Goal: Task Accomplishment & Management: Manage account settings

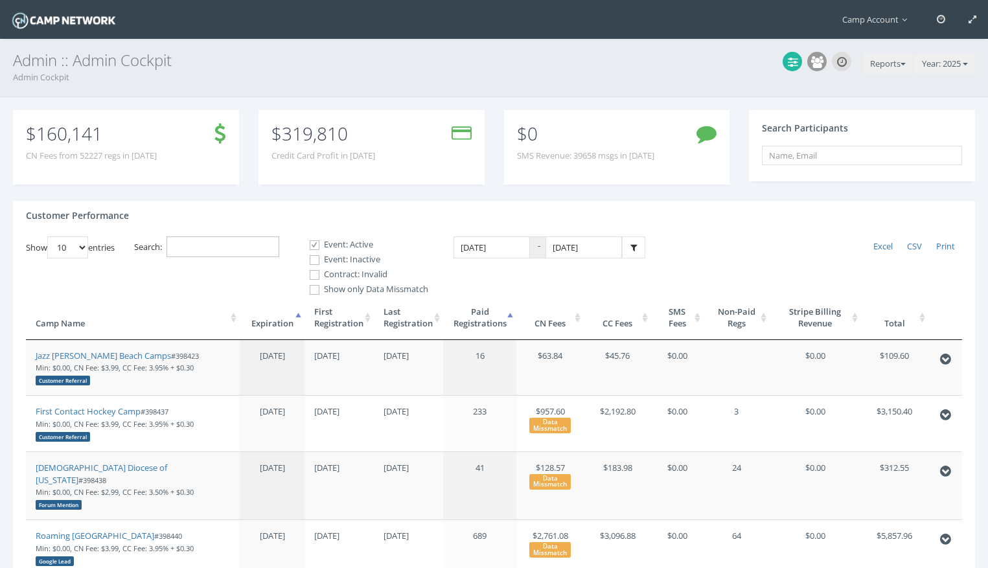
click at [200, 245] on input "Search:" at bounding box center [222, 246] width 113 height 21
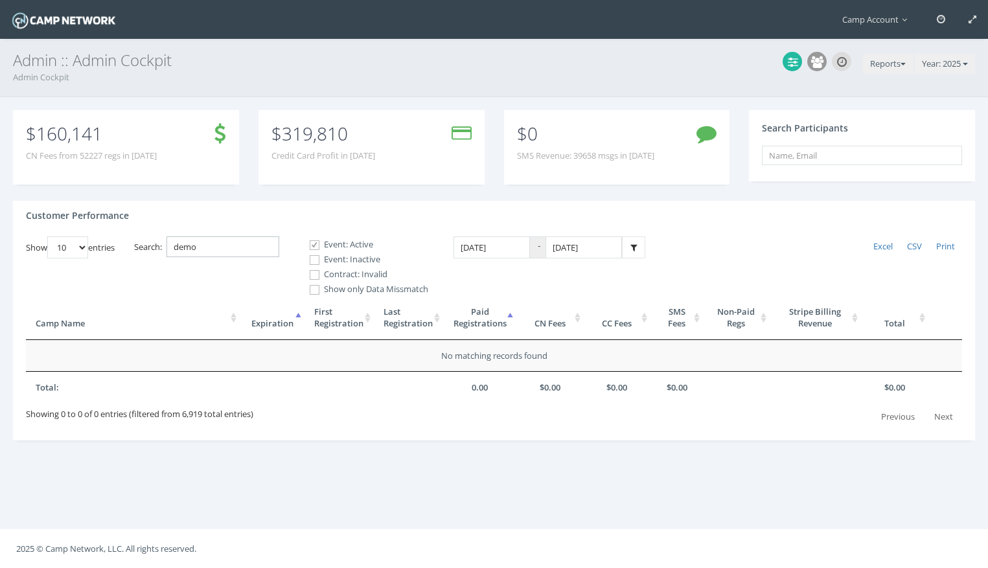
type input "demo"
click at [366, 258] on label "Event: Inactive" at bounding box center [364, 259] width 130 height 13
click at [314, 258] on input "Event: Inactive" at bounding box center [307, 260] width 12 height 12
checkbox input "true"
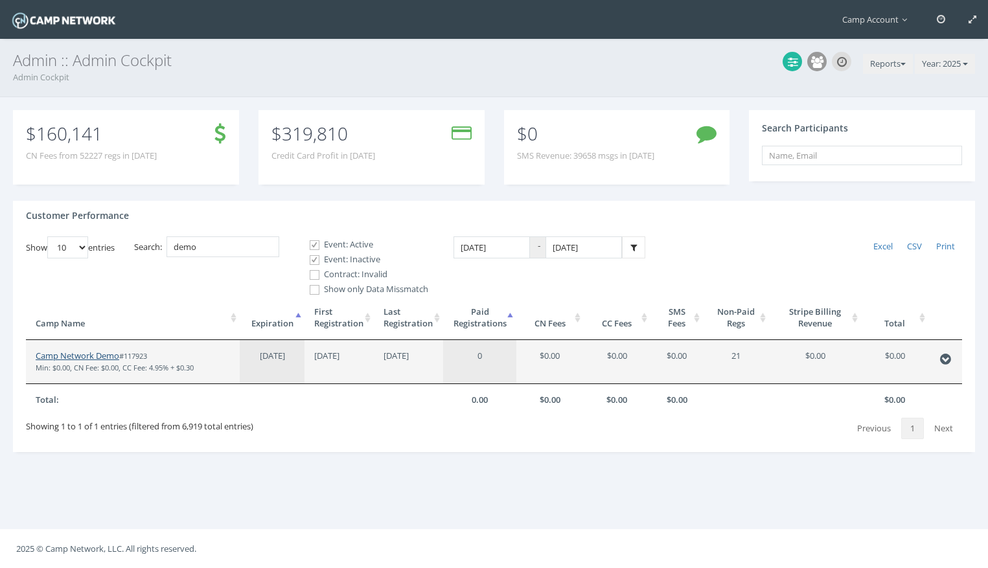
click at [87, 353] on link "Camp Network Demo" at bounding box center [78, 356] width 84 height 12
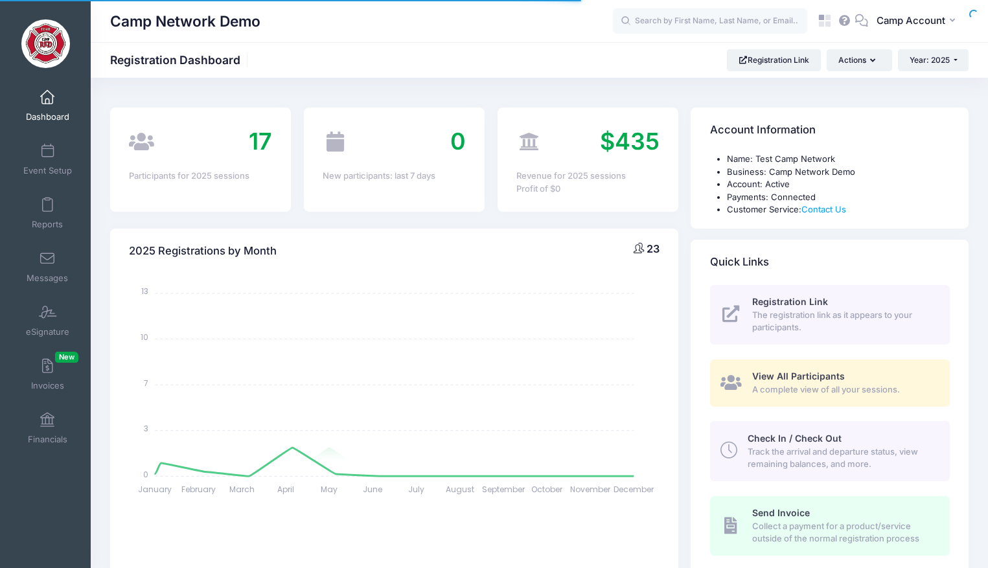
select select
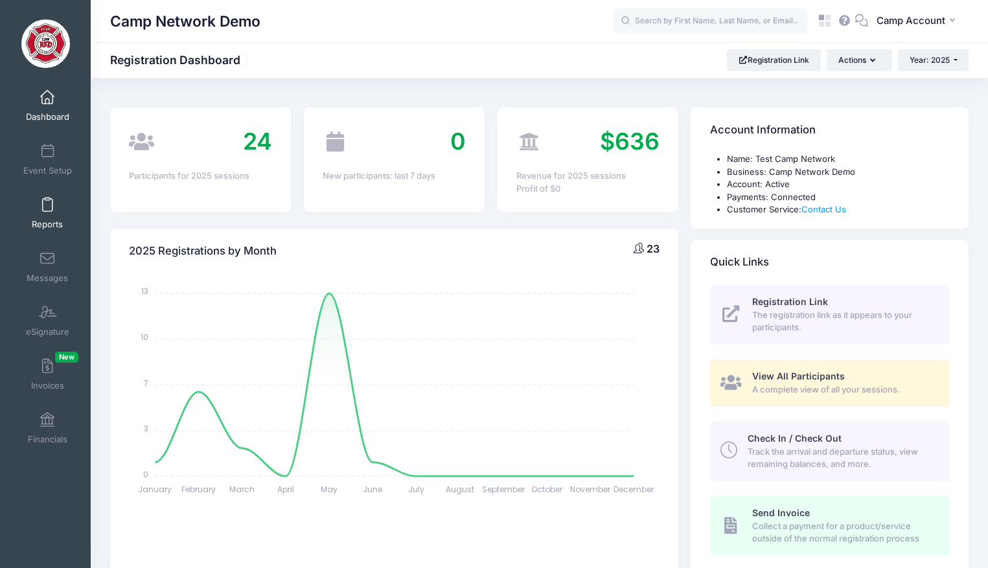
click at [53, 221] on span "Reports" at bounding box center [47, 224] width 31 height 11
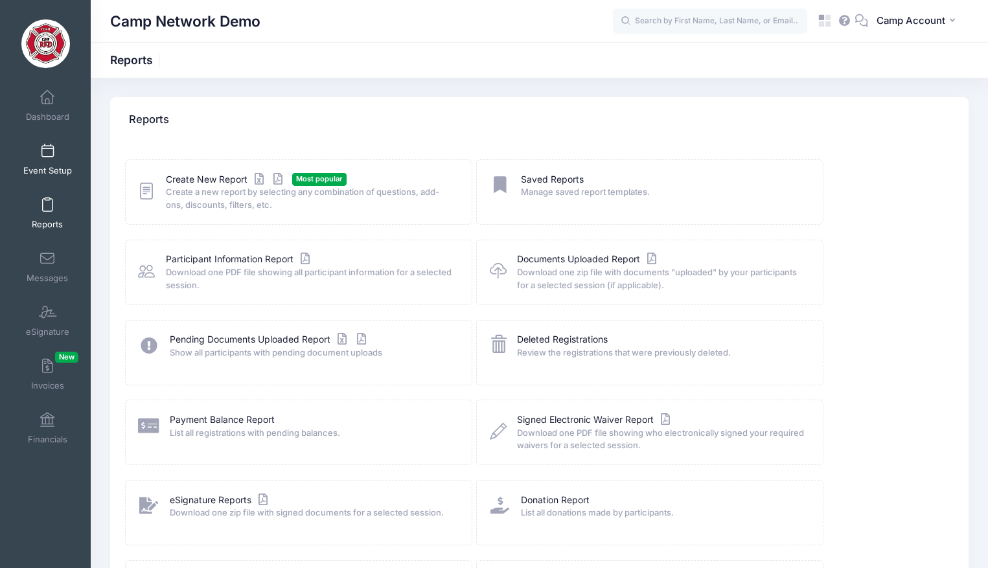
click at [47, 158] on span at bounding box center [47, 151] width 0 height 14
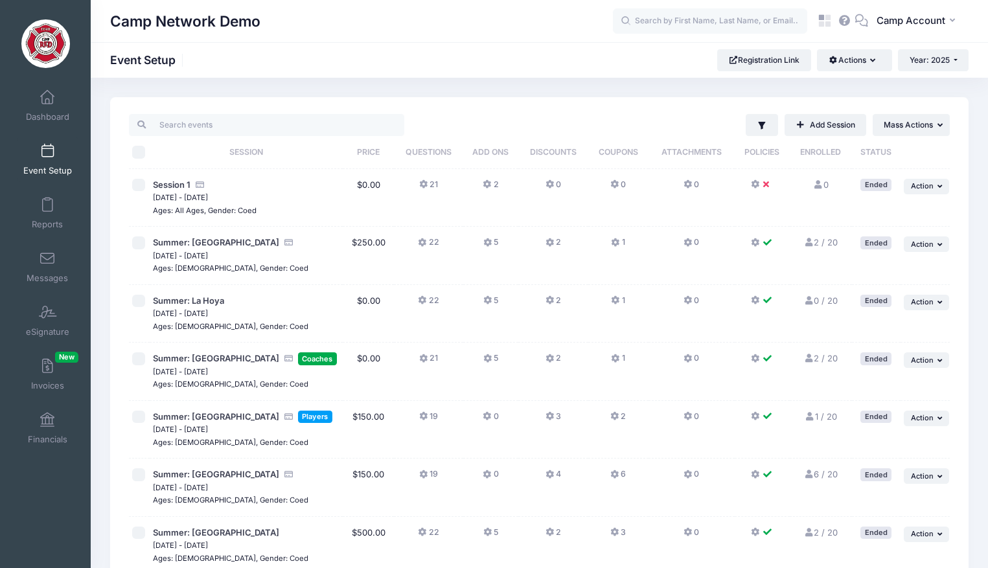
click at [797, 45] on div "Camp Network Demo Event Setup Registration Link Actions Manage Registration Lin…" at bounding box center [539, 60] width 897 height 36
click at [780, 61] on link "Registration Link" at bounding box center [764, 60] width 94 height 22
click at [45, 221] on span "Reports" at bounding box center [47, 224] width 31 height 11
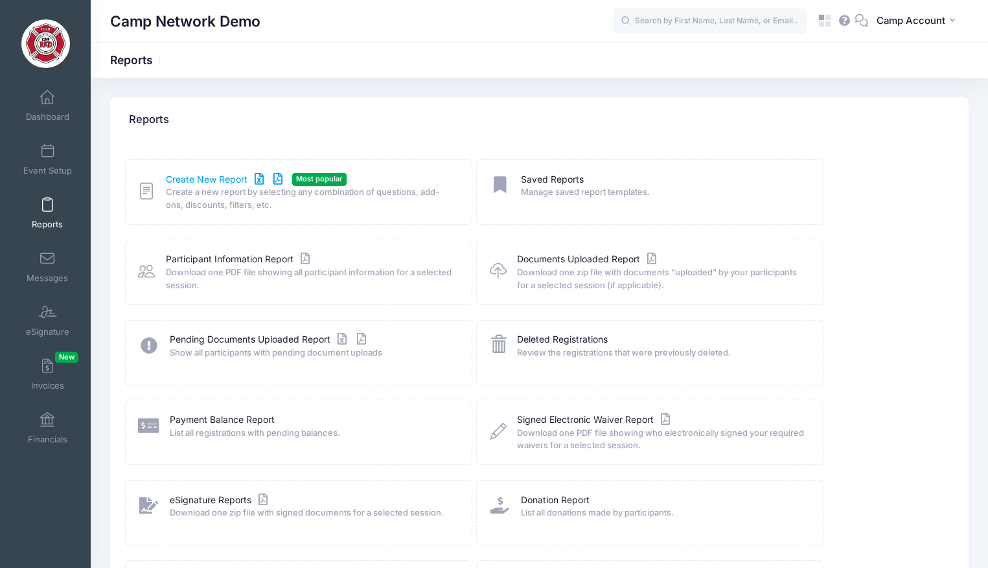
click at [199, 178] on link "Create New Report" at bounding box center [226, 180] width 120 height 14
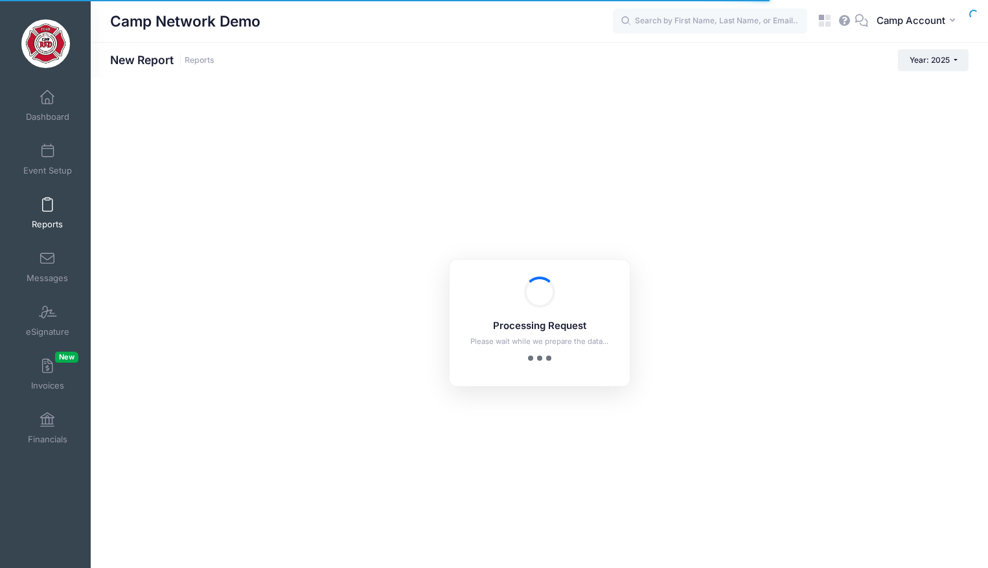
checkbox input "true"
checkbox input "false"
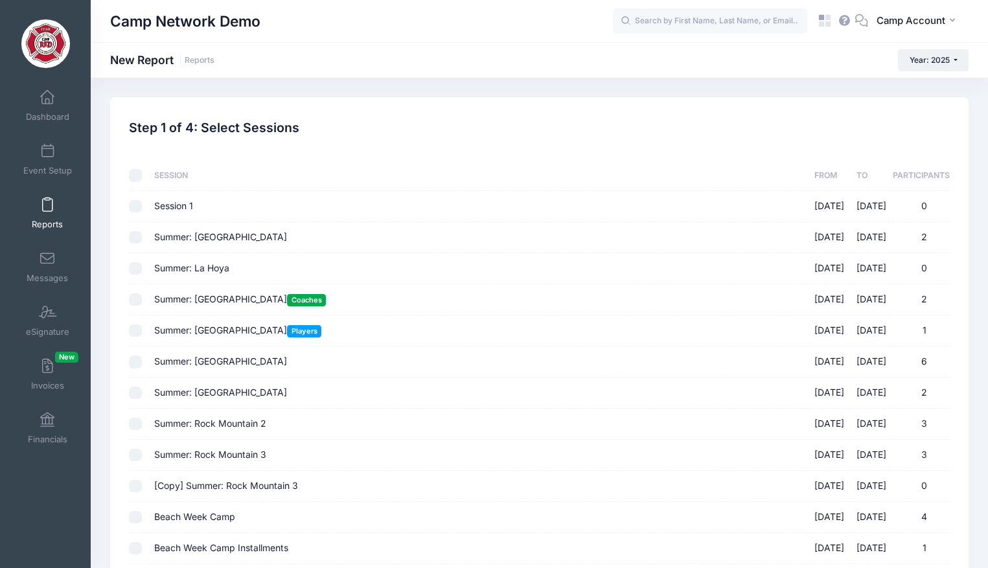
click at [135, 208] on input "Session 1 03/01/2025 - 03/01/2025 0" at bounding box center [135, 206] width 13 height 13
checkbox input "false"
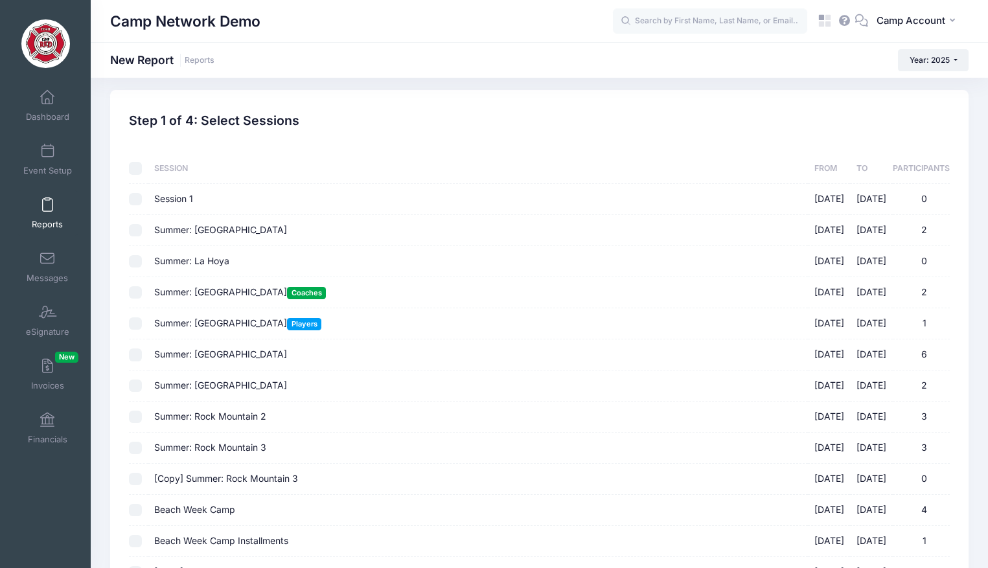
click at [133, 168] on input "checkbox" at bounding box center [135, 168] width 13 height 13
checkbox input "true"
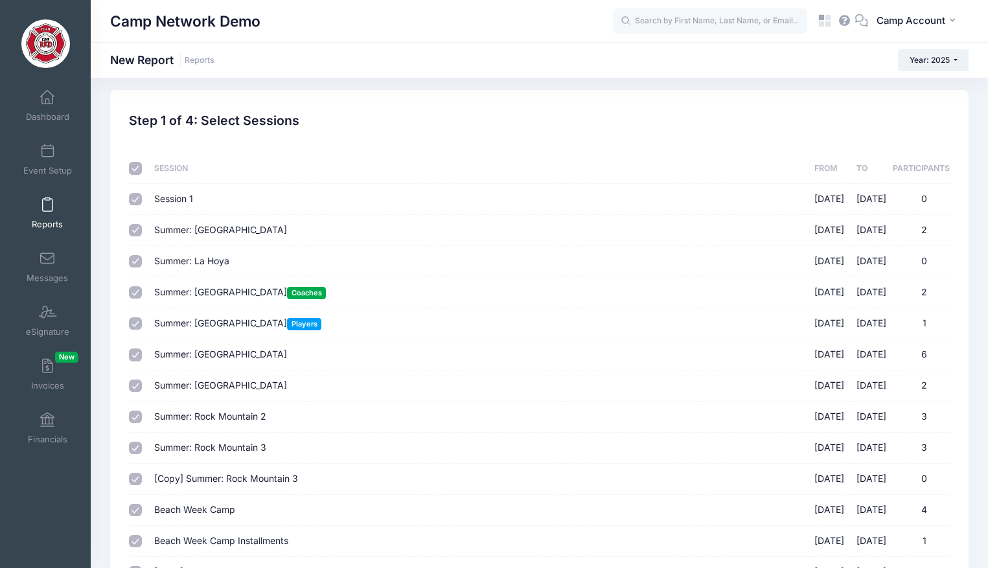
checkbox input "true"
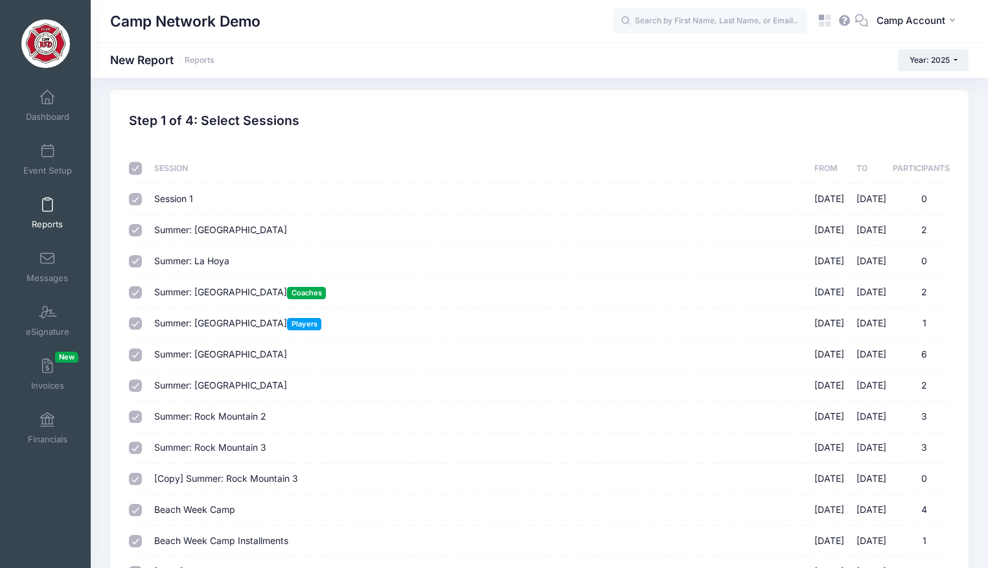
checkbox input "true"
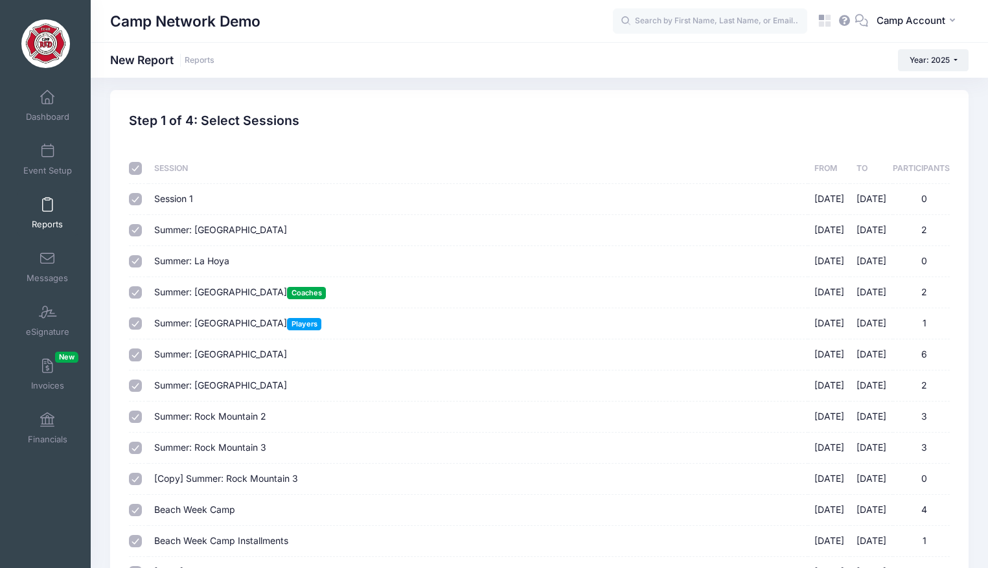
checkbox input "true"
click at [133, 168] on input "checkbox" at bounding box center [135, 168] width 13 height 13
checkbox input "false"
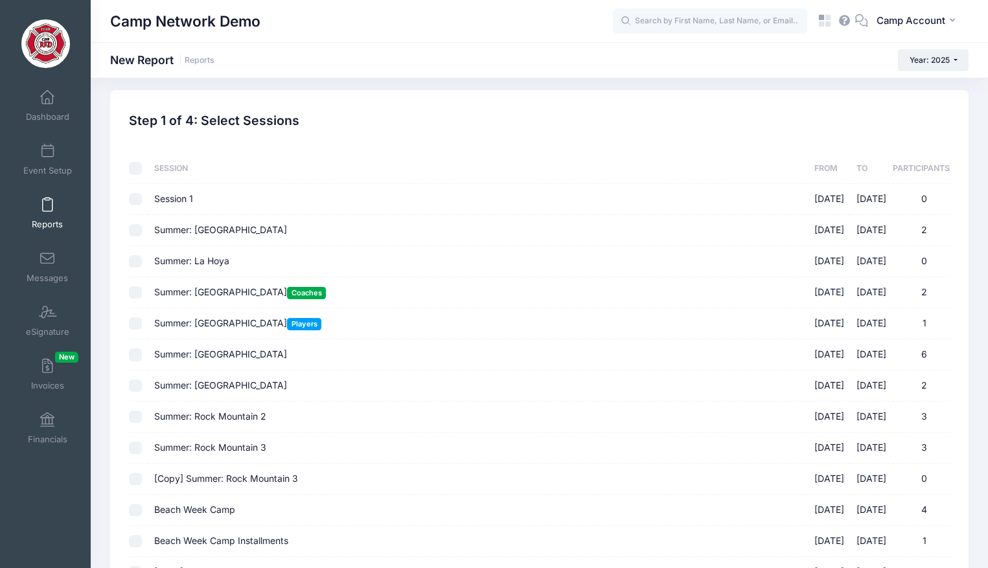
checkbox input "false"
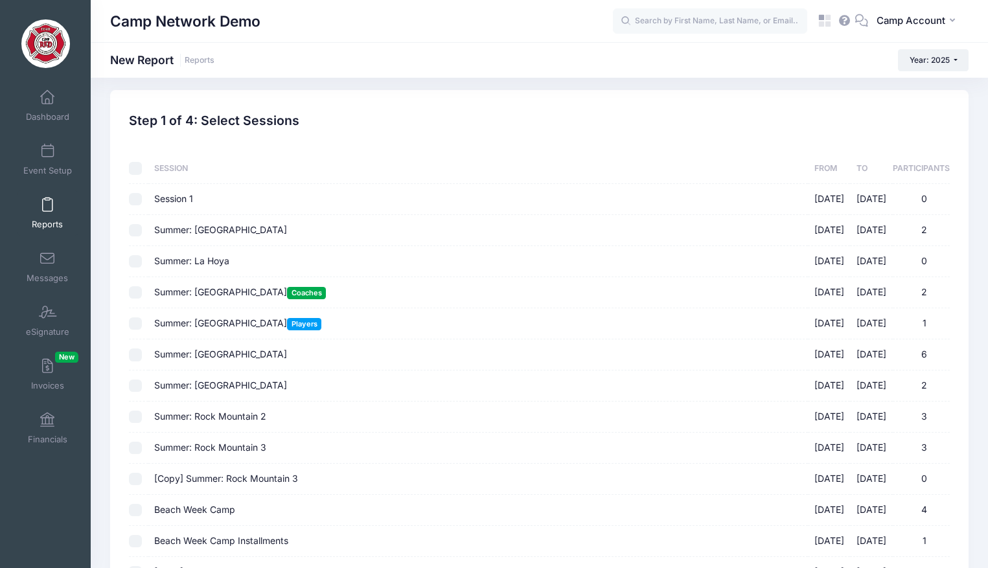
checkbox input "false"
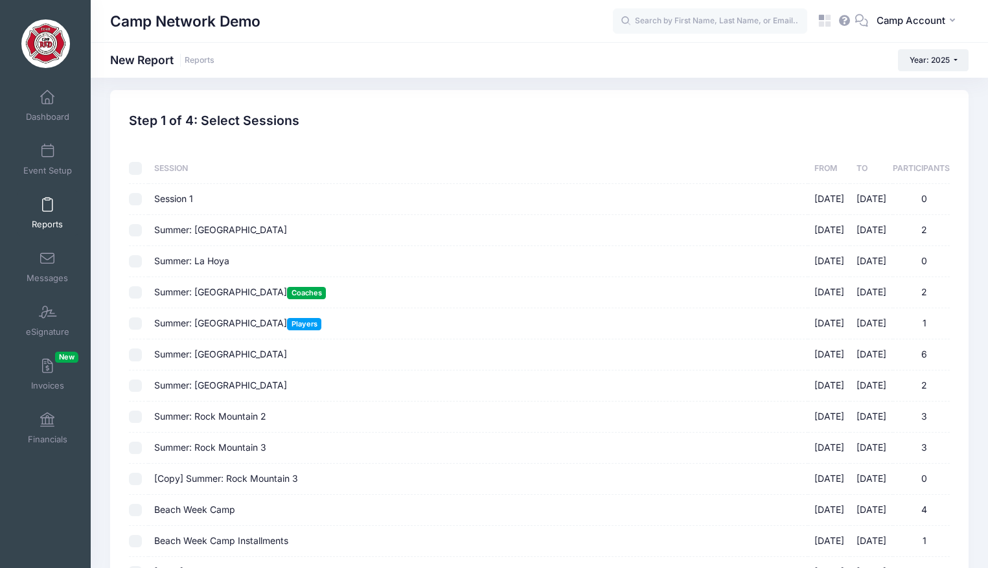
checkbox input "false"
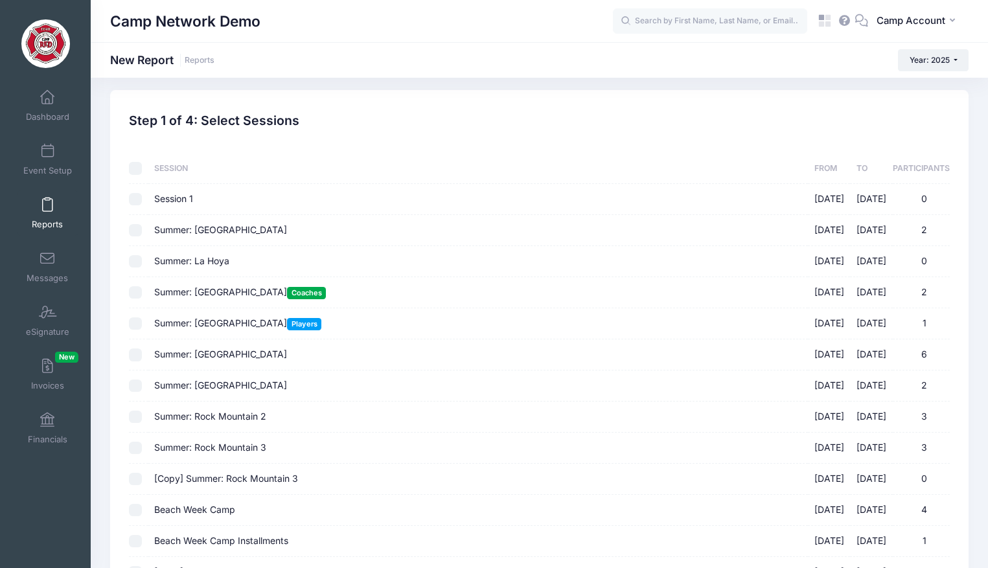
checkbox input "false"
click at [133, 168] on input "checkbox" at bounding box center [135, 168] width 13 height 13
checkbox input "true"
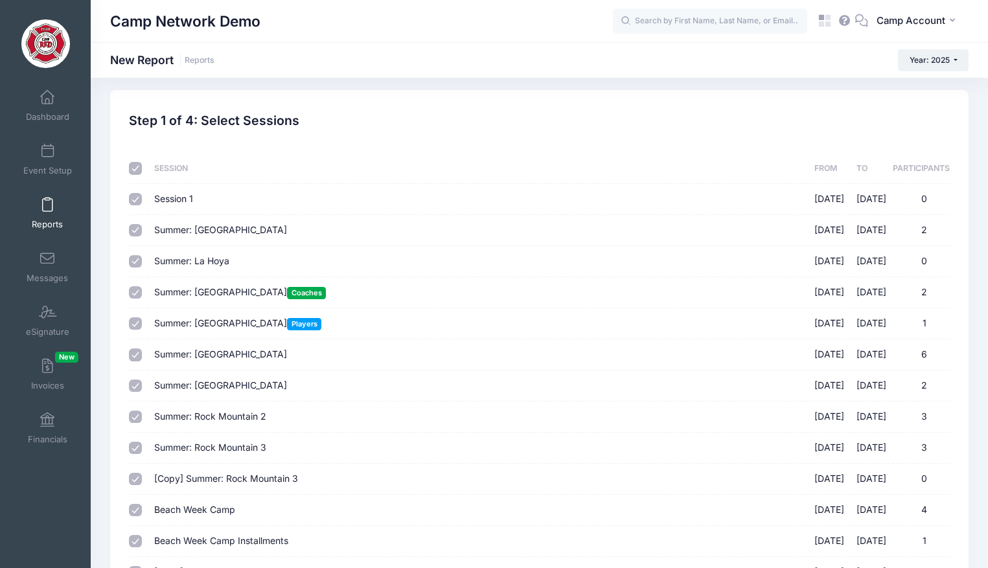
checkbox input "true"
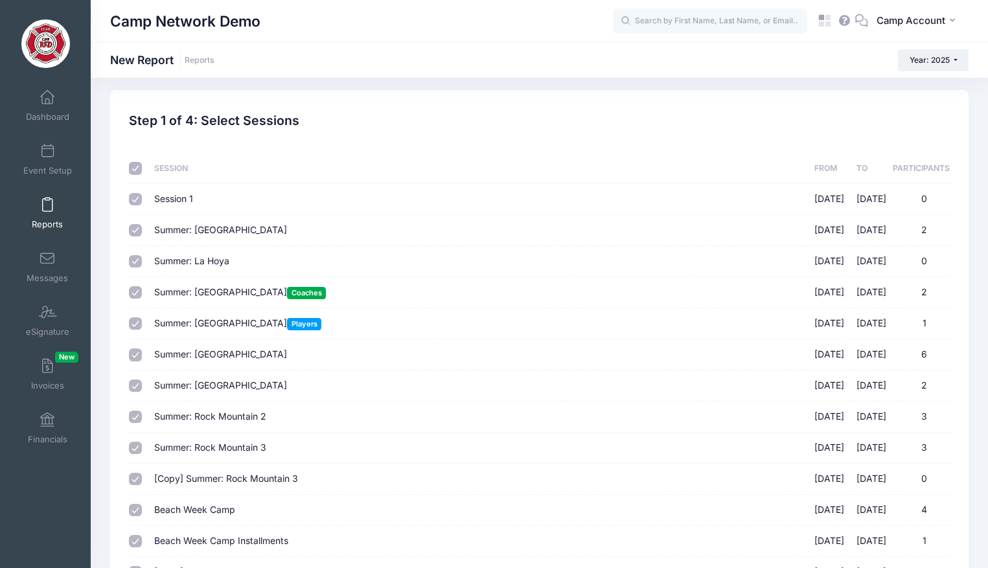
checkbox input "true"
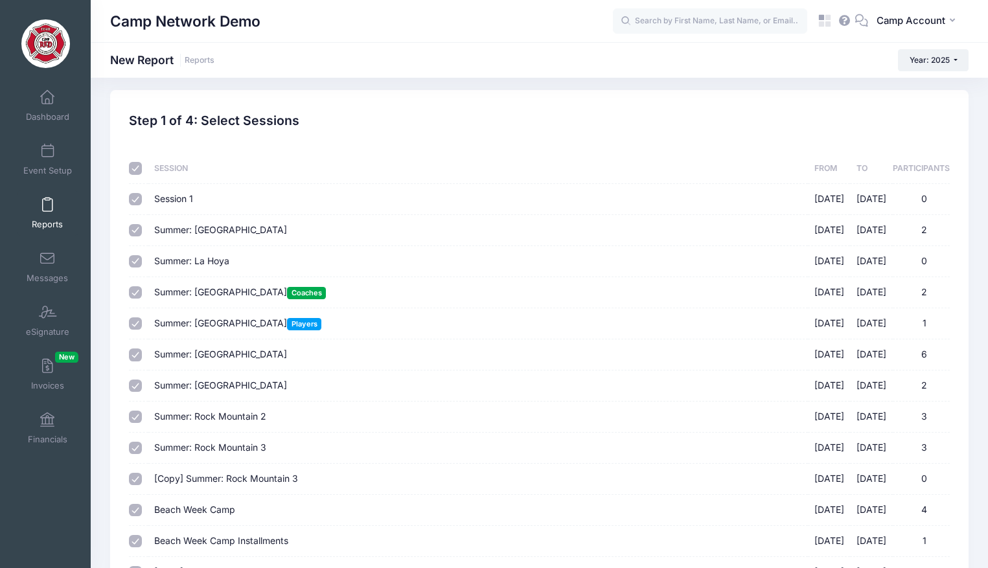
checkbox input "true"
click at [133, 168] on input "checkbox" at bounding box center [135, 168] width 13 height 13
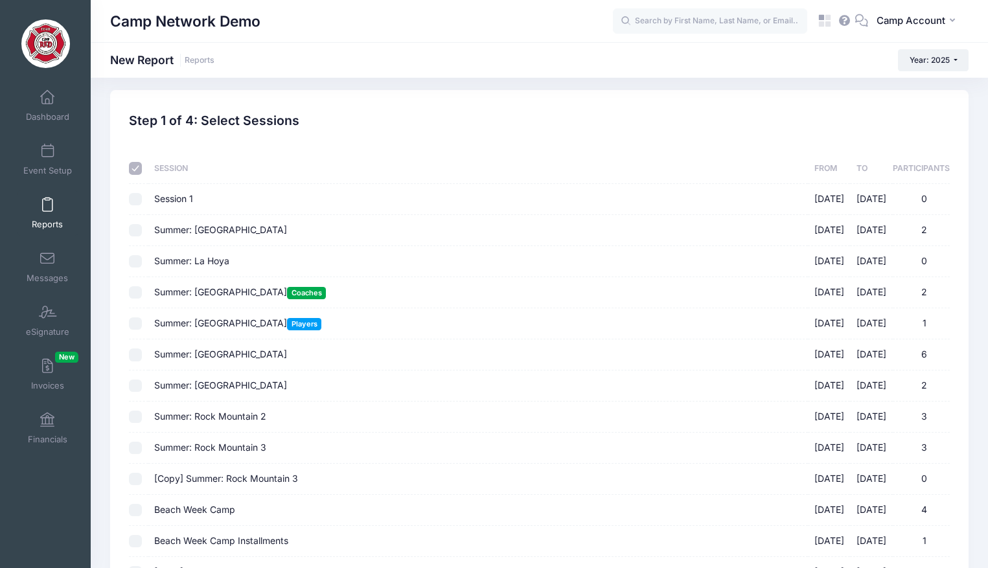
checkbox input "false"
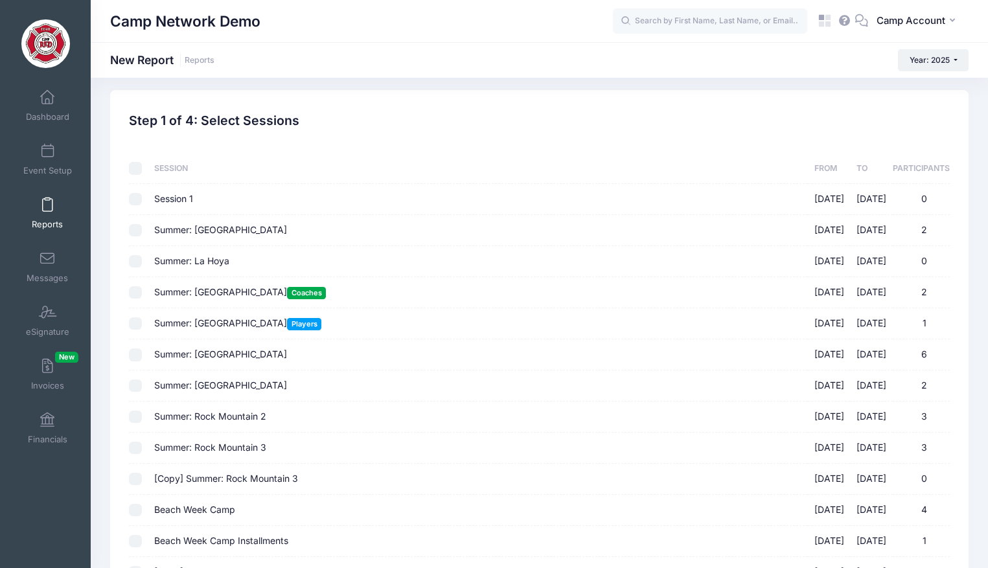
checkbox input "false"
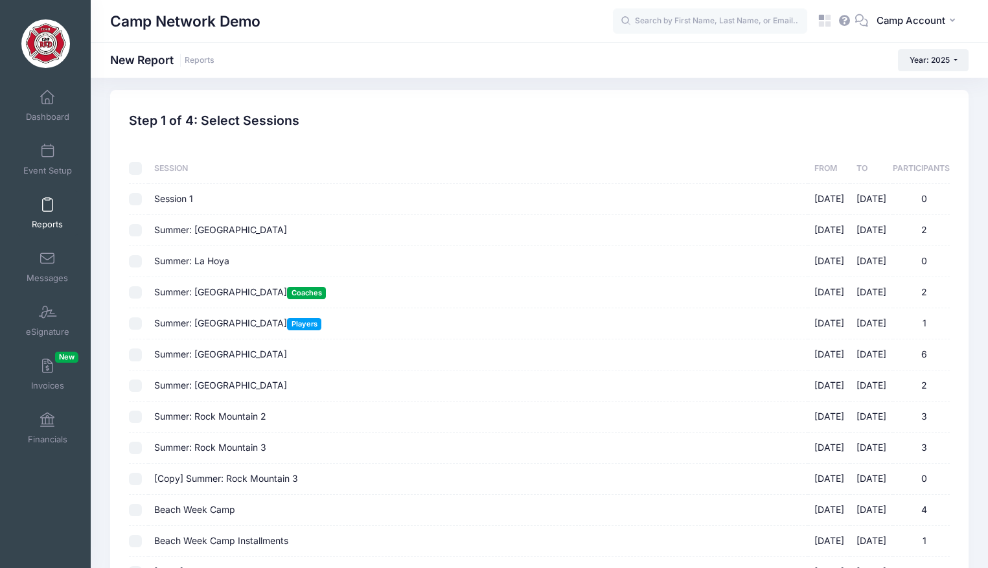
checkbox input "false"
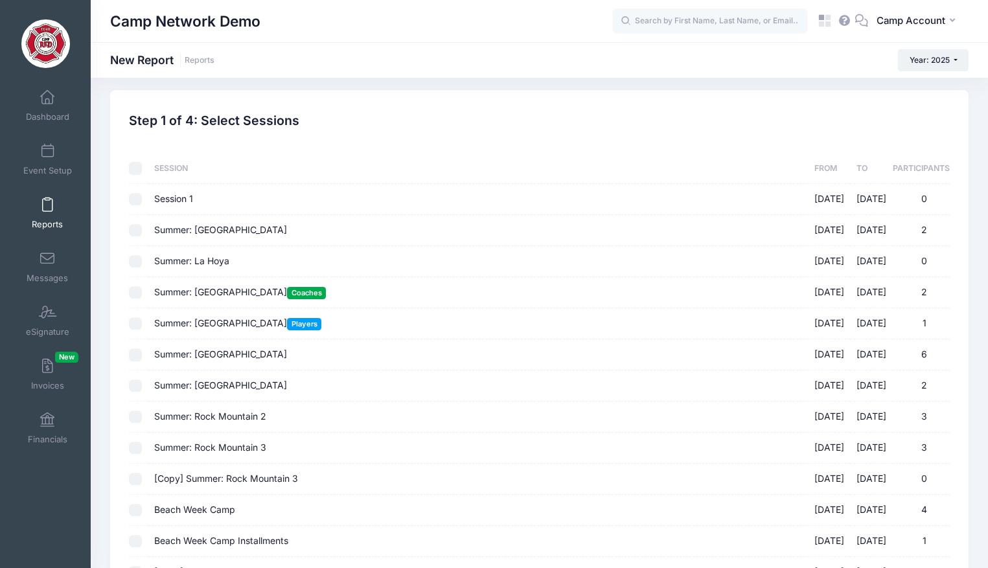
checkbox input "false"
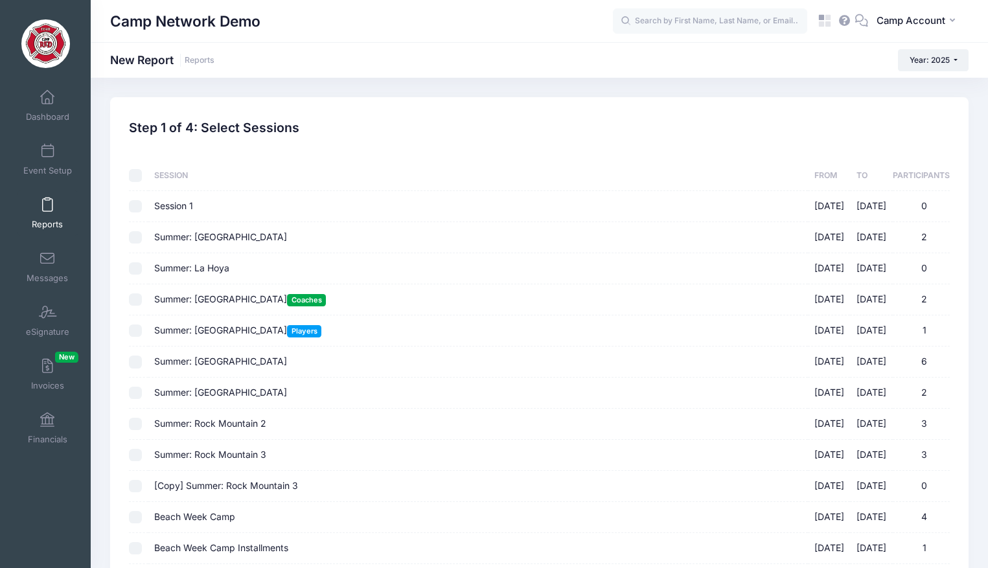
click at [137, 176] on input "checkbox" at bounding box center [135, 175] width 13 height 13
checkbox input "true"
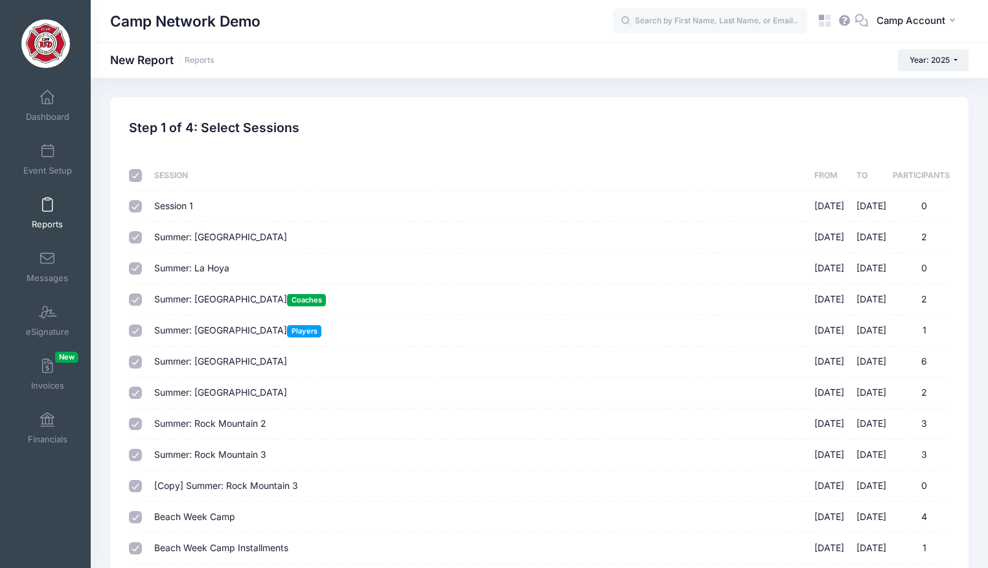
checkbox input "true"
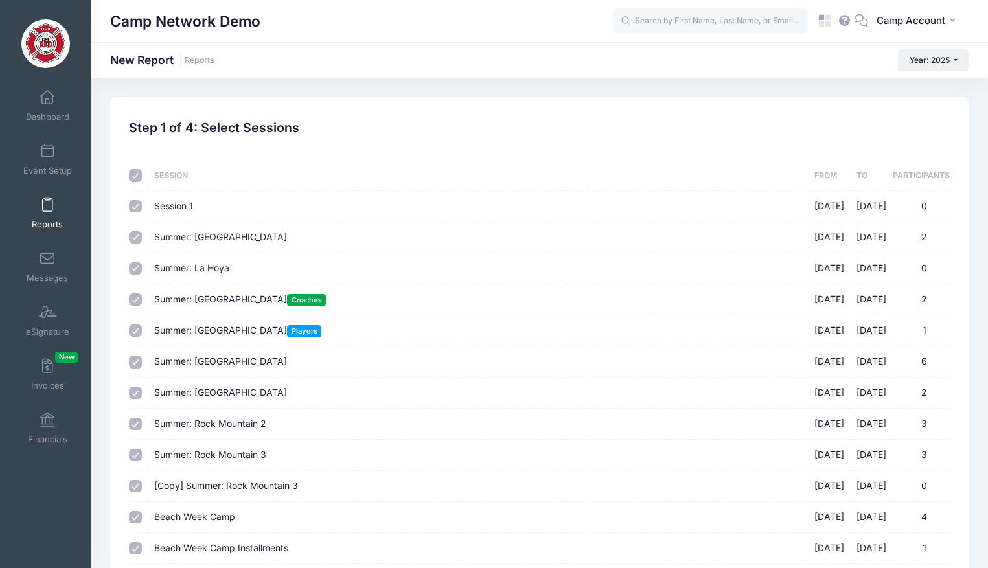
checkbox input "true"
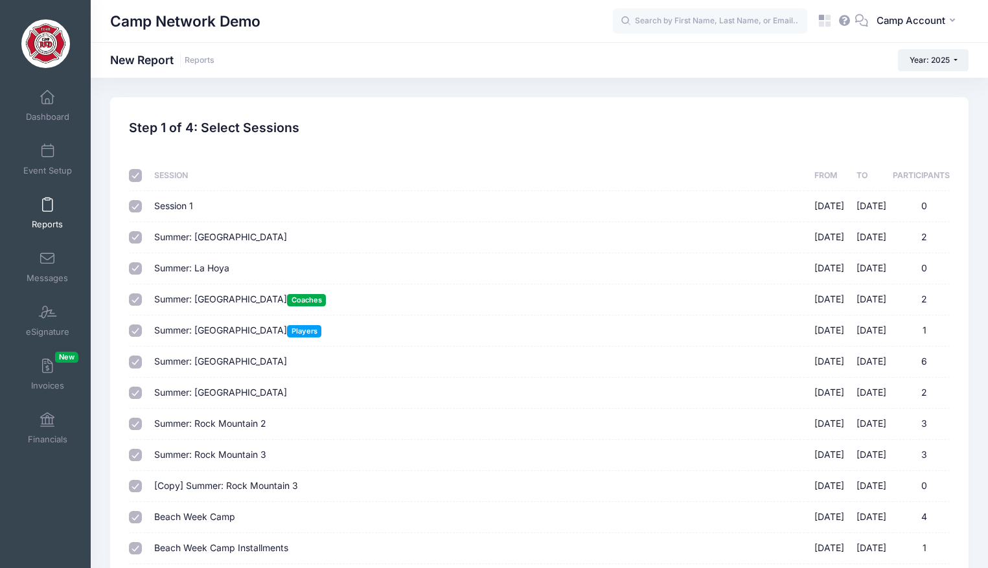
checkbox input "true"
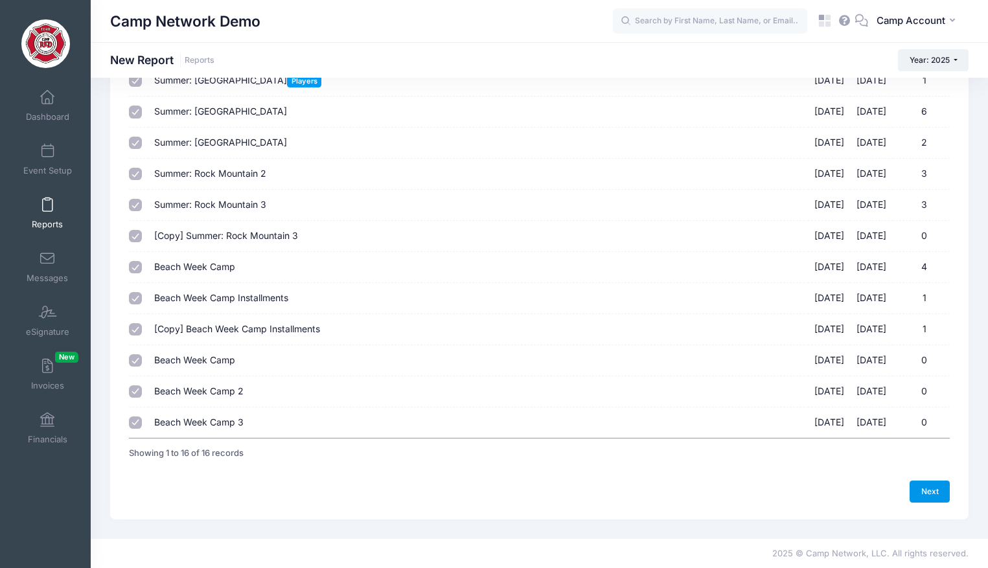
click at [934, 497] on link "Next" at bounding box center [930, 492] width 40 height 22
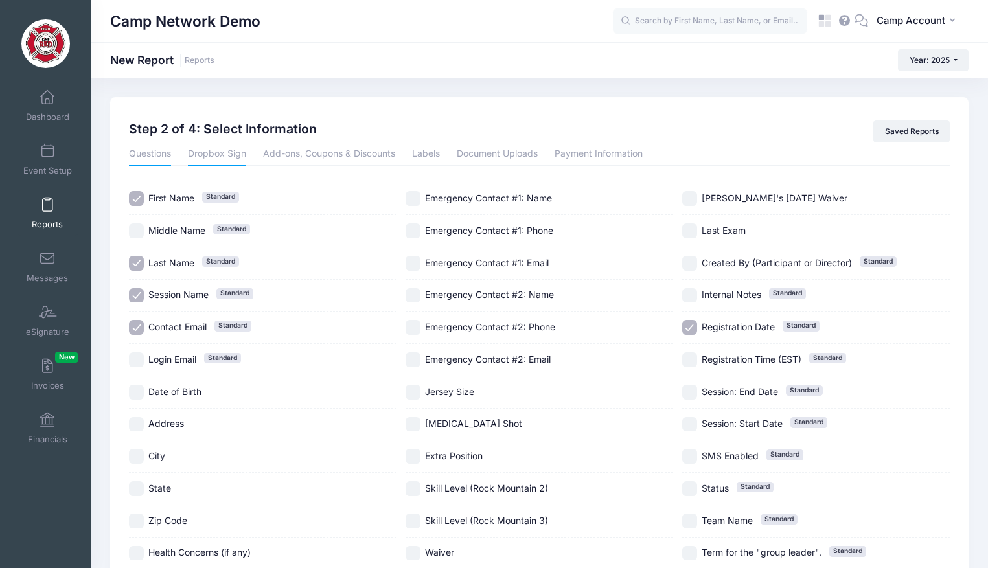
click at [235, 154] on link "Dropbox Sign" at bounding box center [217, 154] width 58 height 23
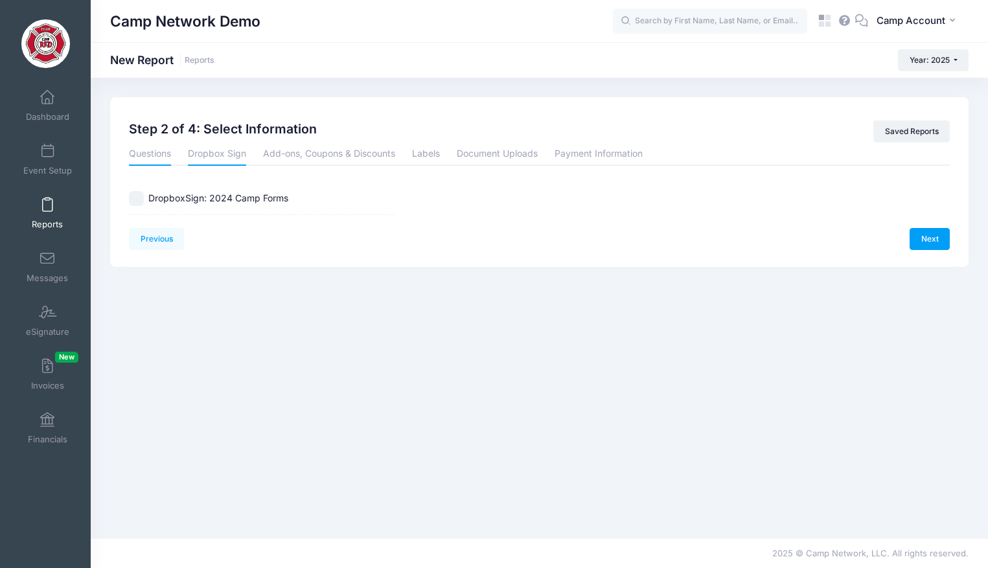
click at [166, 152] on link "Questions" at bounding box center [150, 154] width 42 height 23
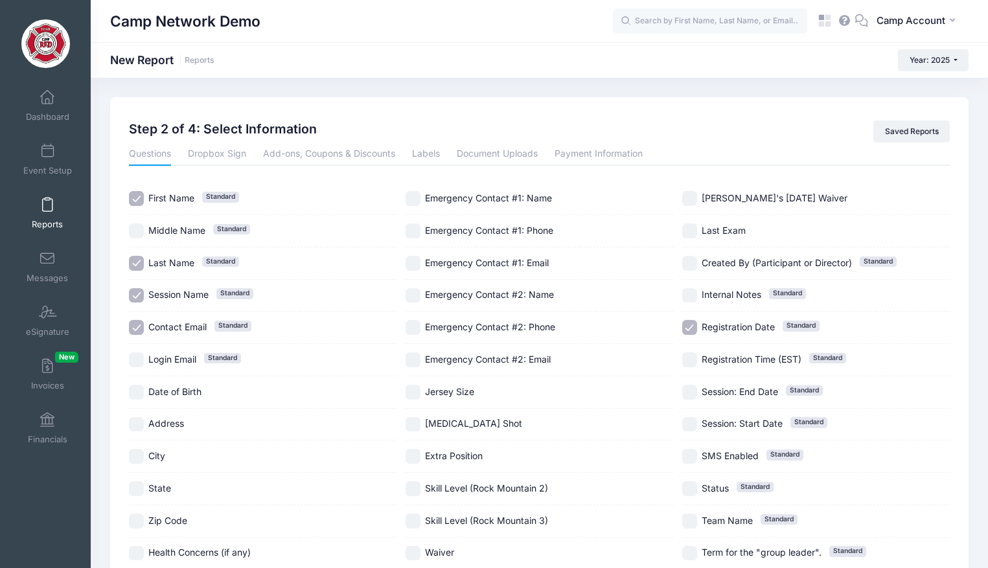
click at [141, 198] on input "First Name Standard" at bounding box center [136, 198] width 15 height 15
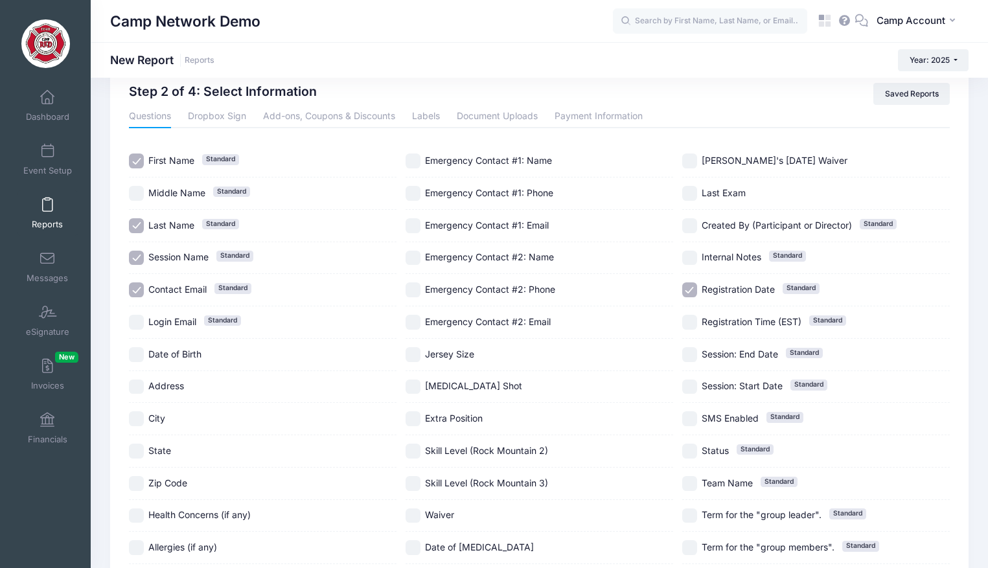
scroll to position [34, 0]
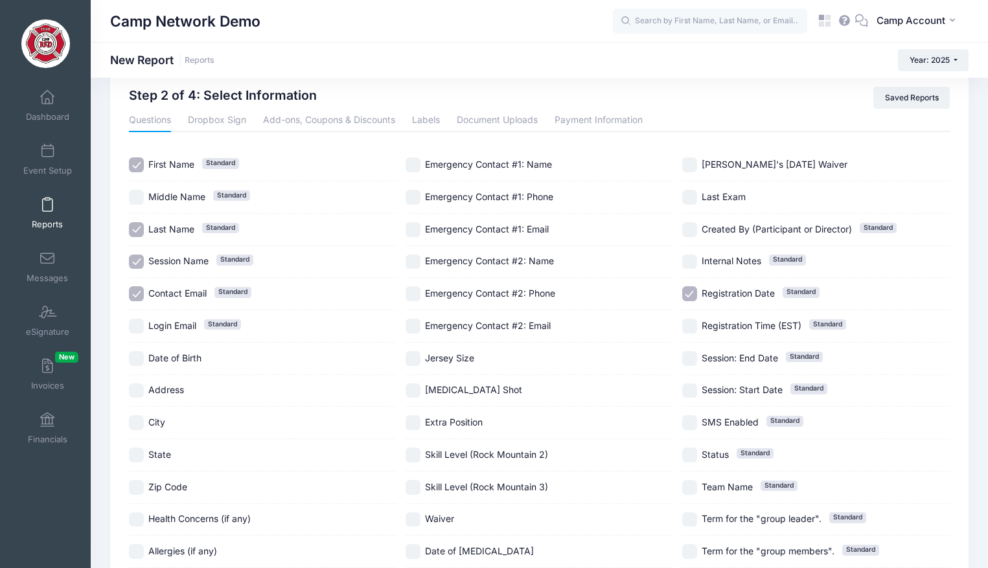
click at [137, 165] on input "First Name Standard" at bounding box center [136, 164] width 15 height 15
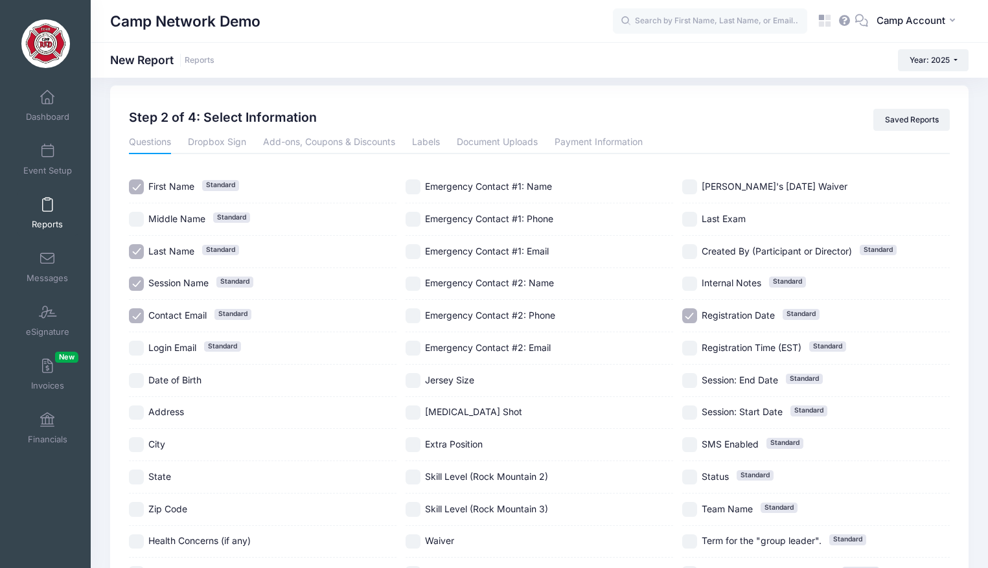
scroll to position [0, 0]
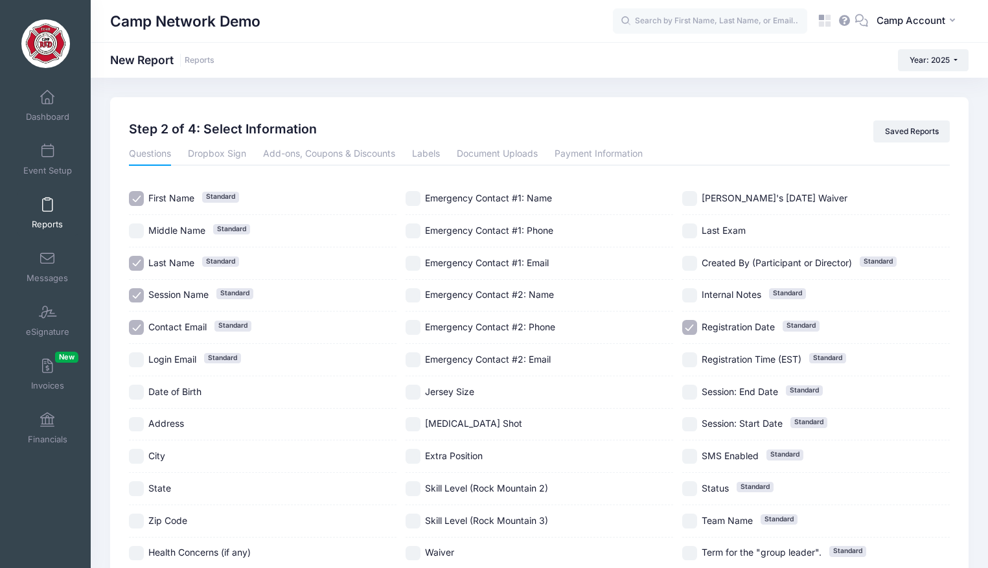
click at [138, 198] on input "First Name Standard" at bounding box center [136, 198] width 15 height 15
checkbox input "true"
click at [310, 152] on link "Add-ons, Coupons & Discounts" at bounding box center [329, 154] width 132 height 23
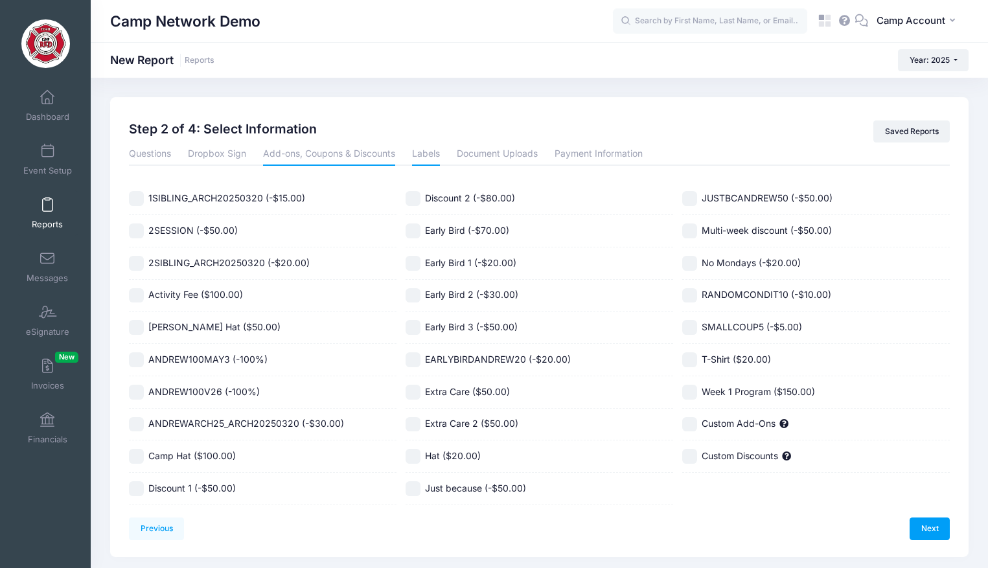
click at [435, 153] on link "Labels" at bounding box center [426, 154] width 28 height 23
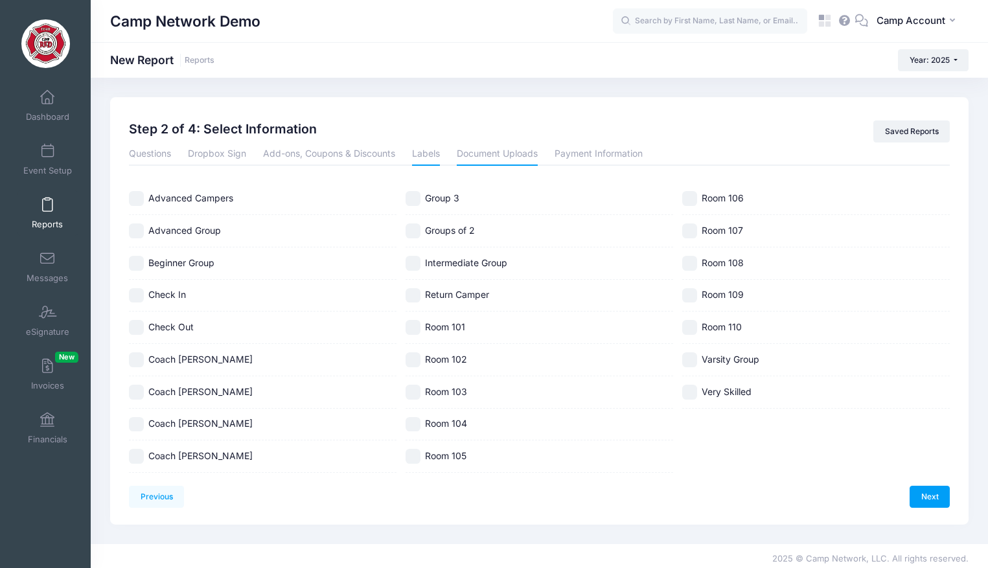
click at [523, 154] on link "Document Uploads" at bounding box center [497, 154] width 81 height 23
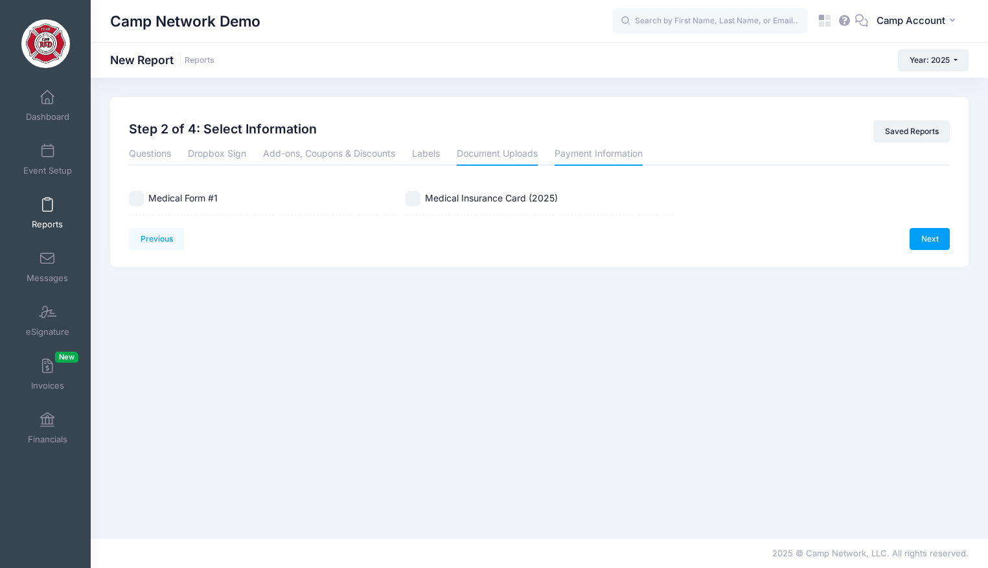
click at [597, 152] on link "Payment Information" at bounding box center [599, 154] width 88 height 23
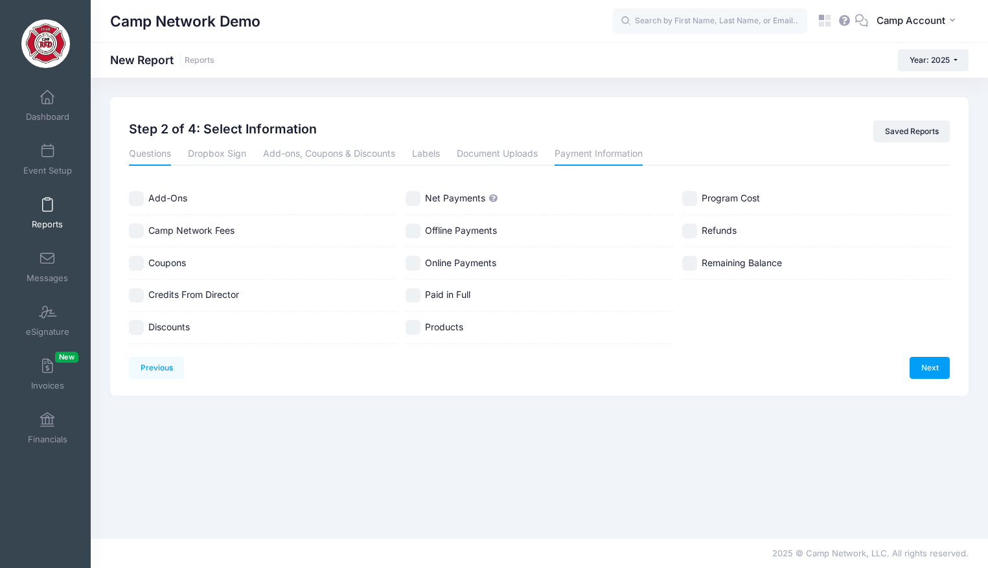
click at [168, 154] on link "Questions" at bounding box center [150, 154] width 42 height 23
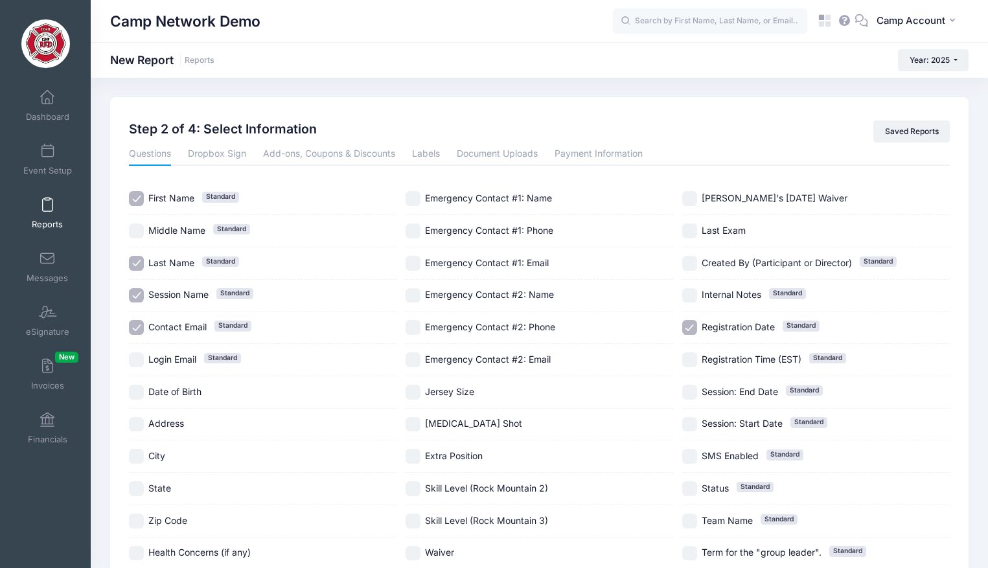
click at [303, 132] on h2 "Step 2 of 4: Select Information" at bounding box center [223, 129] width 188 height 18
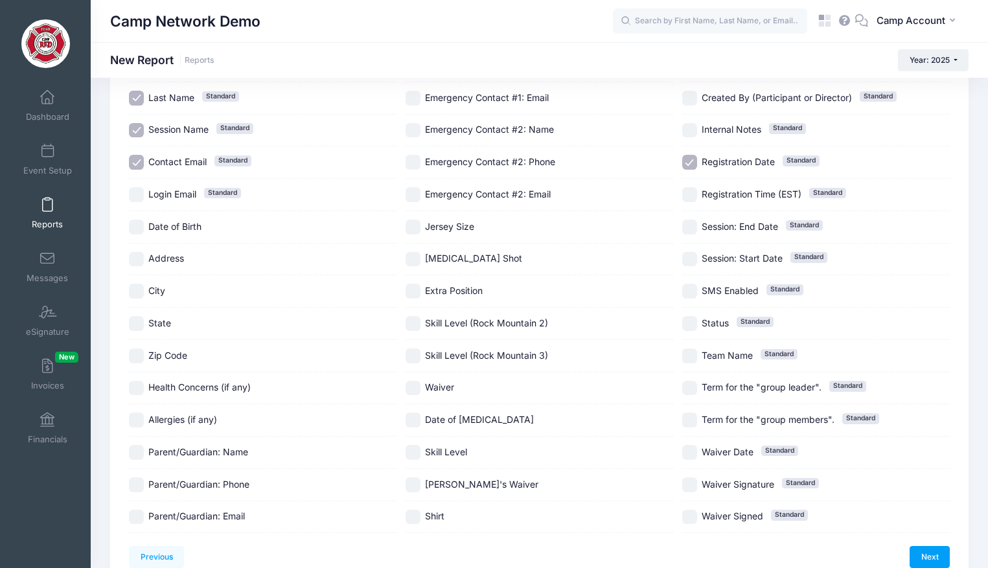
scroll to position [191, 0]
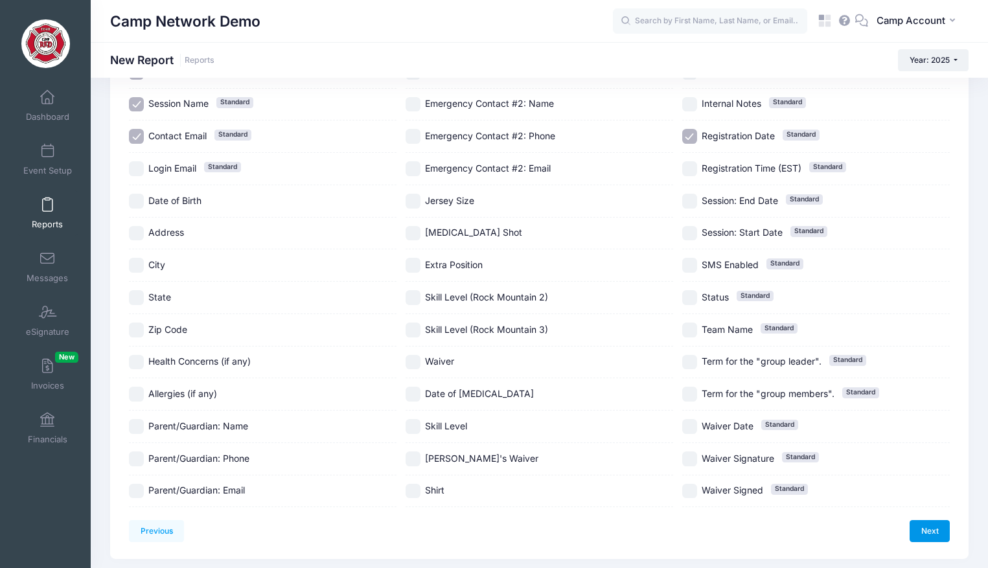
click at [929, 526] on link "Next" at bounding box center [930, 531] width 40 height 22
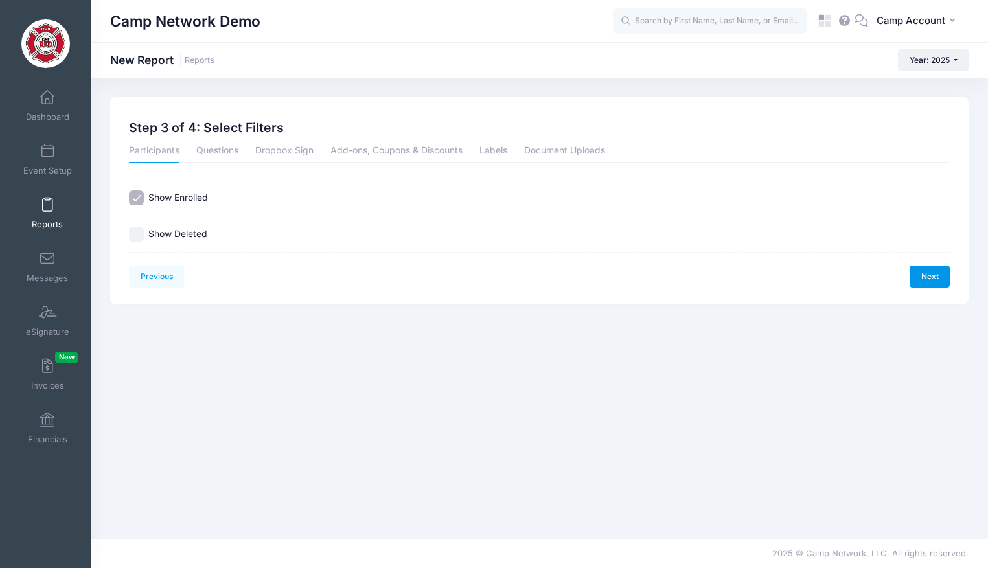
click at [933, 281] on link "Next" at bounding box center [930, 277] width 40 height 22
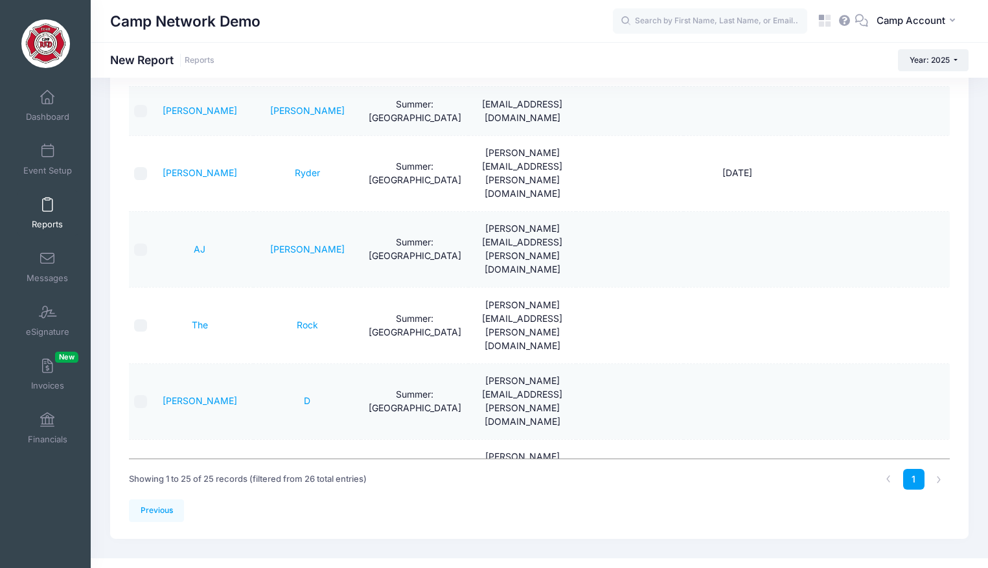
scroll to position [294, 0]
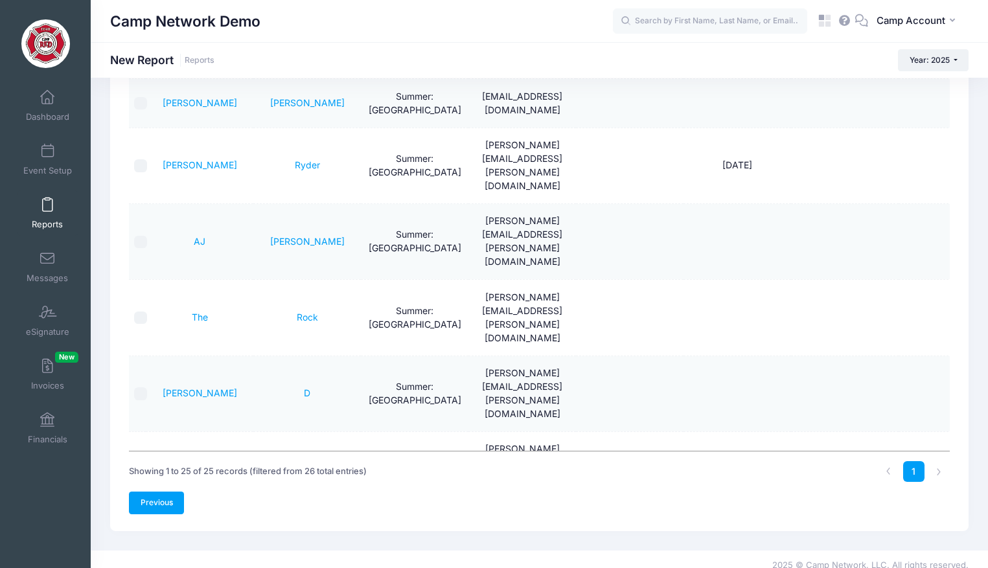
click at [163, 492] on link "Previous" at bounding box center [156, 503] width 55 height 22
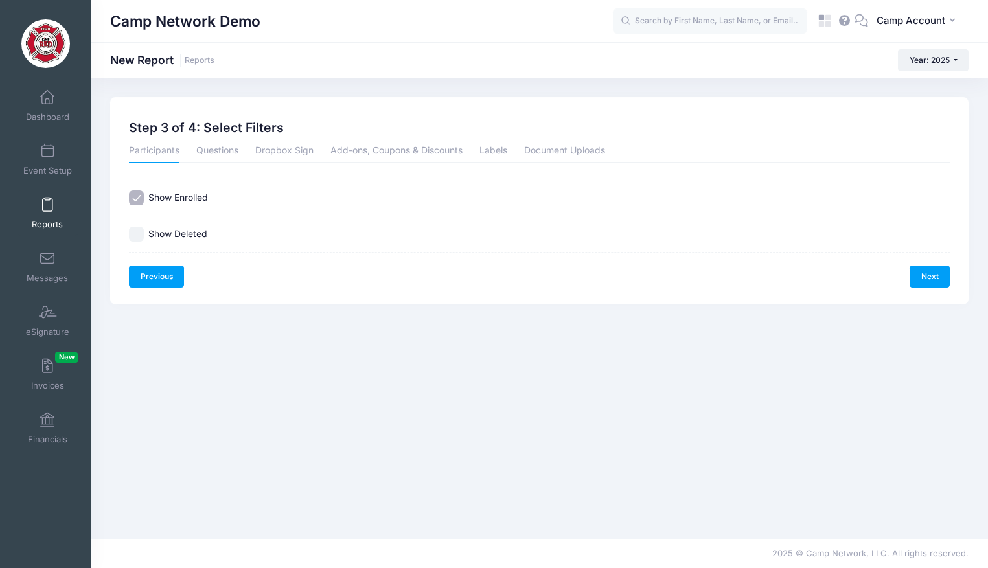
click at [178, 274] on link "Previous" at bounding box center [156, 277] width 55 height 22
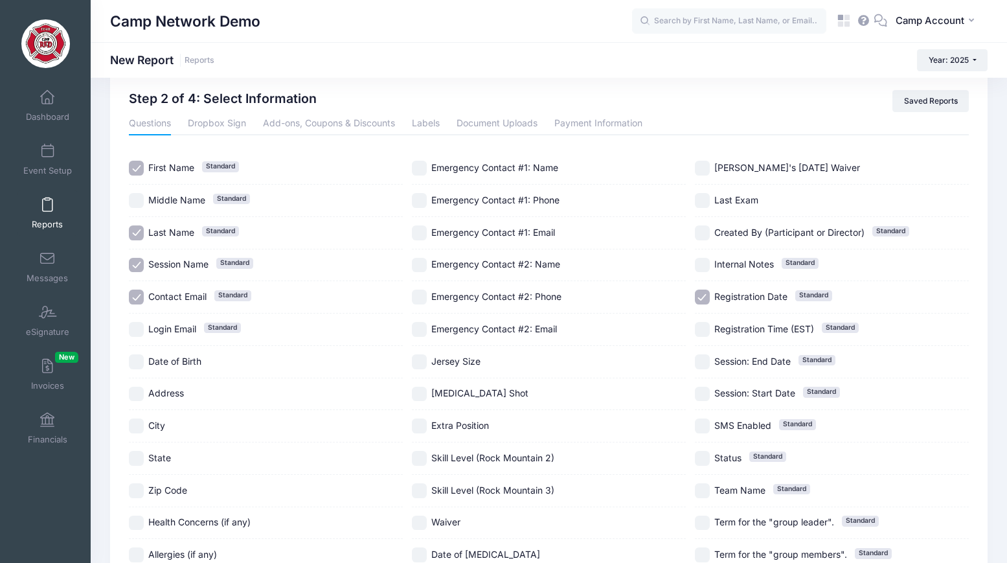
scroll to position [29, 0]
click at [137, 303] on input "Contact Email Standard" at bounding box center [136, 298] width 15 height 15
checkbox input "true"
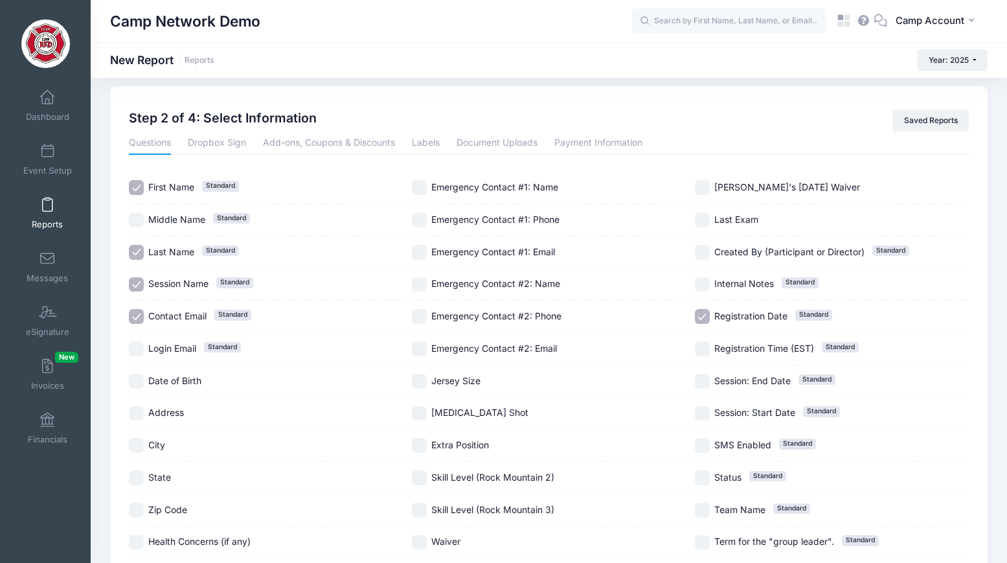
scroll to position [0, 0]
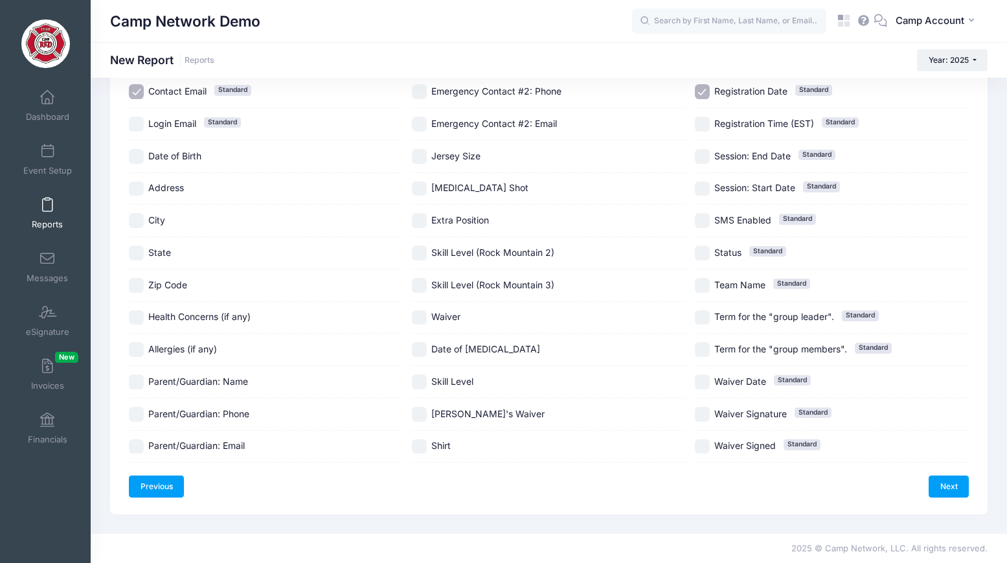
click at [179, 479] on link "Previous" at bounding box center [156, 486] width 55 height 22
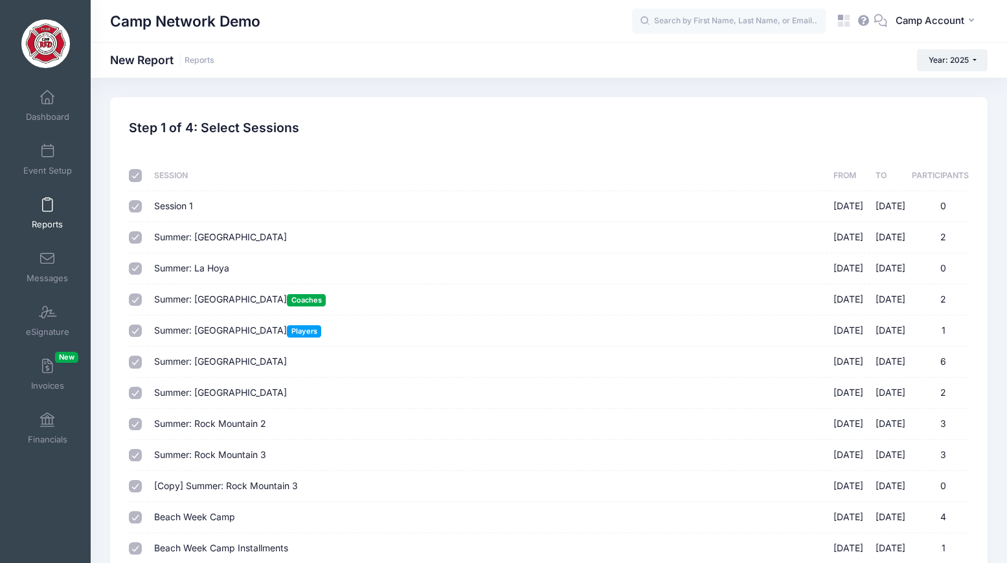
click at [130, 126] on h2 "Step 1 of 4: Select Sessions" at bounding box center [214, 127] width 170 height 15
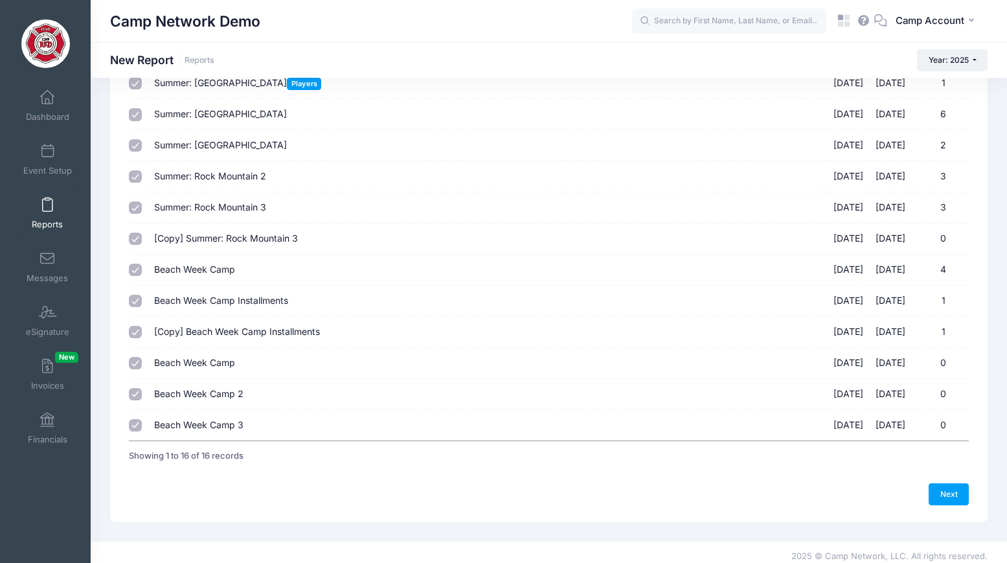
scroll to position [255, 0]
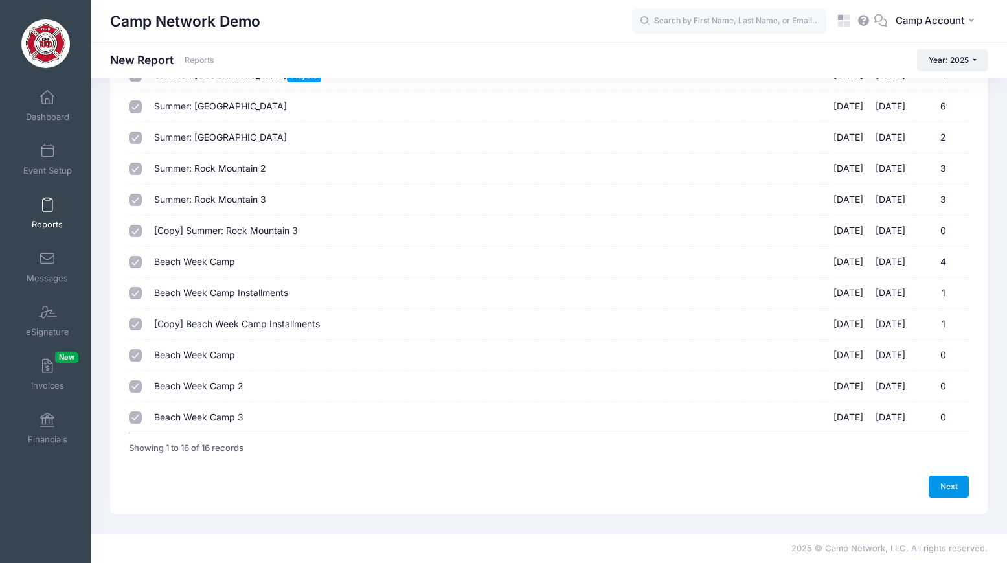
click at [957, 496] on link "Next" at bounding box center [949, 486] width 40 height 22
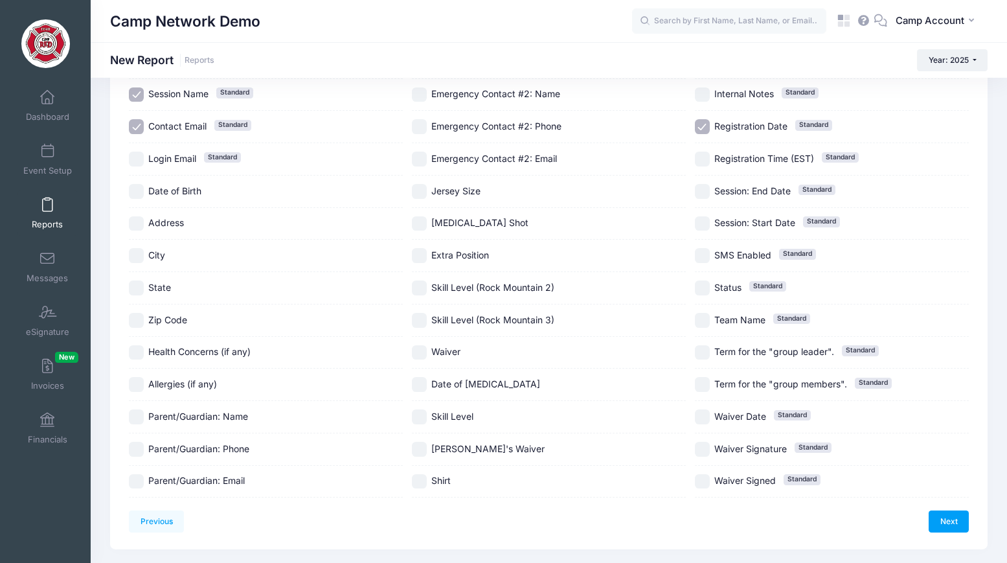
scroll to position [236, 0]
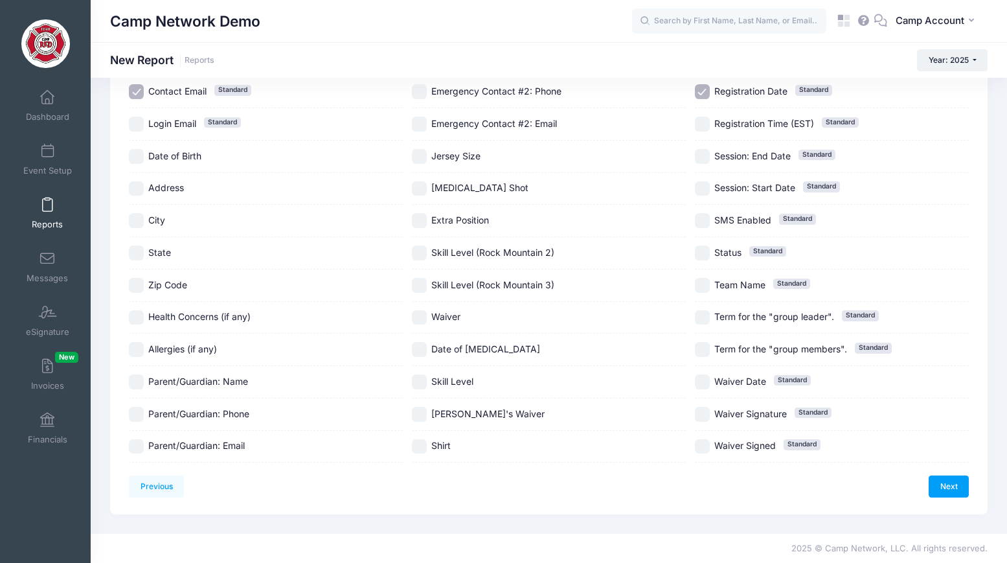
click at [437, 315] on span "Waiver" at bounding box center [445, 316] width 29 height 11
checkbox input "false"
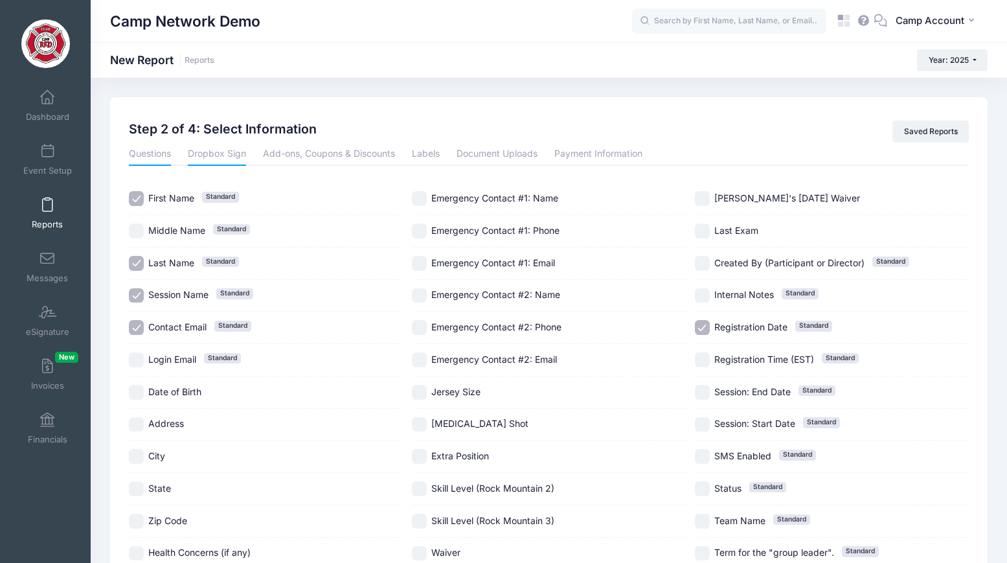
click at [234, 156] on link "Dropbox Sign" at bounding box center [217, 154] width 58 height 23
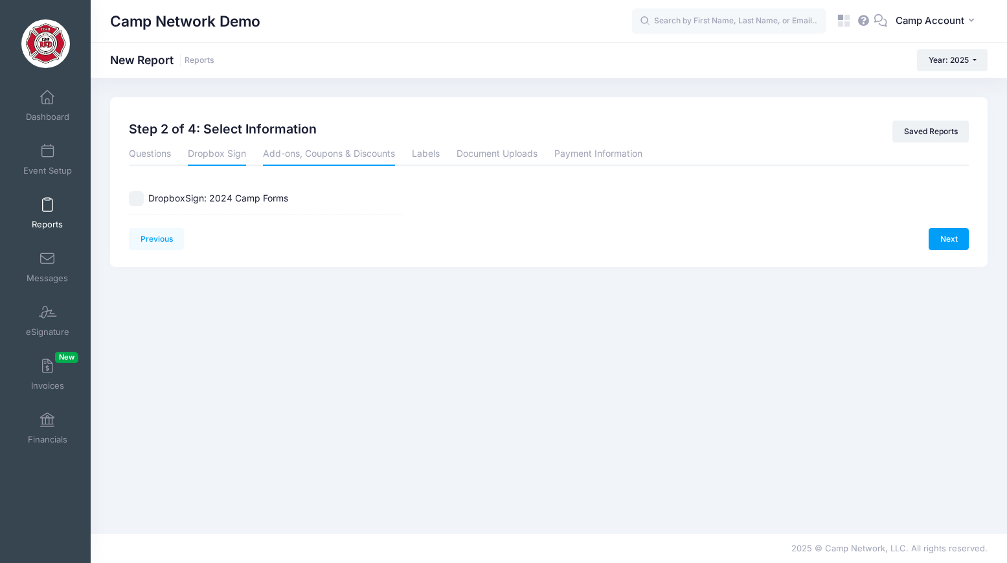
click at [310, 152] on link "Add-ons, Coupons & Discounts" at bounding box center [329, 154] width 132 height 23
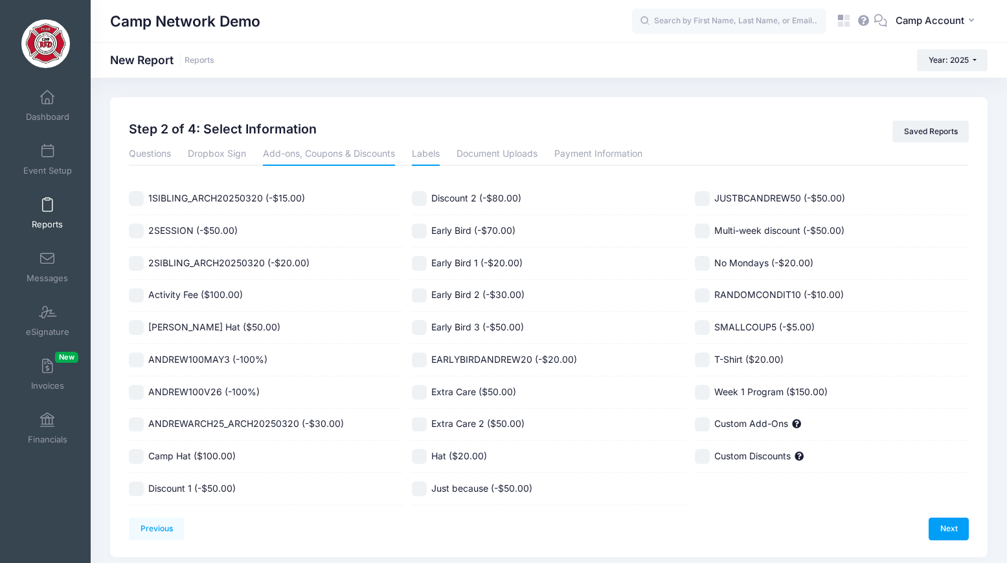
click at [436, 155] on link "Labels" at bounding box center [426, 154] width 28 height 23
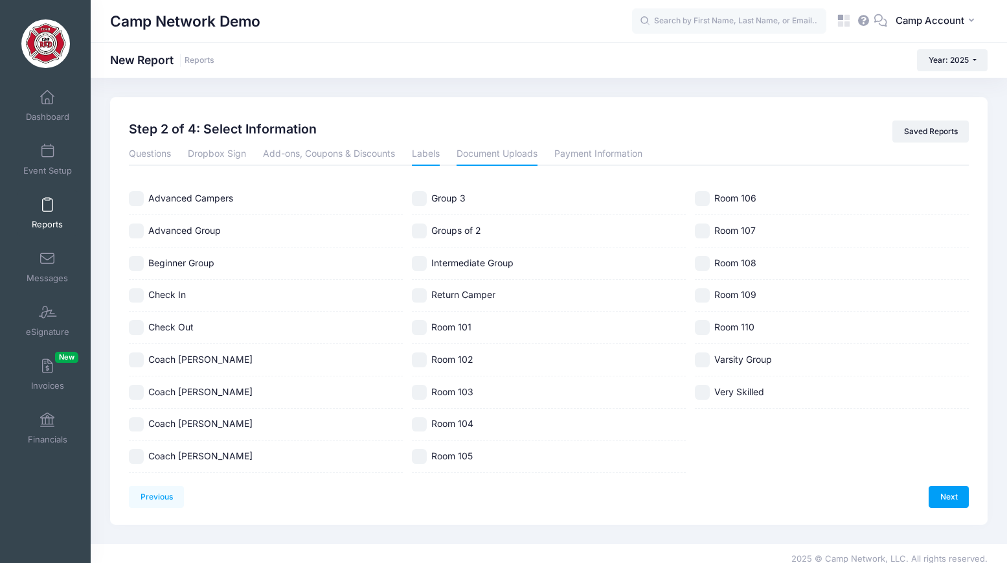
click at [479, 157] on link "Document Uploads" at bounding box center [497, 154] width 81 height 23
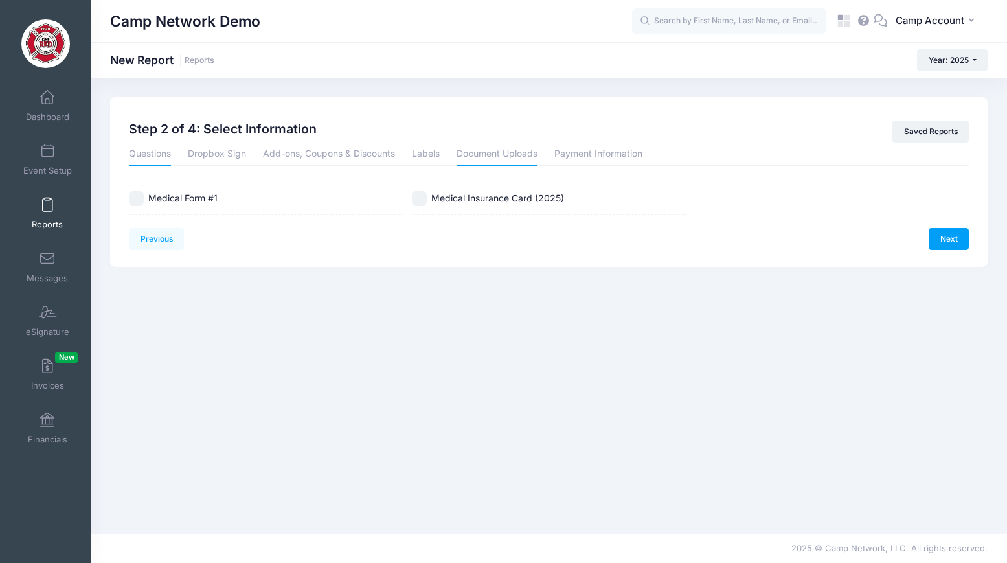
click at [169, 156] on link "Questions" at bounding box center [150, 154] width 42 height 23
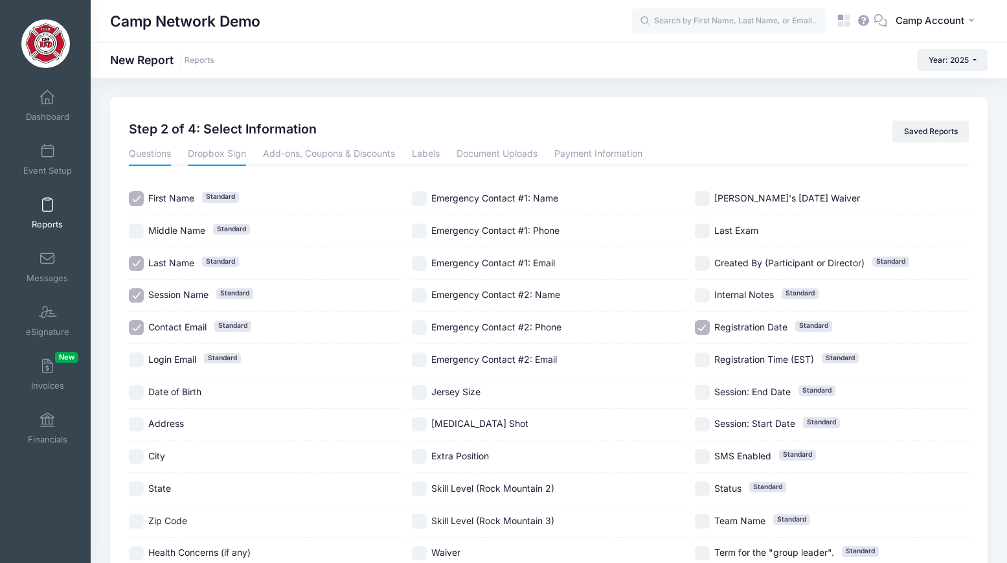
click at [225, 159] on link "Dropbox Sign" at bounding box center [217, 154] width 58 height 23
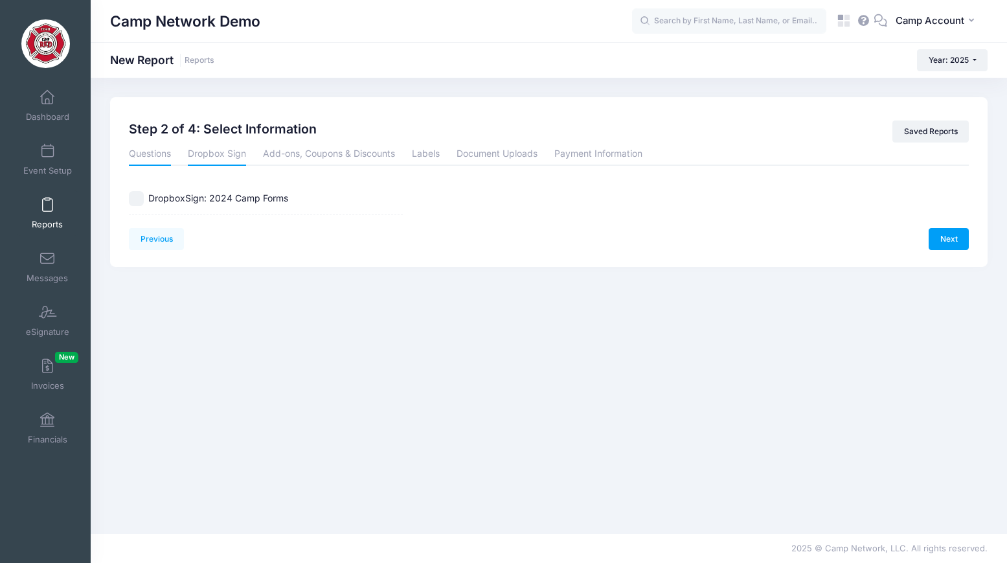
click at [160, 155] on link "Questions" at bounding box center [150, 154] width 42 height 23
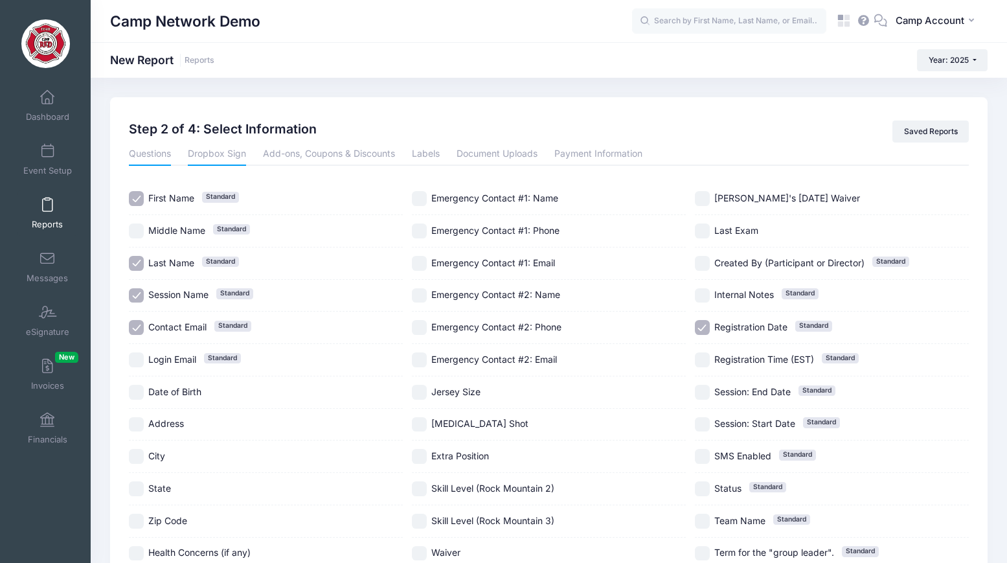
click at [214, 155] on link "Dropbox Sign" at bounding box center [217, 154] width 58 height 23
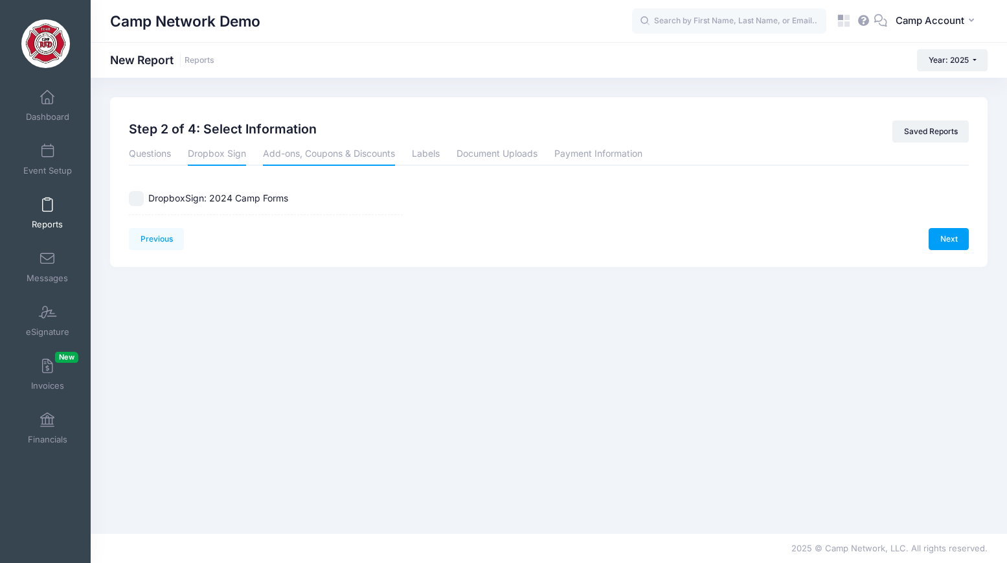
click at [282, 161] on link "Add-ons, Coupons & Discounts" at bounding box center [329, 154] width 132 height 23
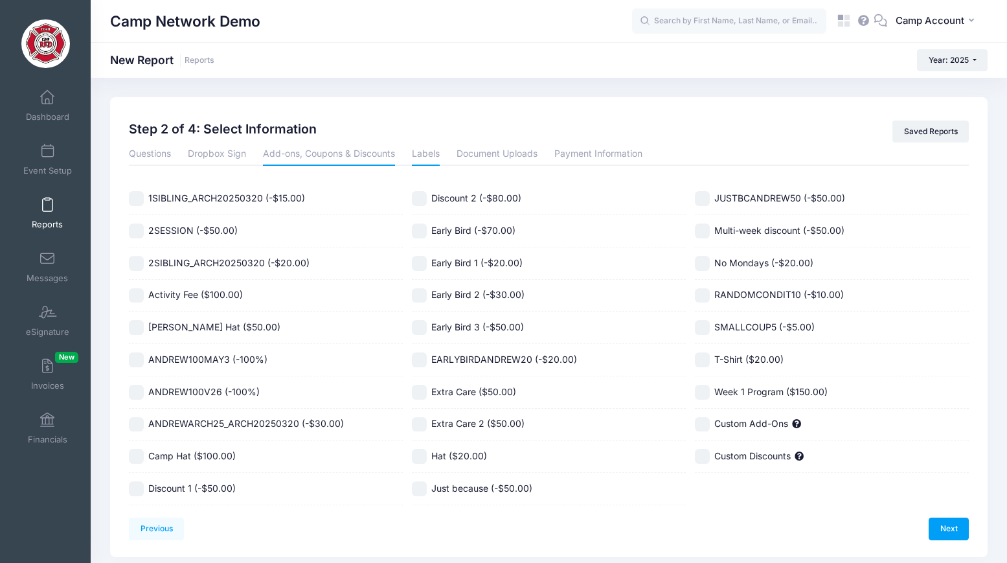
click at [423, 154] on link "Labels" at bounding box center [426, 154] width 28 height 23
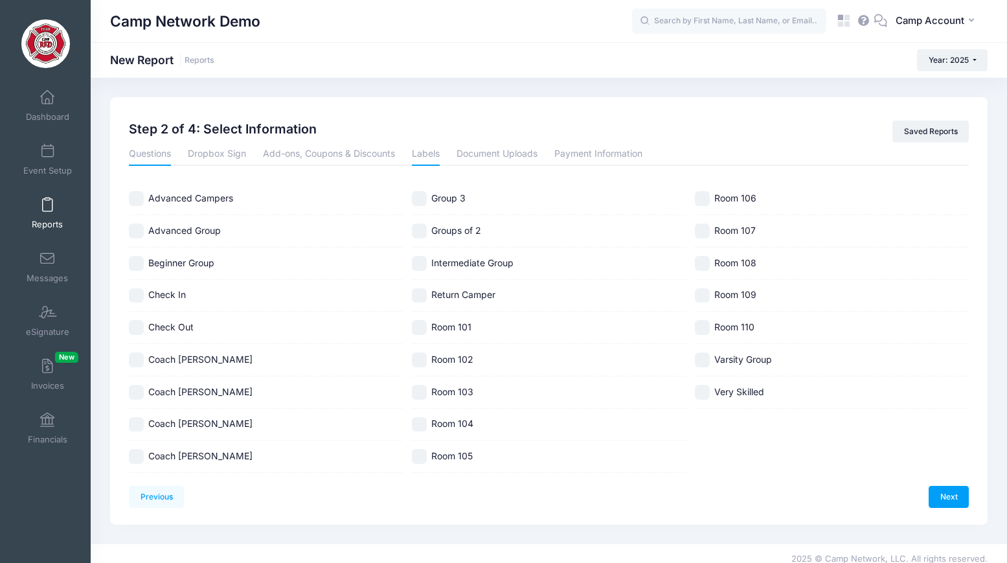
click at [155, 159] on link "Questions" at bounding box center [150, 154] width 42 height 23
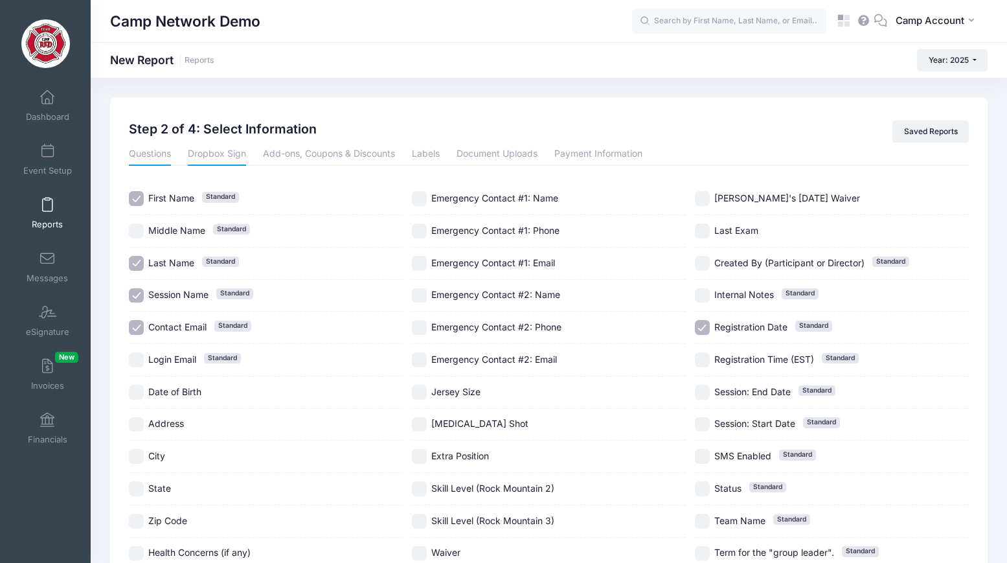
click at [205, 150] on link "Dropbox Sign" at bounding box center [217, 154] width 58 height 23
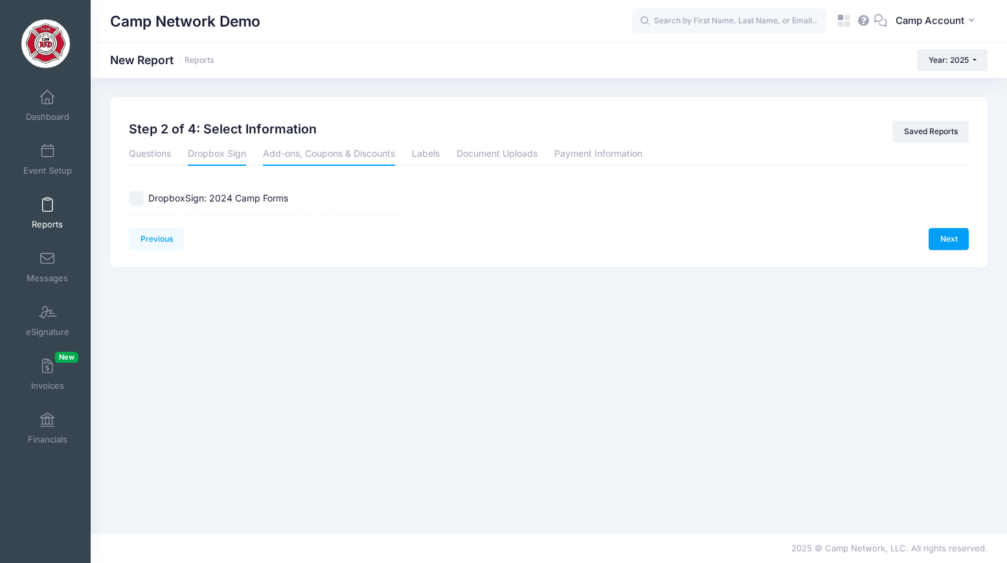
click at [322, 151] on link "Add-ons, Coupons & Discounts" at bounding box center [329, 154] width 132 height 23
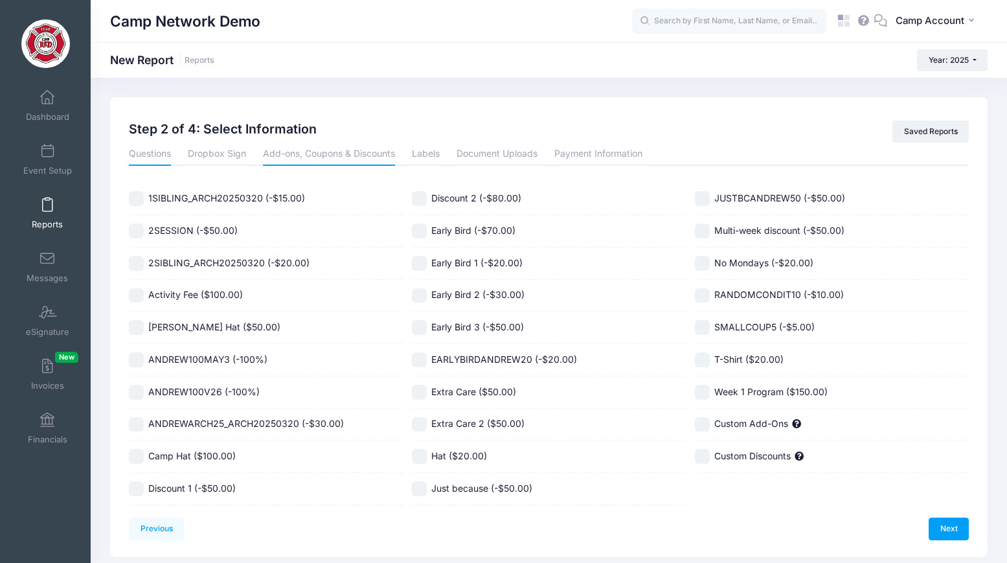
click at [158, 151] on link "Questions" at bounding box center [150, 154] width 42 height 23
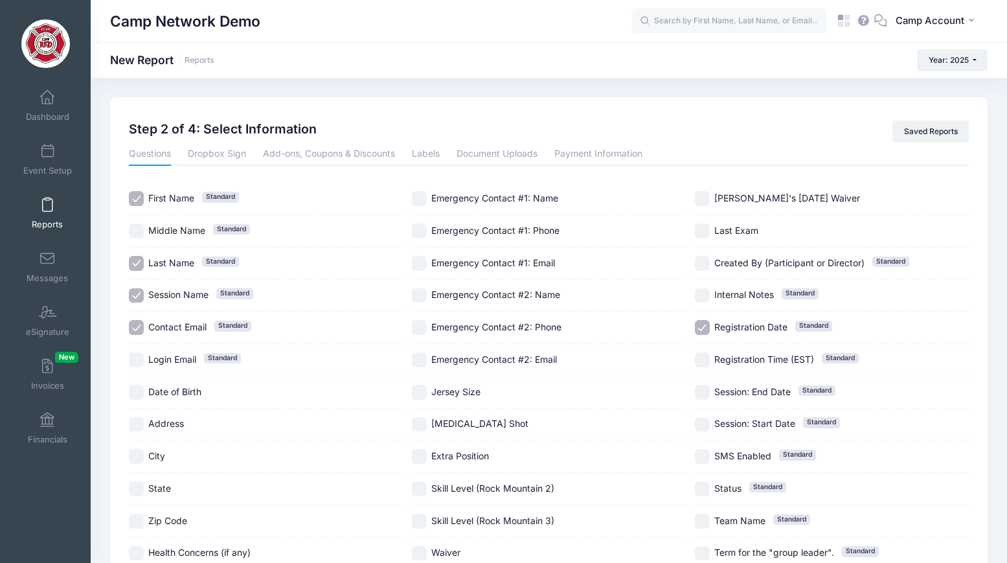
click at [445, 157] on li "Labels" at bounding box center [426, 154] width 45 height 23
click at [435, 157] on link "Labels" at bounding box center [426, 154] width 28 height 23
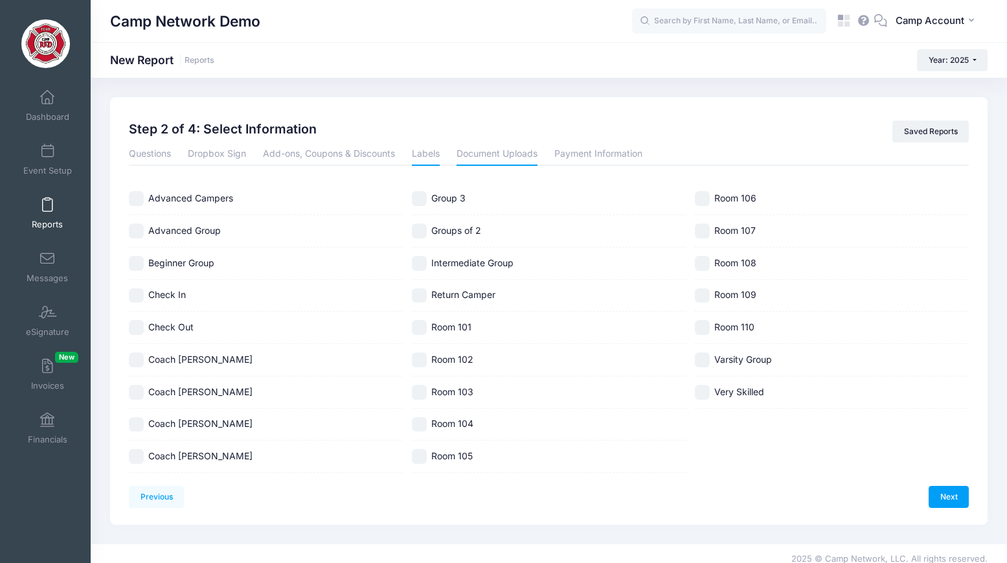
click at [500, 157] on link "Document Uploads" at bounding box center [497, 154] width 81 height 23
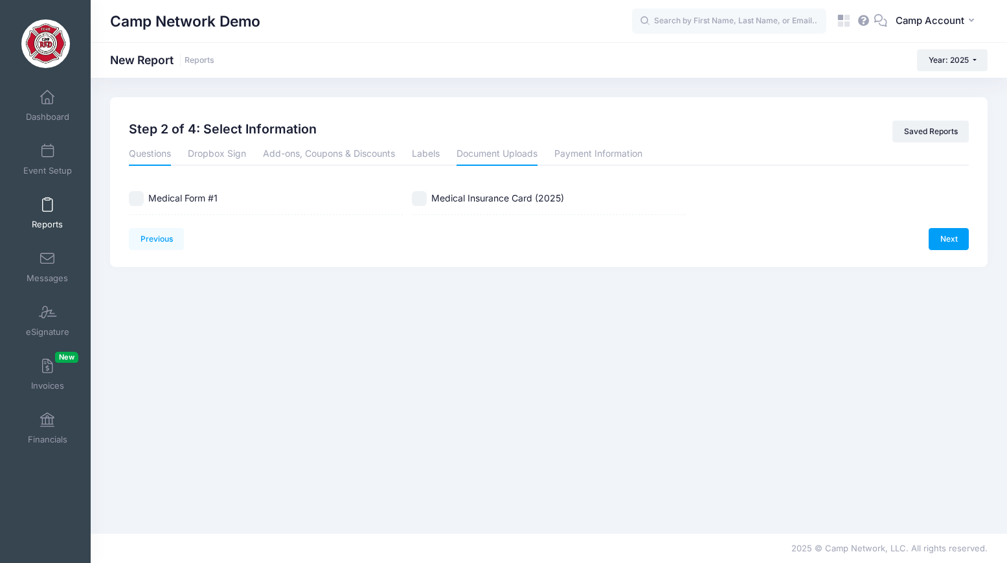
click at [159, 155] on link "Questions" at bounding box center [150, 154] width 42 height 23
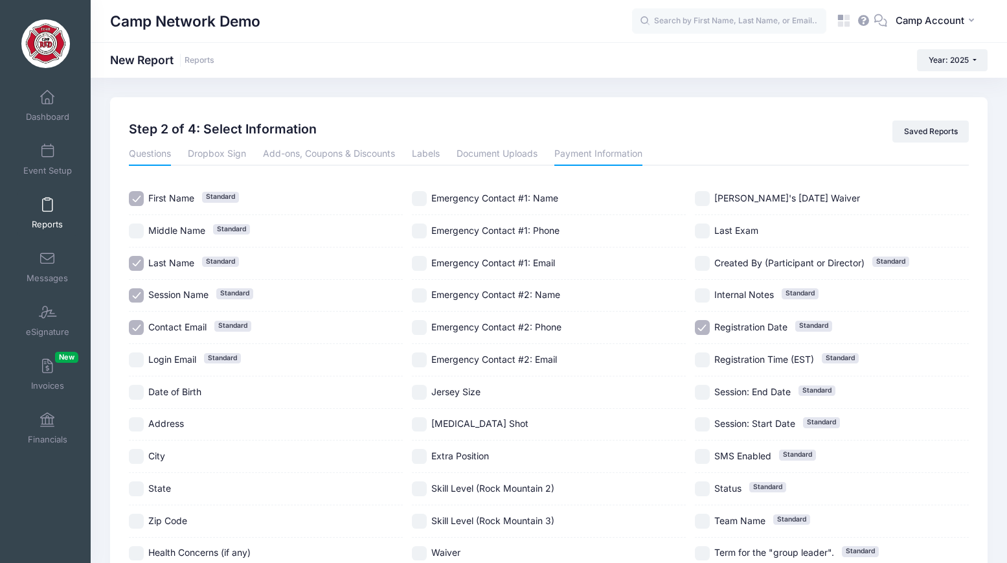
click at [595, 157] on link "Payment Information" at bounding box center [599, 154] width 88 height 23
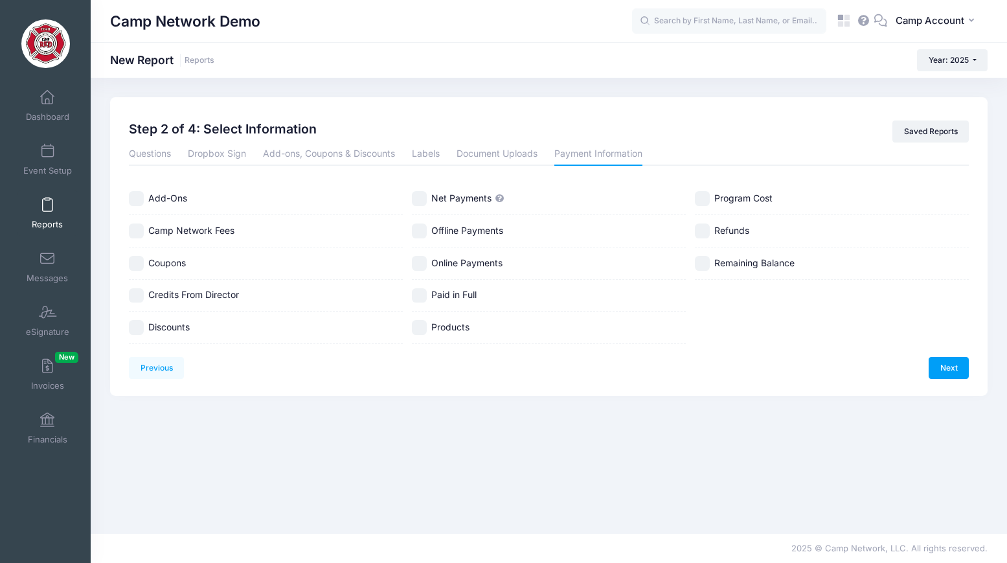
click at [141, 196] on input "Add-Ons" at bounding box center [136, 198] width 15 height 15
checkbox input "false"
click at [155, 155] on link "Questions" at bounding box center [150, 154] width 42 height 23
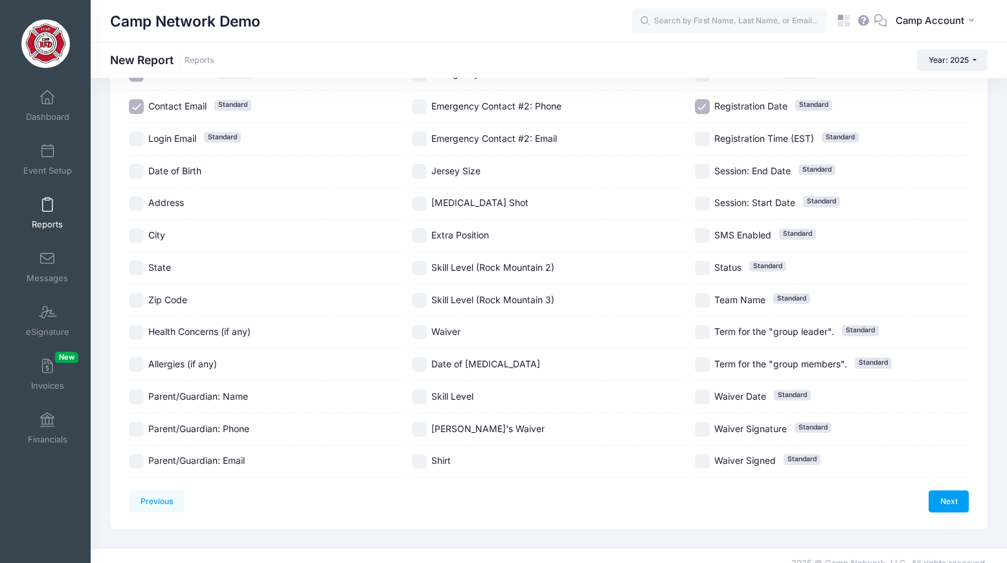
scroll to position [236, 0]
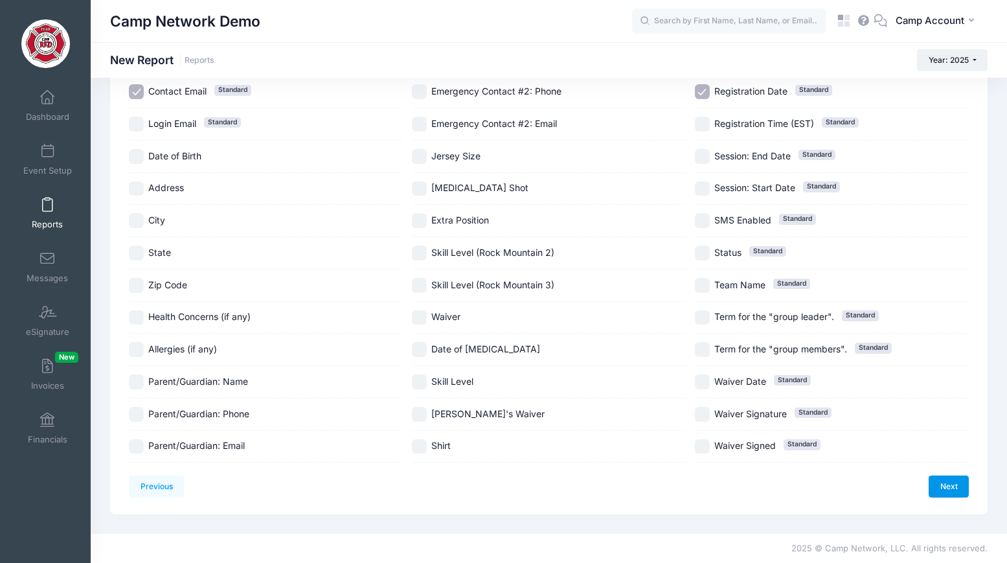
click at [945, 487] on link "Next" at bounding box center [949, 486] width 40 height 22
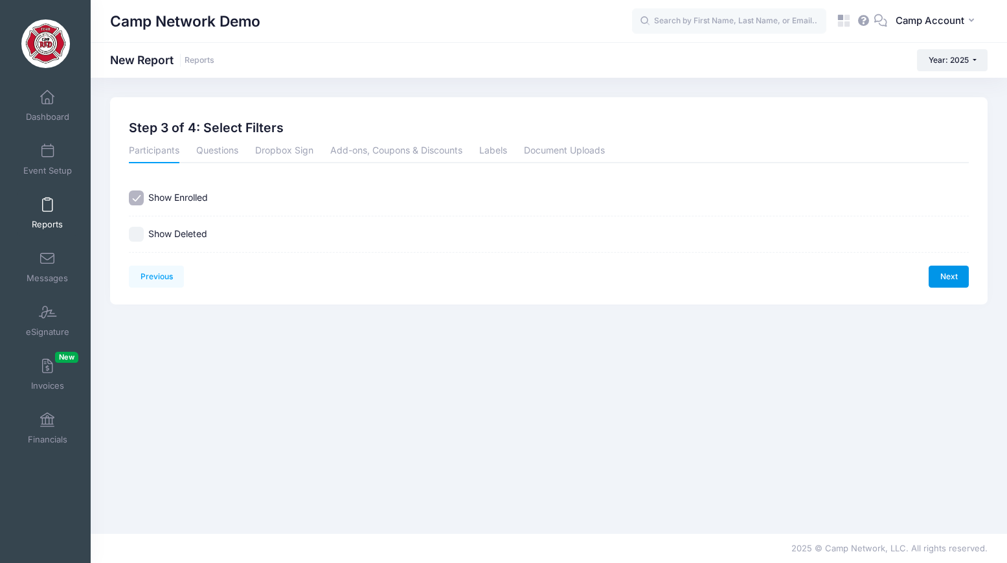
scroll to position [0, 0]
click at [943, 277] on link "Next" at bounding box center [949, 277] width 40 height 22
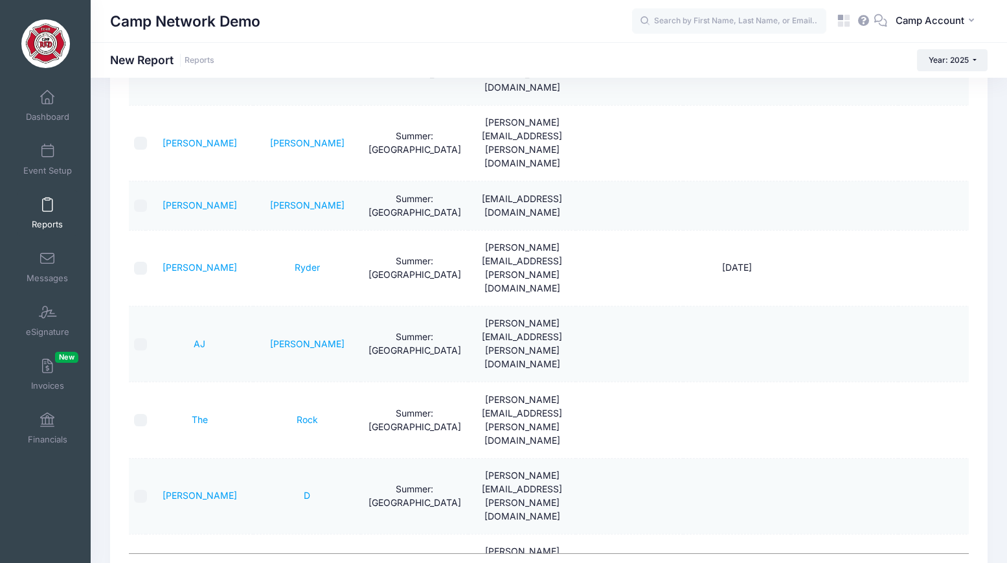
scroll to position [299, 0]
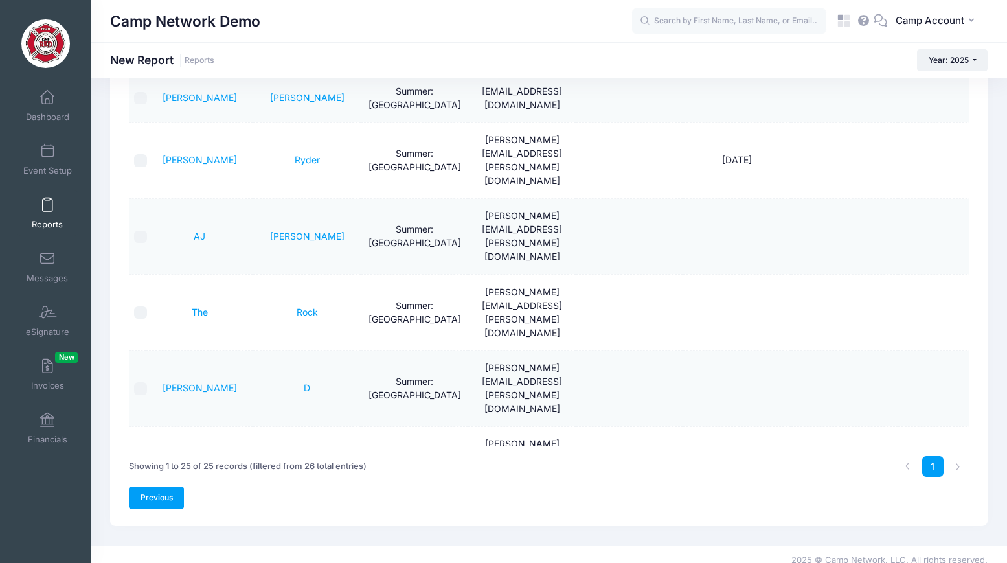
click at [166, 487] on link "Previous" at bounding box center [156, 498] width 55 height 22
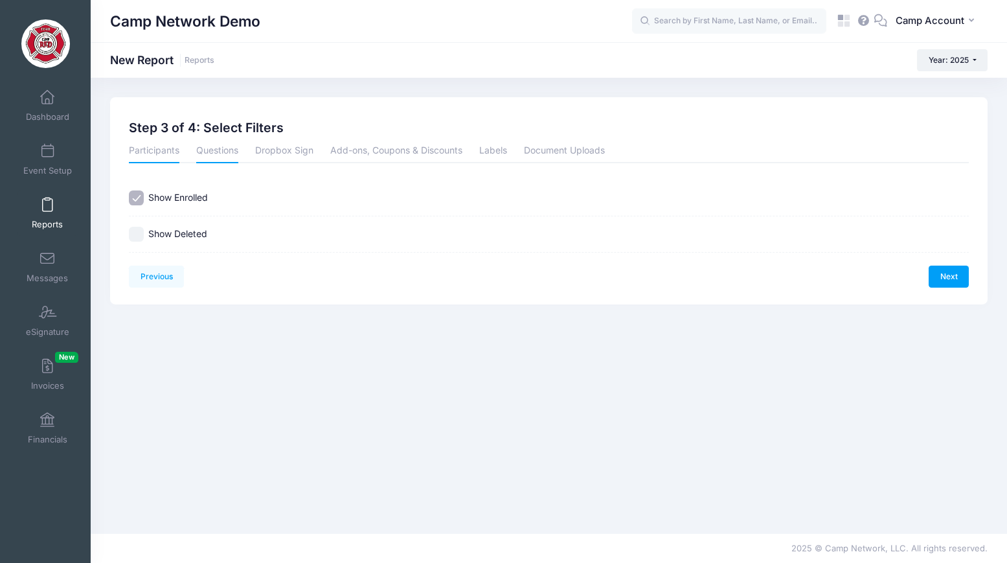
click at [223, 160] on link "Questions" at bounding box center [217, 151] width 42 height 23
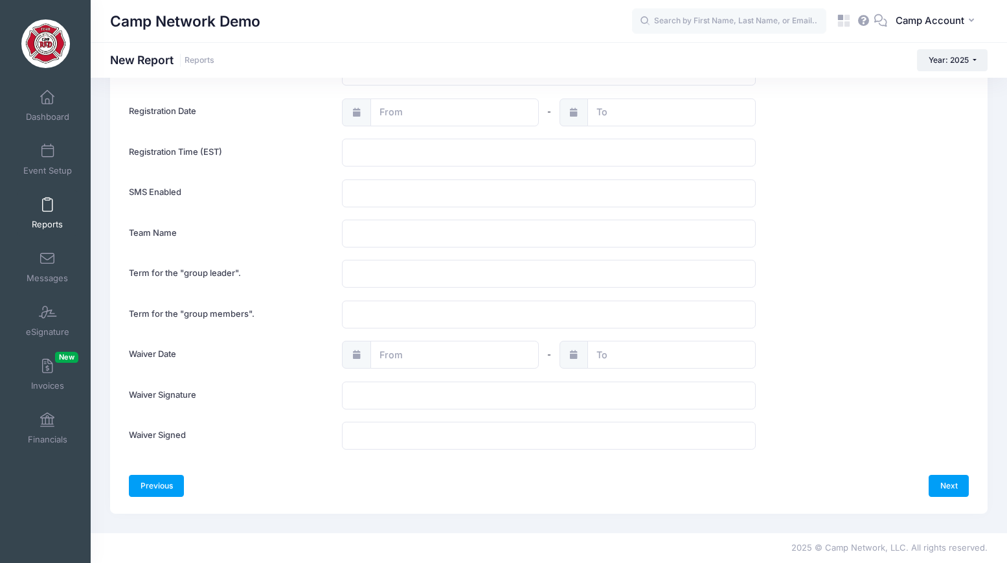
click at [161, 489] on link "Previous" at bounding box center [156, 486] width 55 height 22
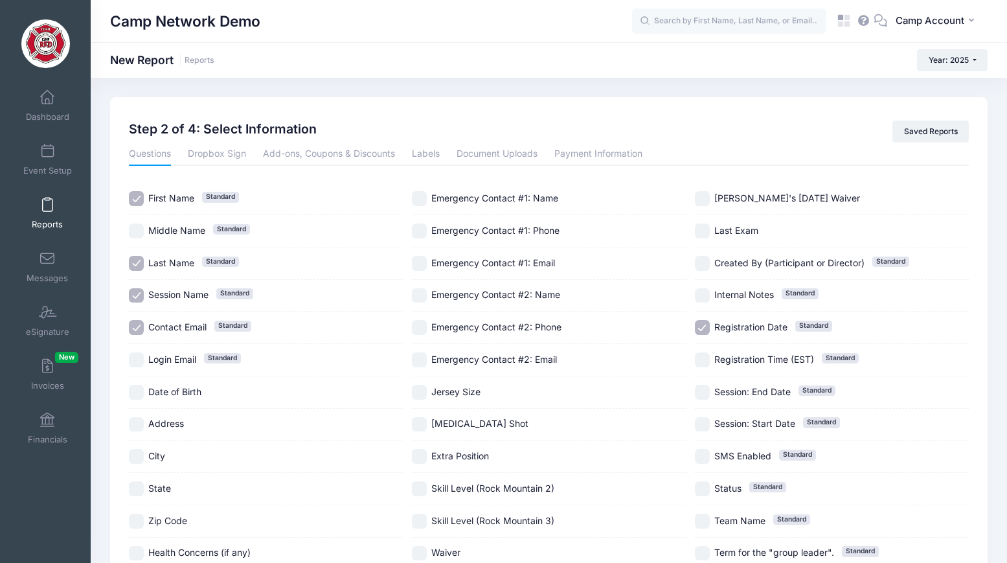
click at [176, 199] on span "First Name" at bounding box center [171, 197] width 46 height 11
checkbox input "false"
click at [229, 158] on link "Dropbox Sign" at bounding box center [217, 154] width 58 height 23
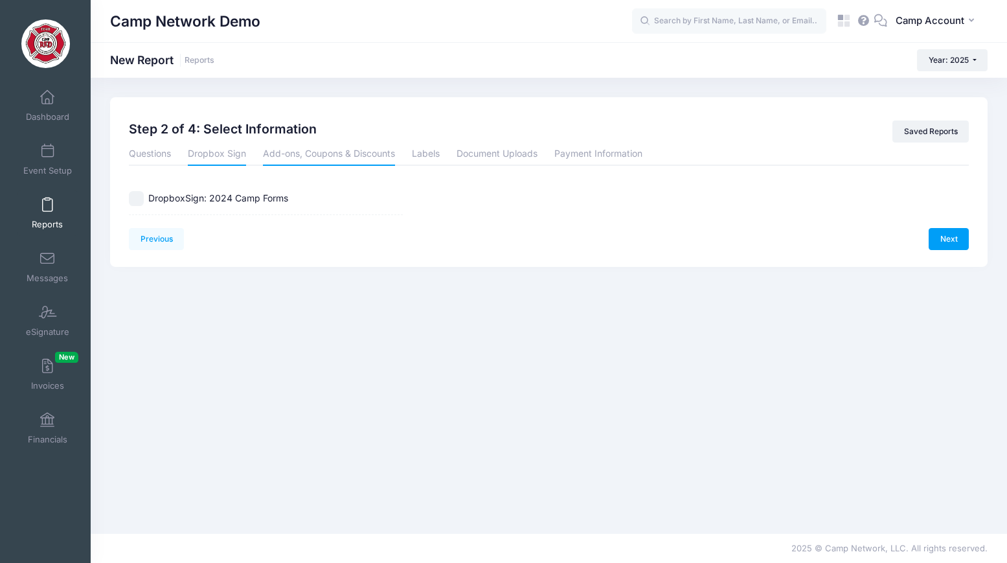
click at [301, 155] on link "Add-ons, Coupons & Discounts" at bounding box center [329, 154] width 132 height 23
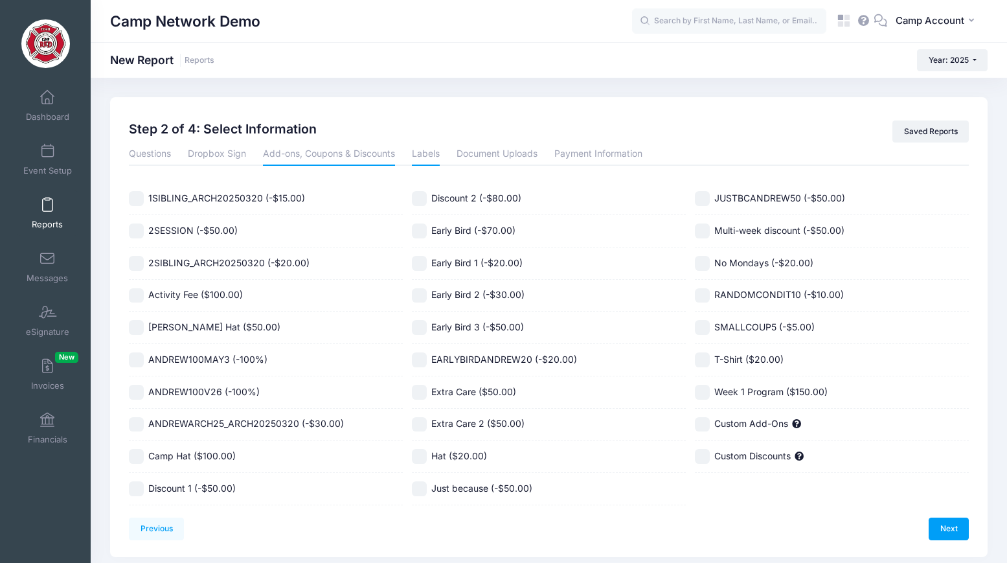
click at [433, 161] on link "Labels" at bounding box center [426, 154] width 28 height 23
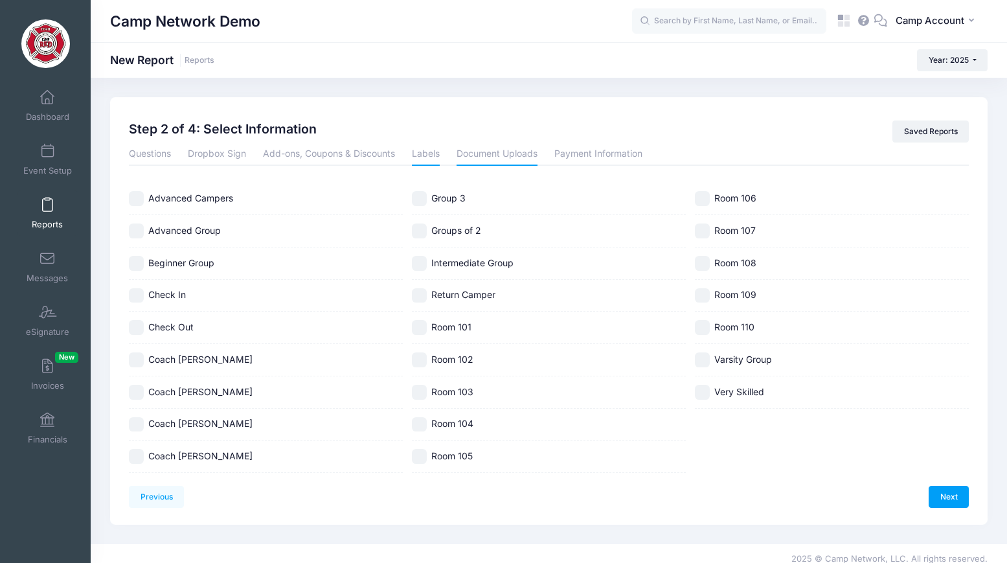
click at [489, 157] on link "Document Uploads" at bounding box center [497, 154] width 81 height 23
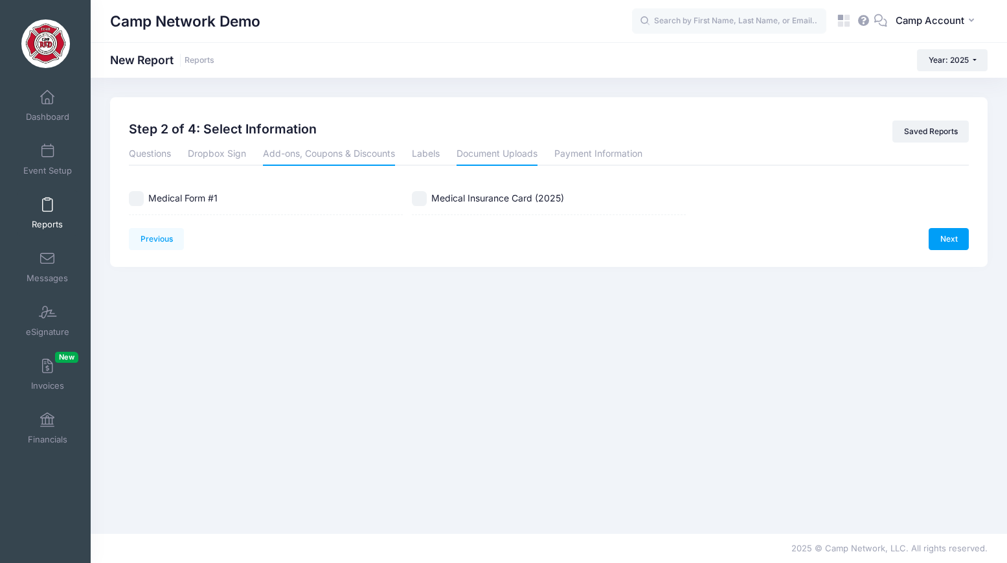
click at [303, 157] on link "Add-ons, Coupons & Discounts" at bounding box center [329, 154] width 132 height 23
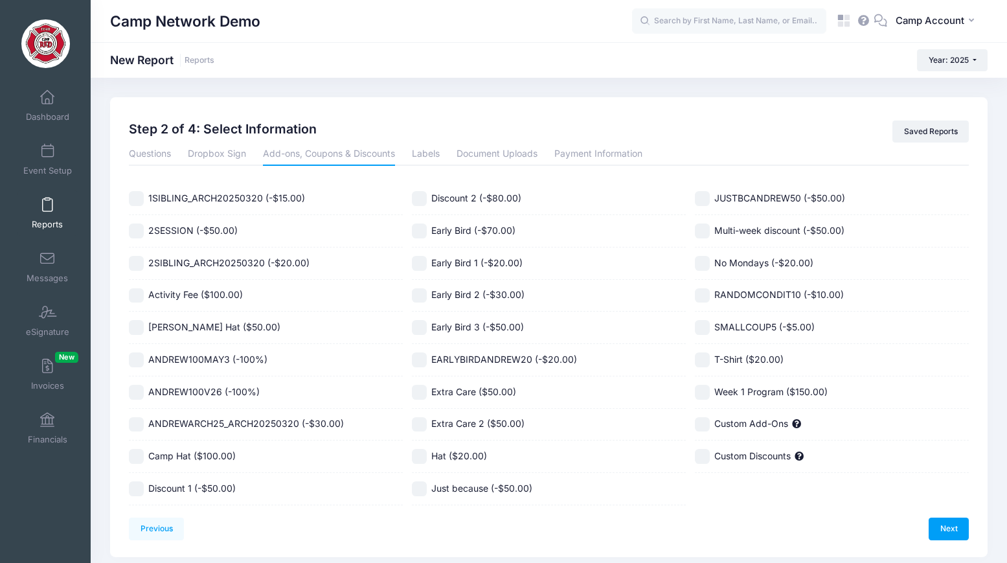
click at [445, 155] on li "Labels" at bounding box center [426, 154] width 45 height 23
click at [437, 154] on link "Labels" at bounding box center [426, 154] width 28 height 23
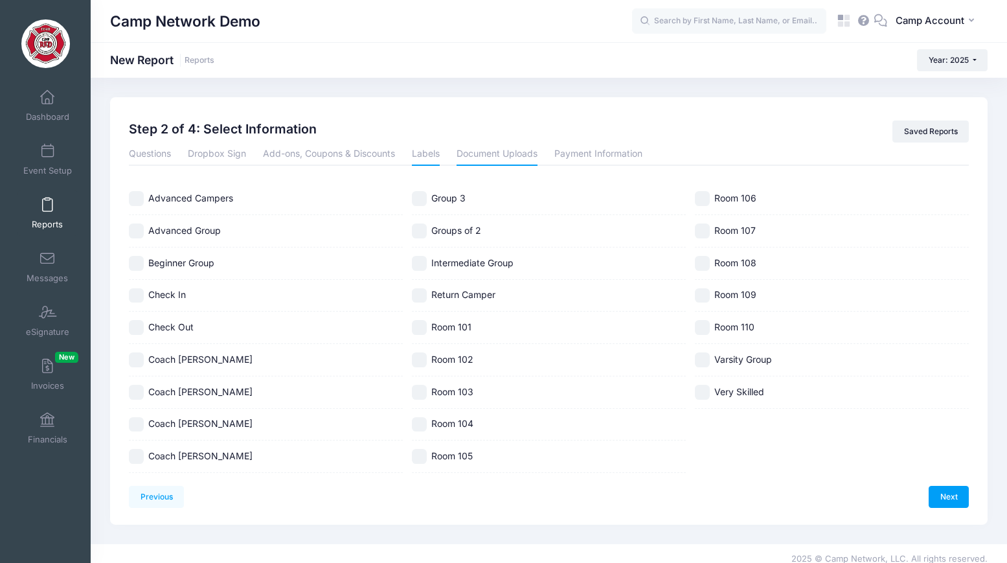
click at [497, 153] on link "Document Uploads" at bounding box center [497, 154] width 81 height 23
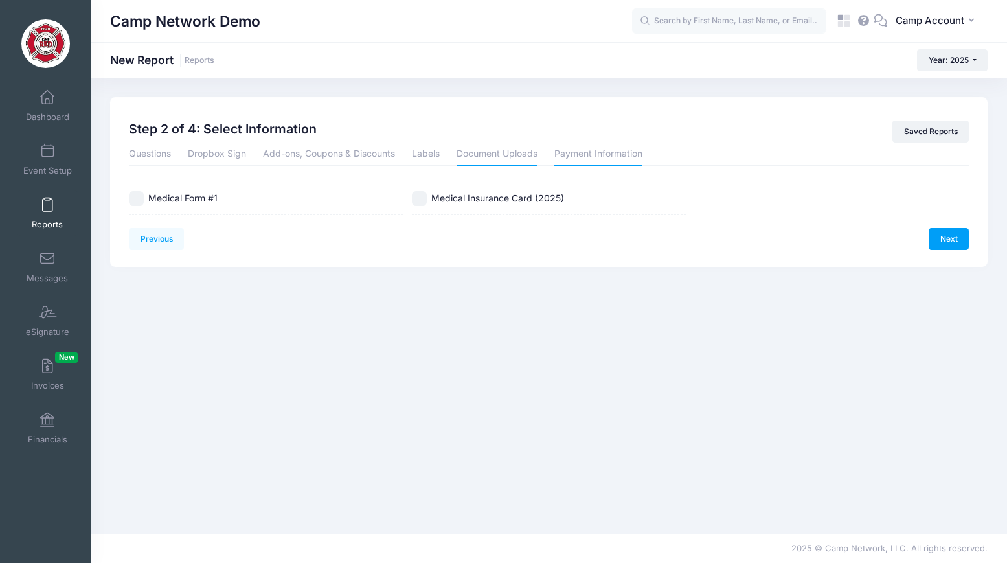
click at [565, 162] on link "Payment Information" at bounding box center [599, 154] width 88 height 23
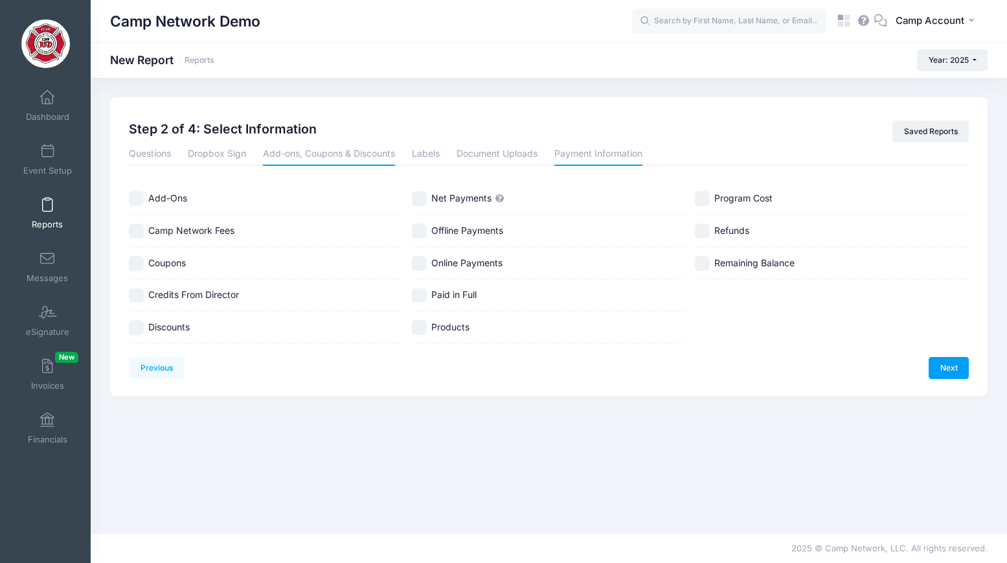
click at [301, 151] on link "Add-ons, Coupons & Discounts" at bounding box center [329, 154] width 132 height 23
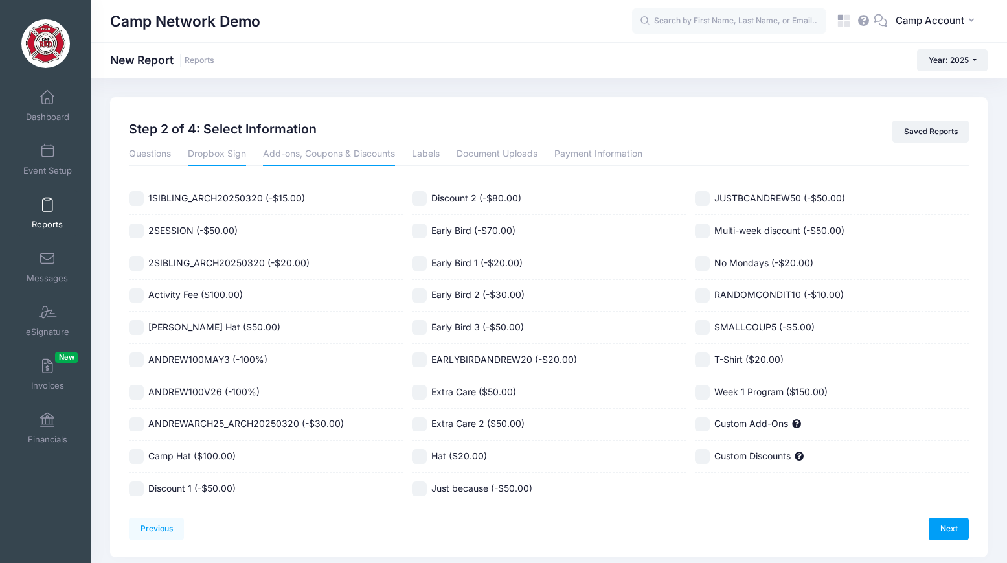
click at [198, 162] on link "Dropbox Sign" at bounding box center [217, 154] width 58 height 23
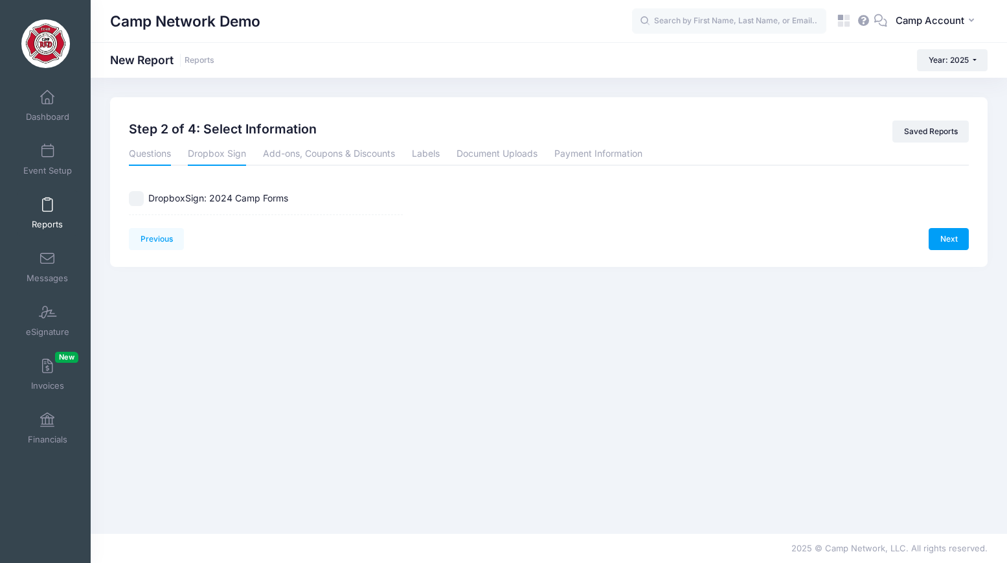
click at [159, 161] on link "Questions" at bounding box center [150, 154] width 42 height 23
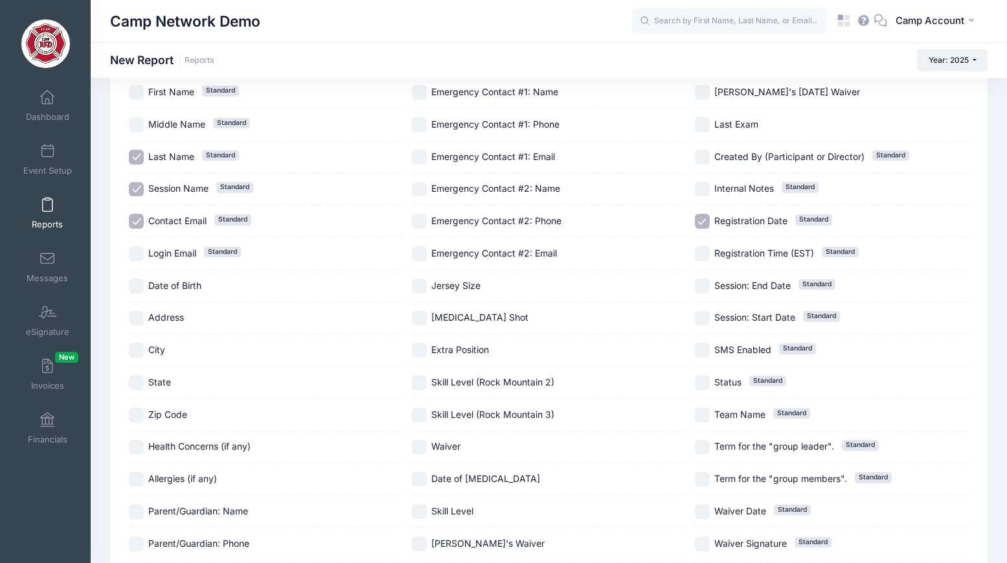
scroll to position [236, 0]
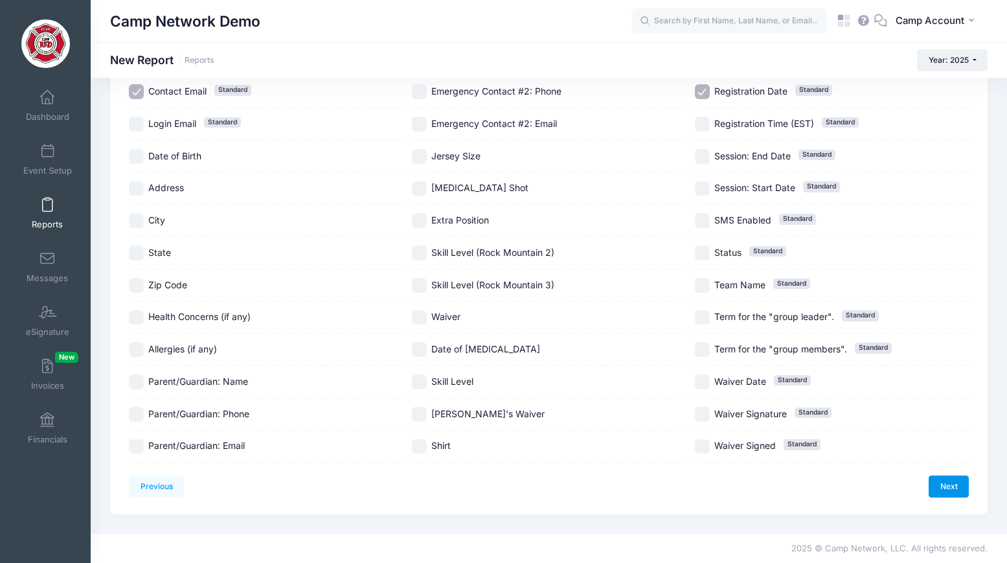
click at [959, 486] on link "Next" at bounding box center [949, 486] width 40 height 22
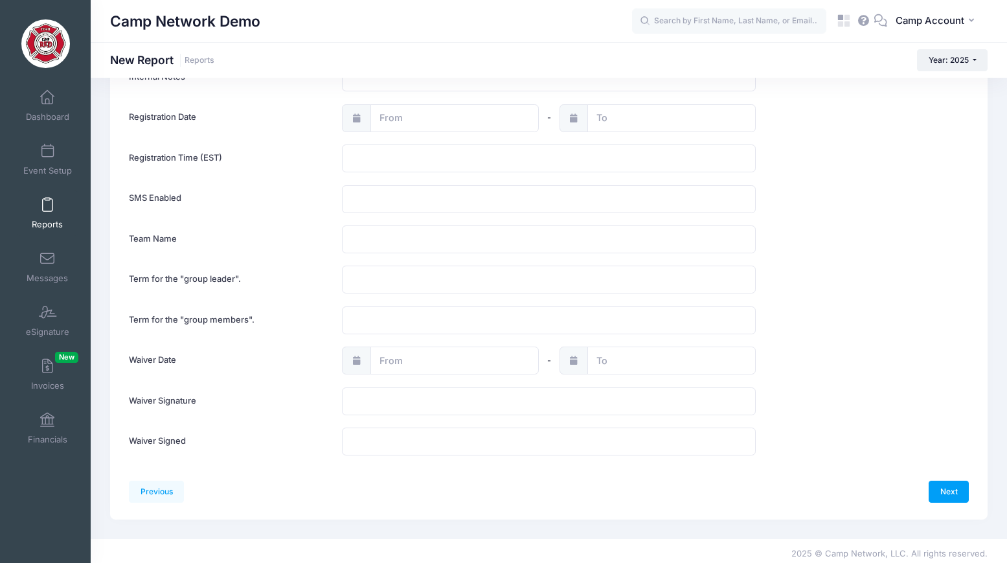
scroll to position [1457, 0]
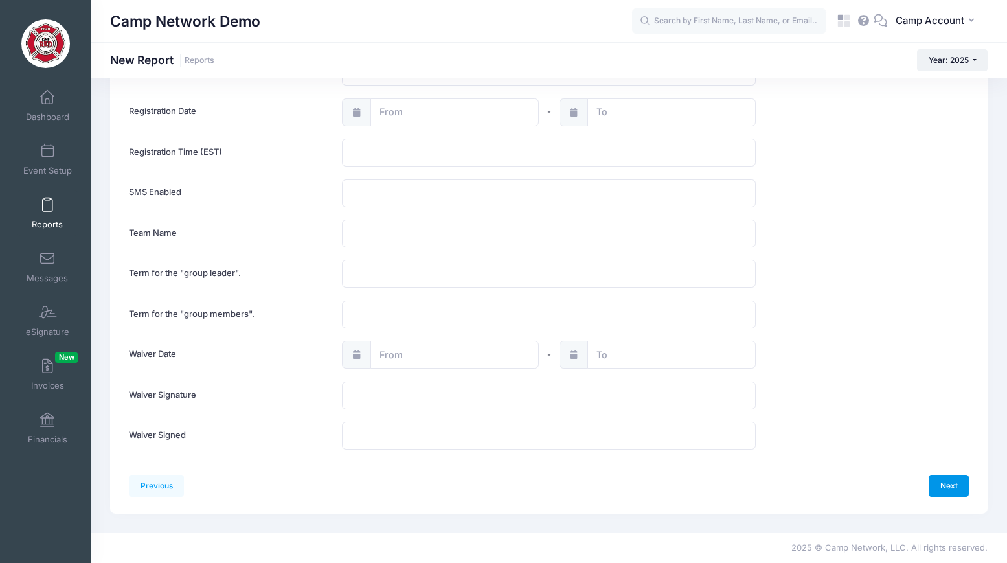
click at [957, 487] on link "Next" at bounding box center [949, 486] width 40 height 22
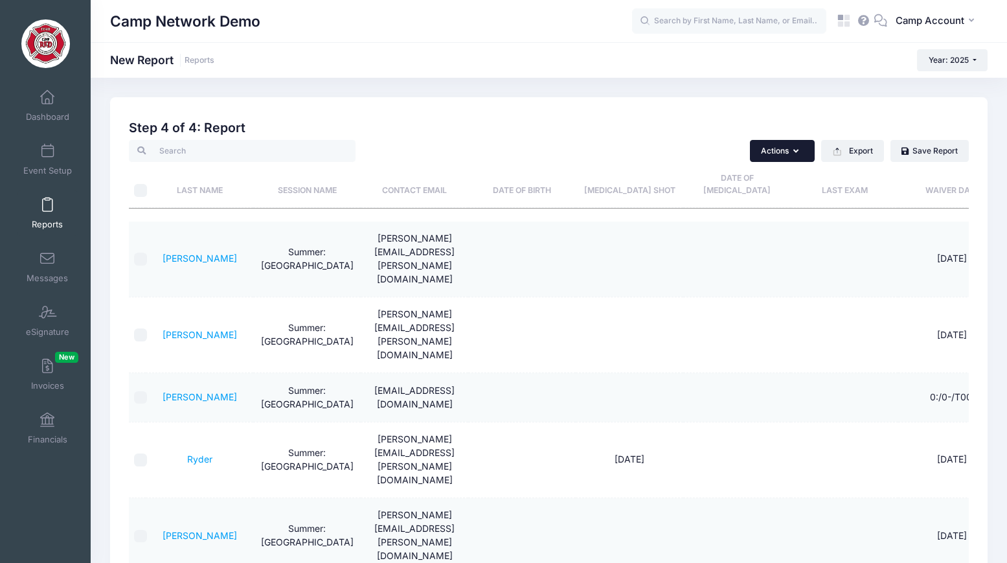
click at [800, 151] on button "Actions" at bounding box center [782, 151] width 65 height 22
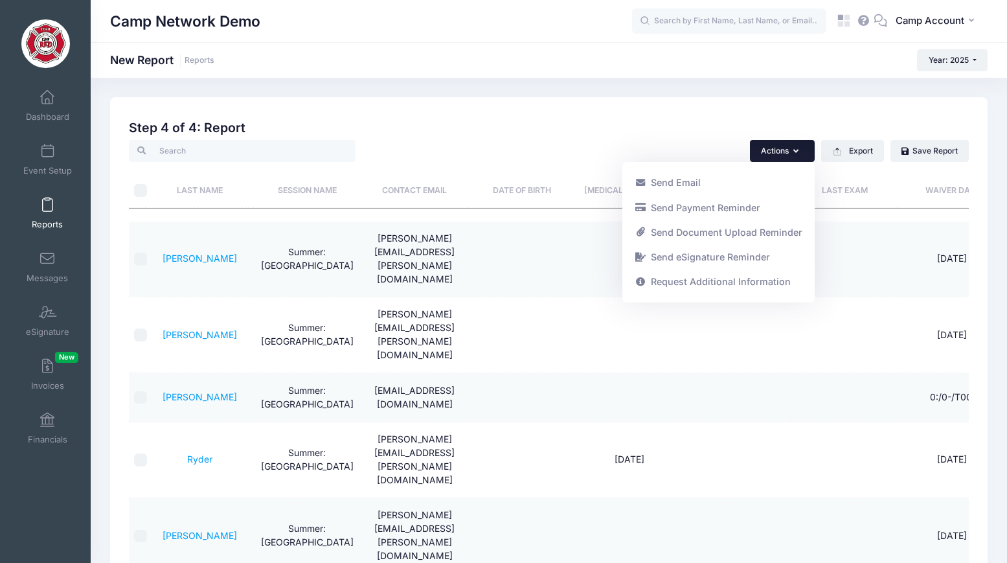
click at [857, 102] on div "Previous Next Step 4 of 4: Create Report 1 Select Sessions 2 Select Information…" at bounding box center [549, 461] width 878 height 728
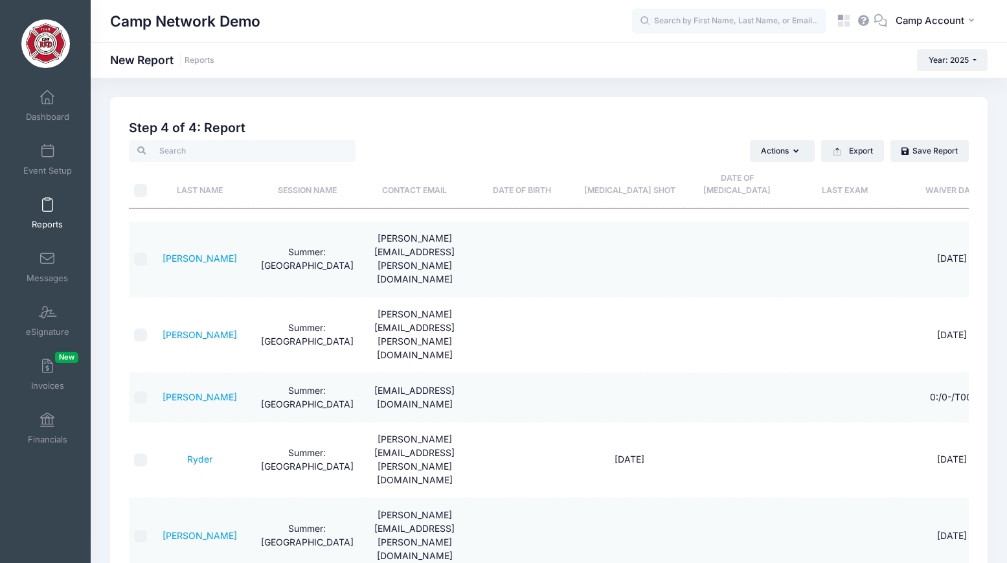
click at [855, 60] on div "Camp Network Demo New Report Reports Year: 2025 Year: 2025 Year: 2024 Year: 2023" at bounding box center [549, 60] width 917 height 22
click at [351, 148] on input "search" at bounding box center [242, 151] width 227 height 22
click at [416, 128] on h2 "Step 4 of 4: Report" at bounding box center [549, 127] width 840 height 15
click at [240, 130] on h2 "Step 4 of 4: Report" at bounding box center [549, 127] width 840 height 15
drag, startPoint x: 244, startPoint y: 130, endPoint x: 168, endPoint y: 128, distance: 75.8
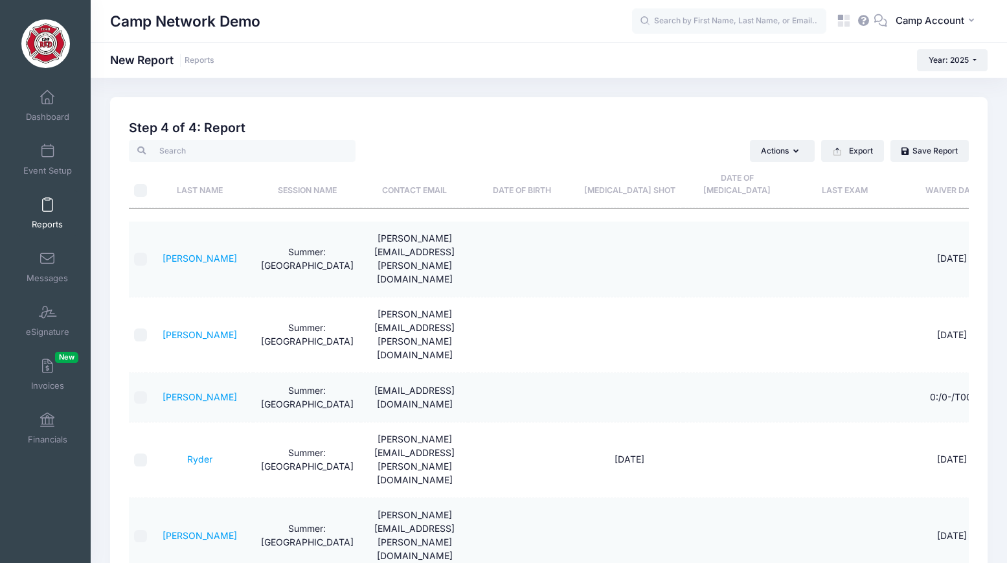
click at [168, 128] on h2 "Step 4 of 4: Report" at bounding box center [549, 127] width 840 height 15
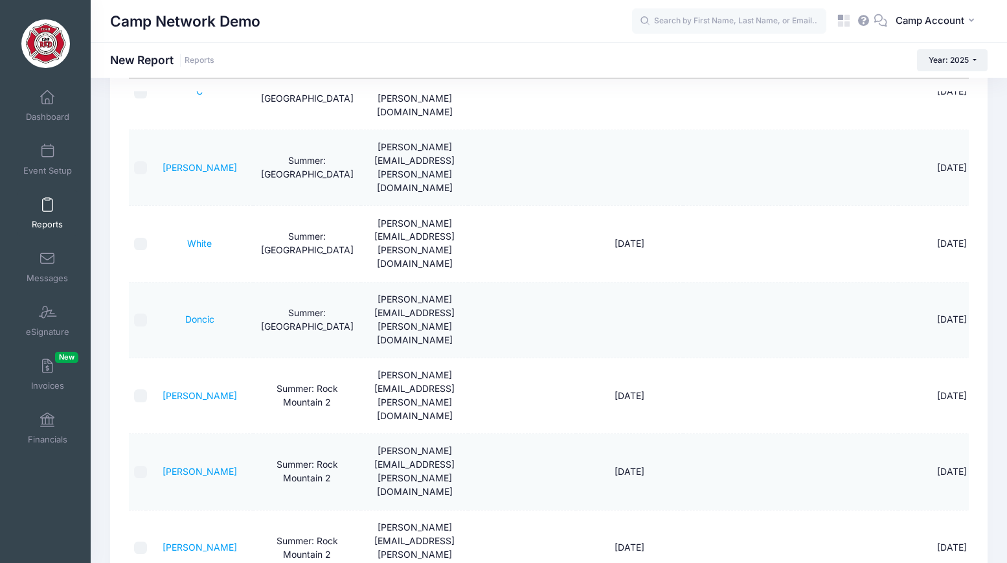
scroll to position [299, 0]
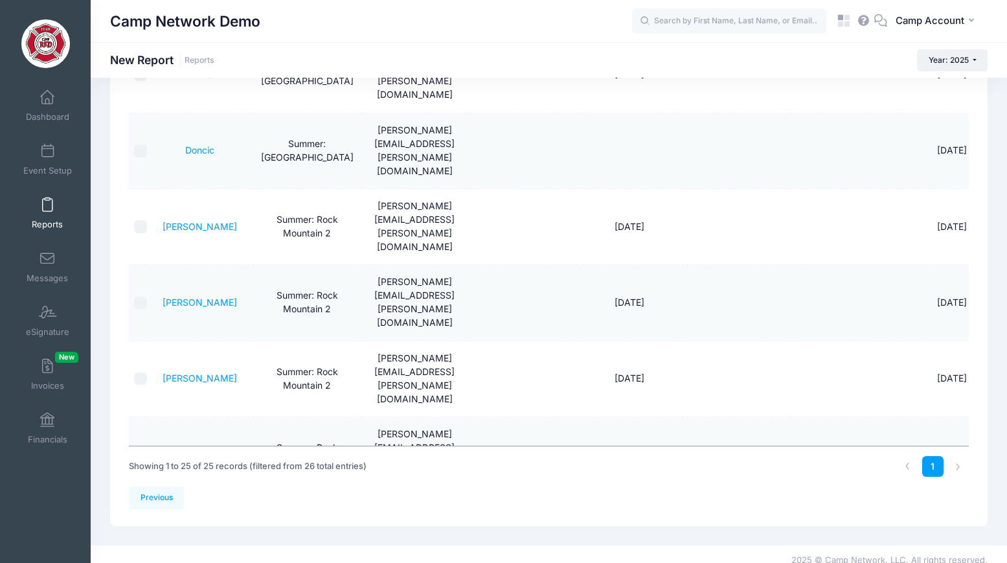
click at [155, 503] on div "Previous Next Step 4 of 4: Create Report 1 Select Sessions 2 Select Information…" at bounding box center [549, 162] width 878 height 728
click at [155, 487] on link "Previous" at bounding box center [156, 498] width 55 height 22
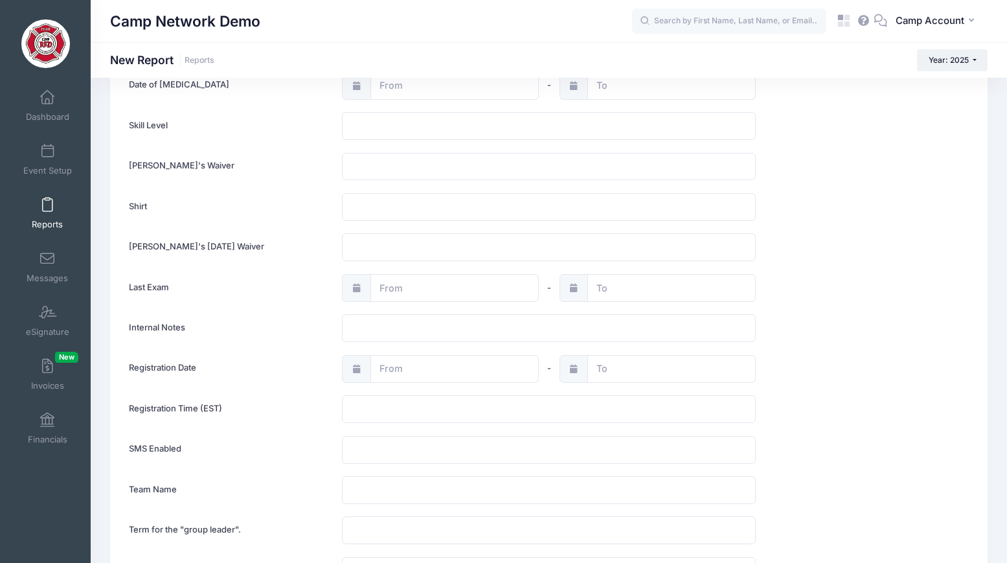
scroll to position [1457, 0]
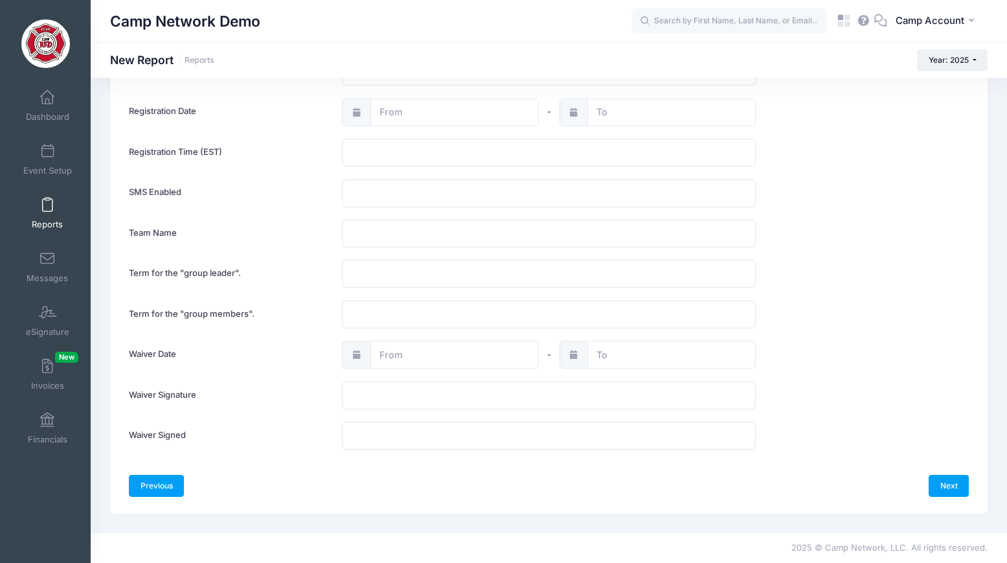
click at [165, 485] on link "Previous" at bounding box center [156, 486] width 55 height 22
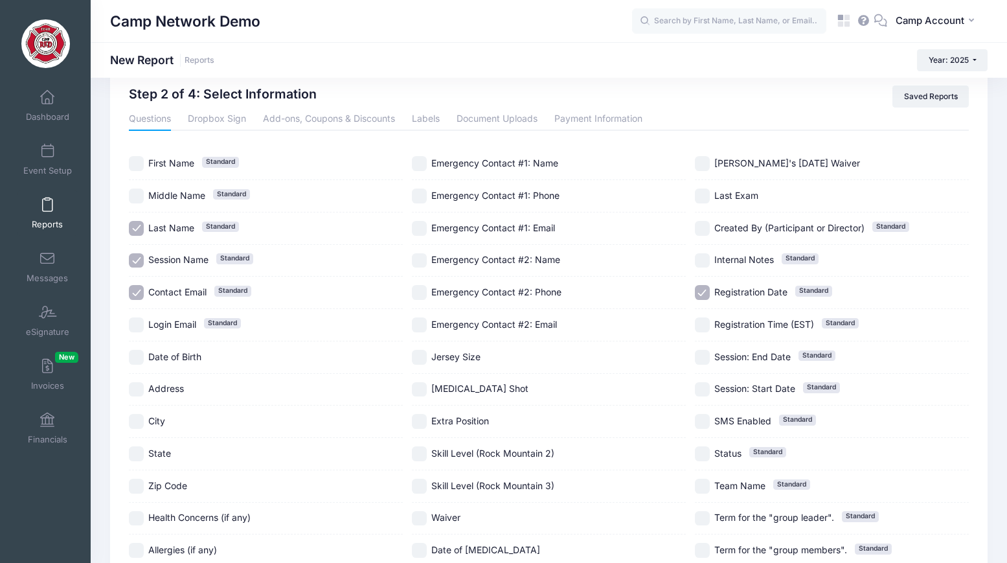
scroll to position [0, 0]
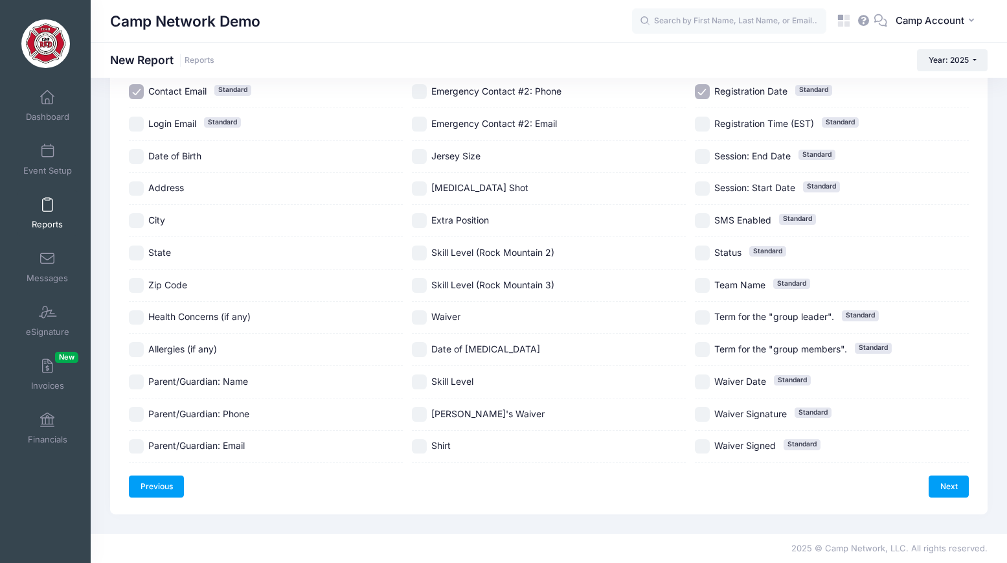
click at [150, 481] on link "Previous" at bounding box center [156, 486] width 55 height 22
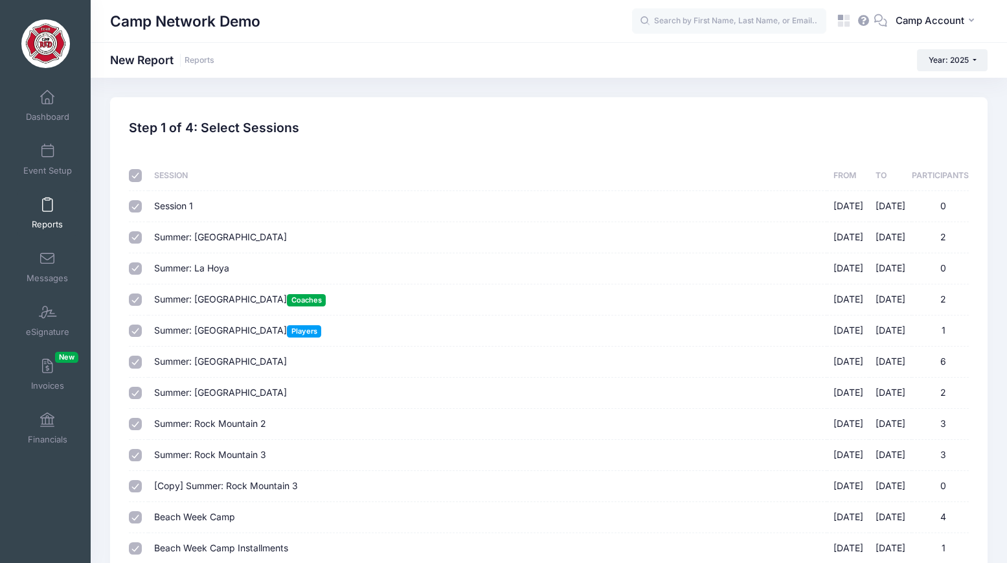
click at [135, 176] on input "checkbox" at bounding box center [135, 175] width 13 height 13
checkbox input "false"
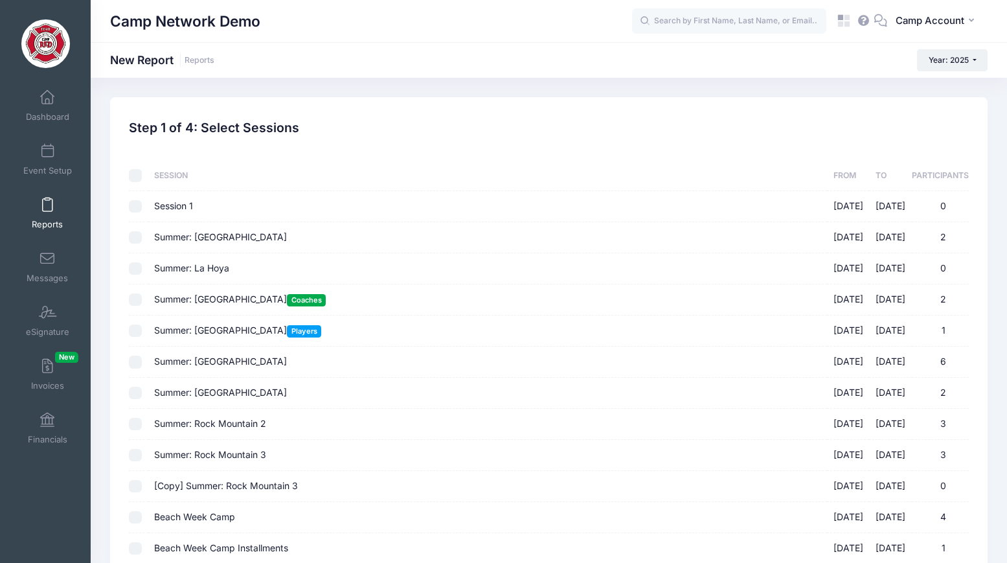
checkbox input "false"
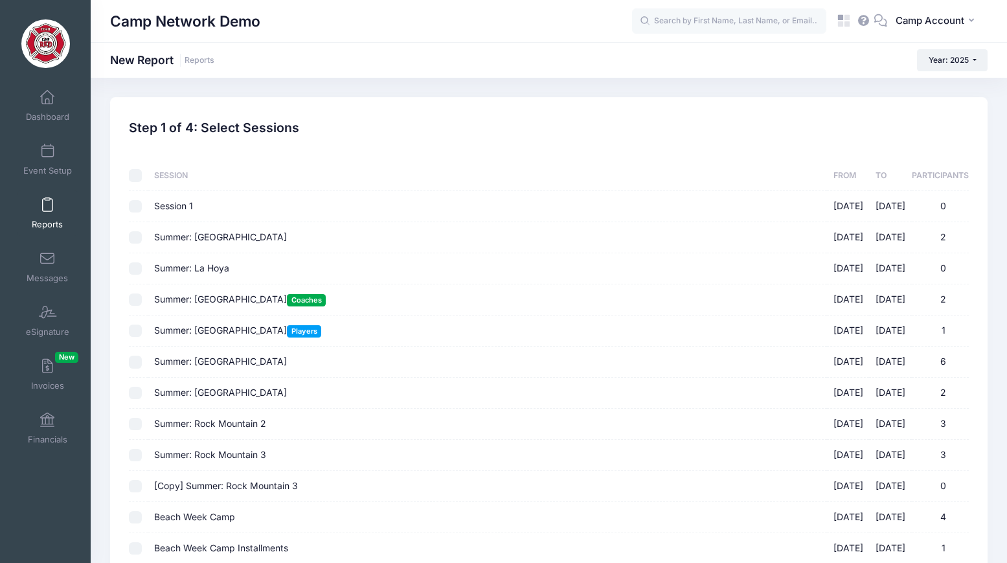
checkbox input "false"
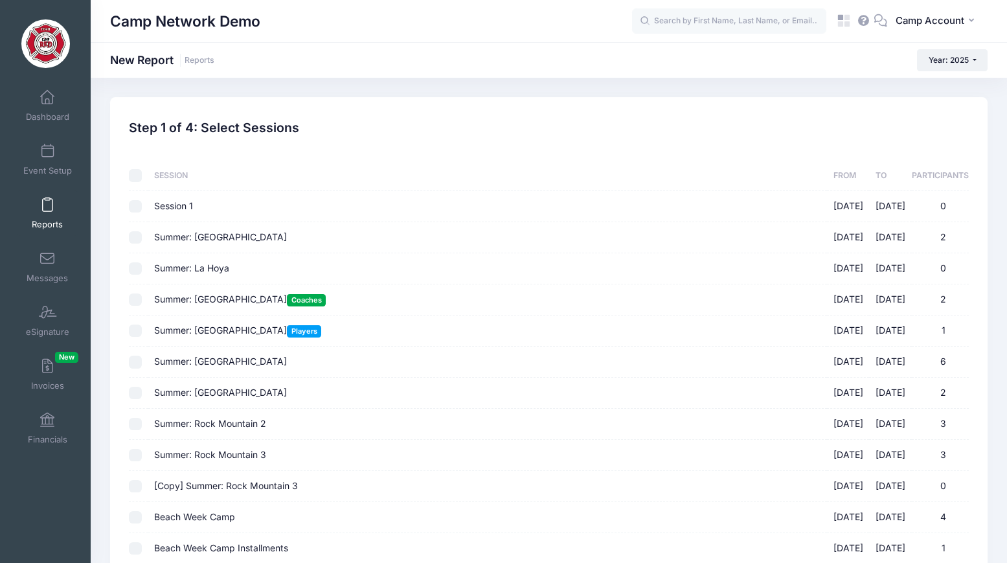
checkbox input "false"
click at [135, 176] on input "checkbox" at bounding box center [135, 175] width 13 height 13
checkbox input "true"
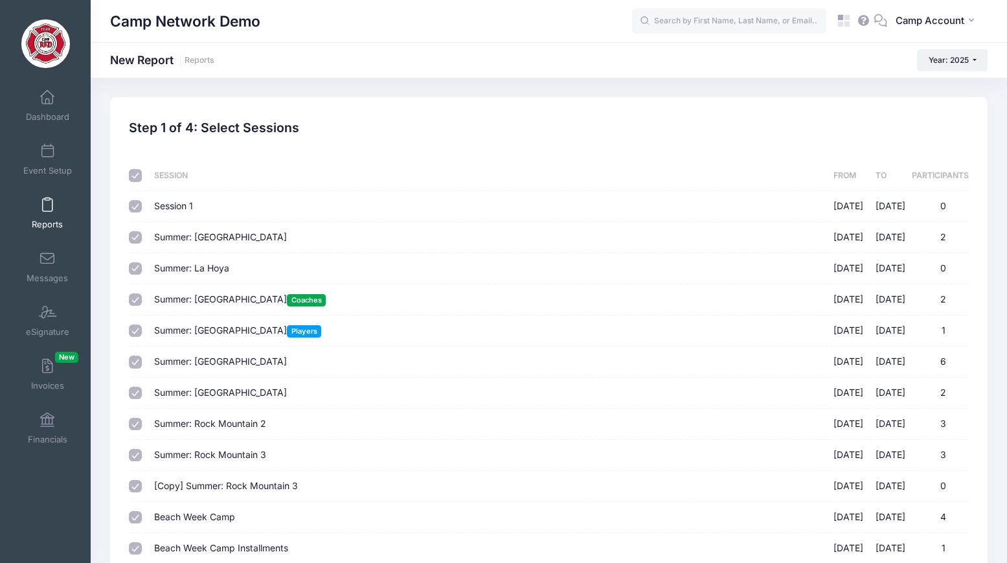
checkbox input "true"
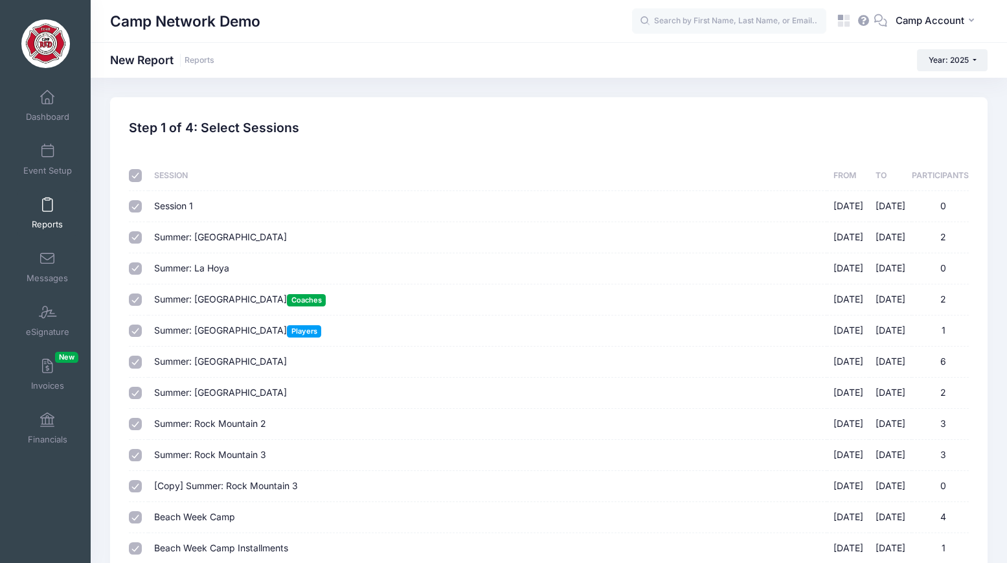
checkbox input "true"
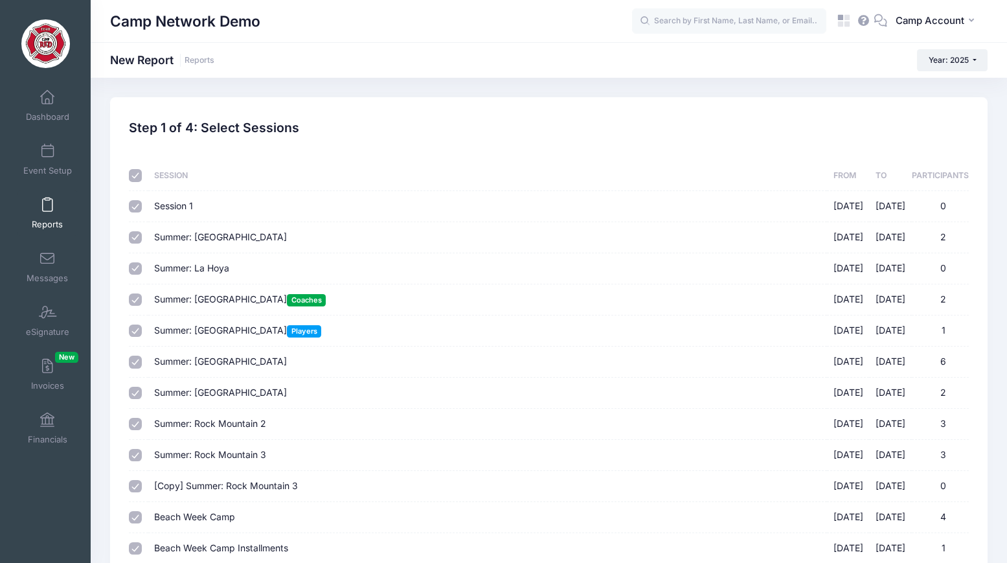
checkbox input "true"
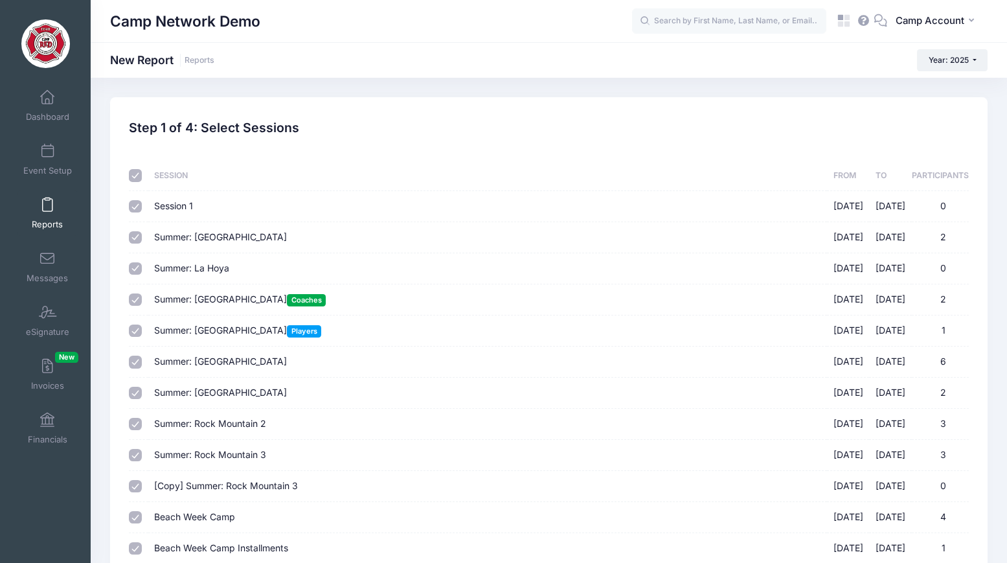
checkbox input "true"
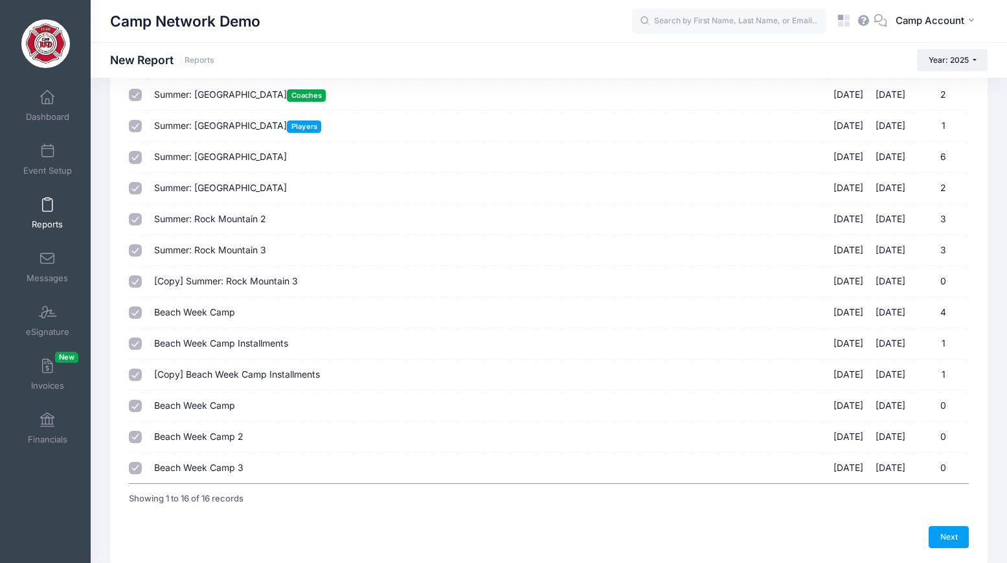
scroll to position [255, 0]
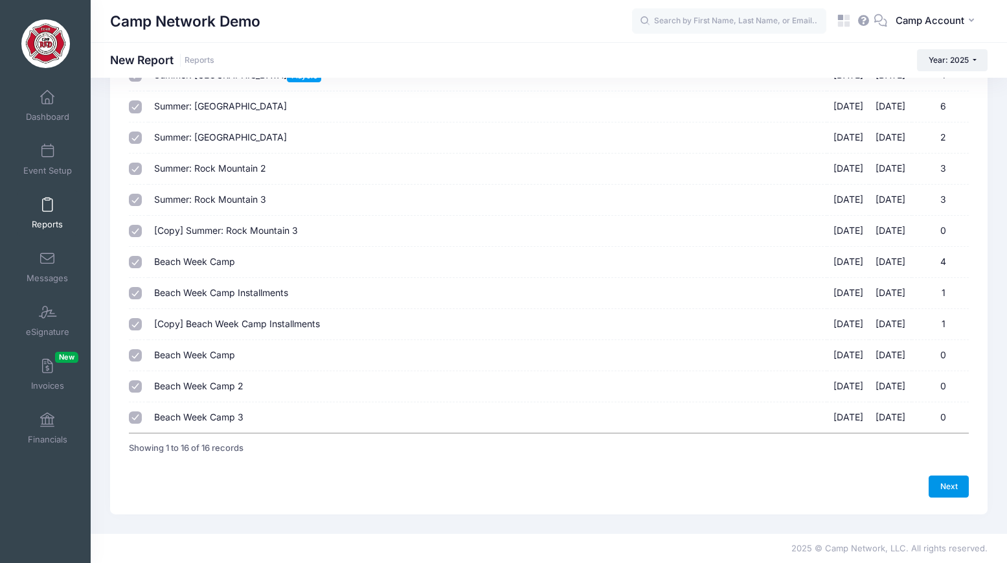
click at [965, 486] on link "Next" at bounding box center [949, 486] width 40 height 22
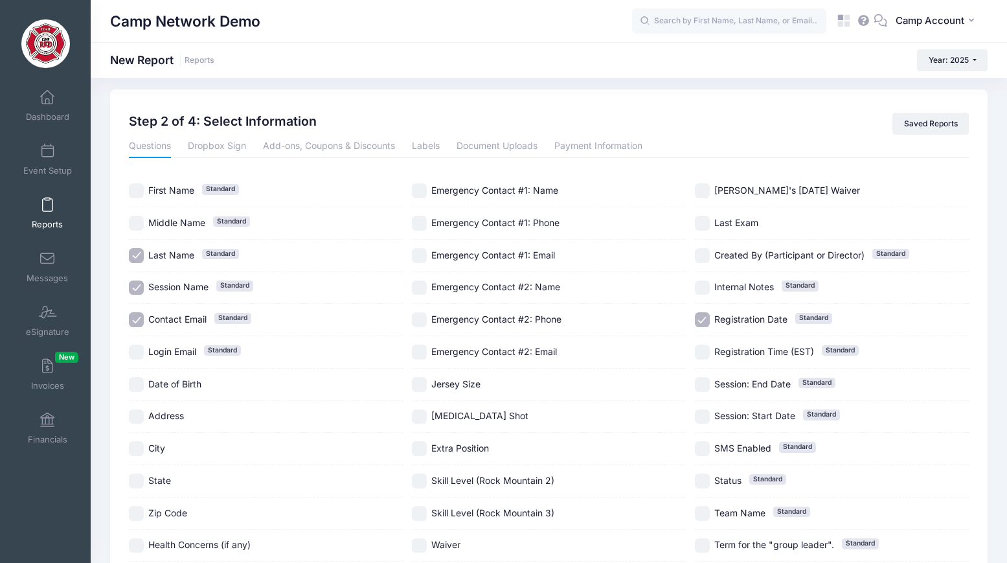
scroll to position [0, 0]
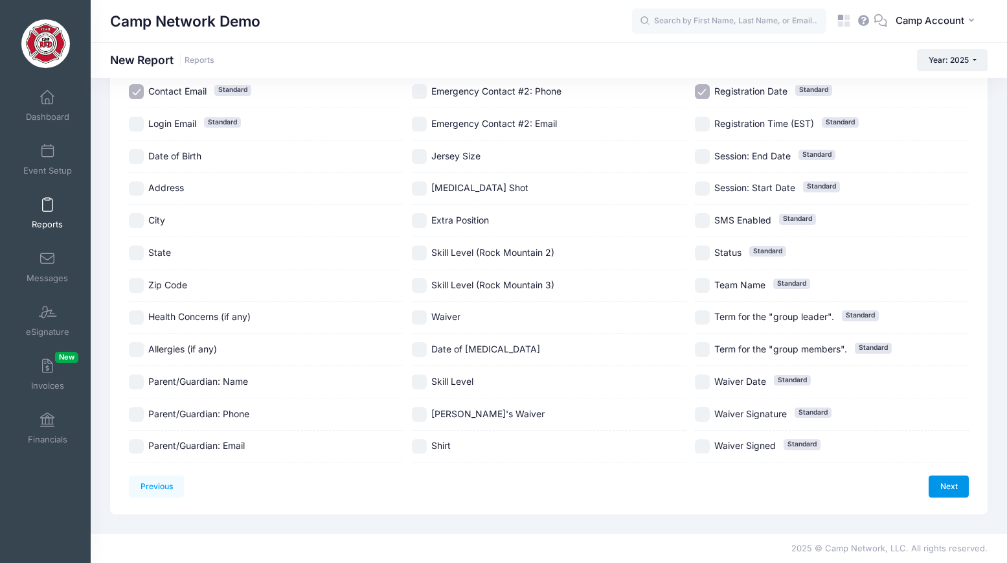
click at [956, 492] on link "Next" at bounding box center [949, 486] width 40 height 22
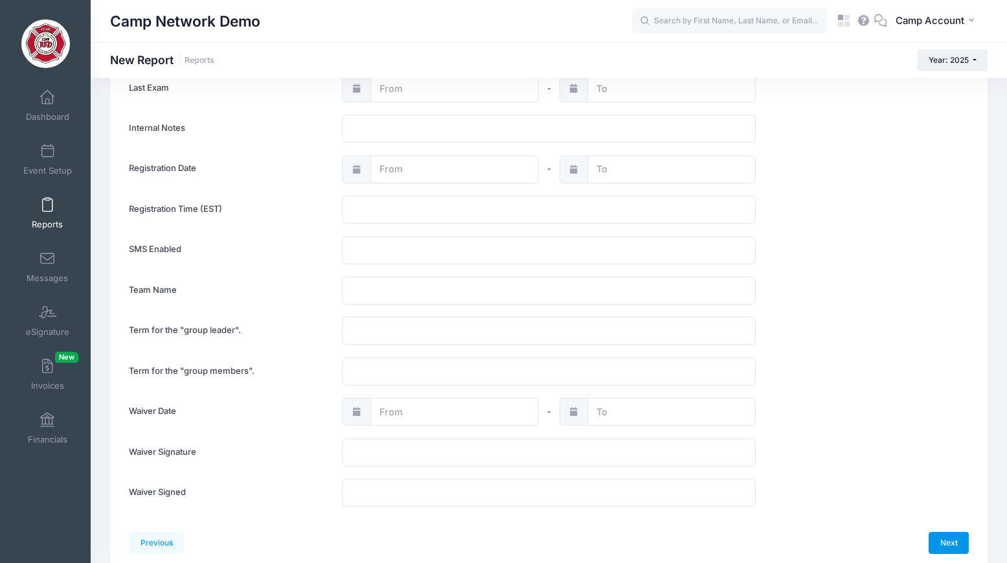
scroll to position [1457, 0]
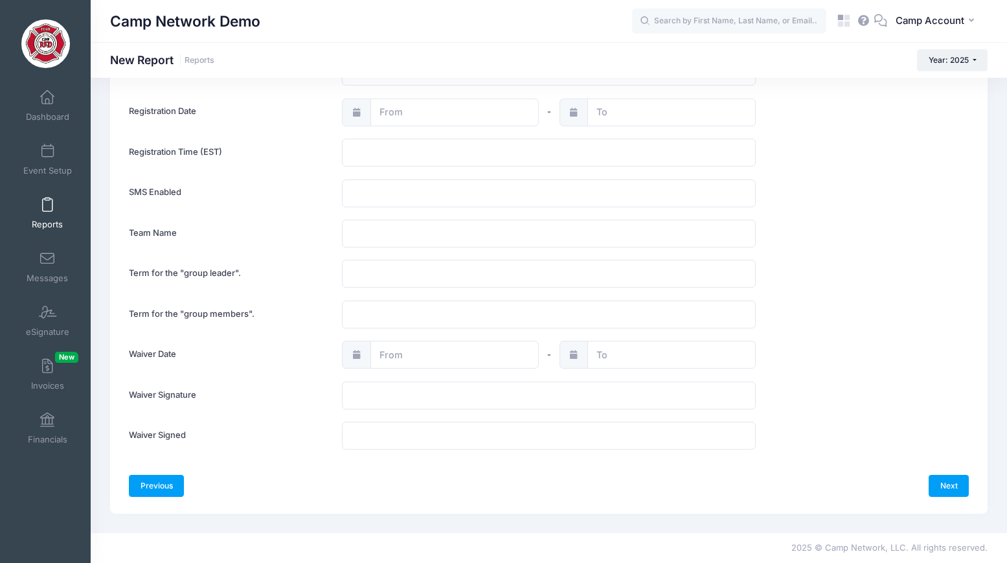
click at [164, 487] on link "Previous" at bounding box center [156, 486] width 55 height 22
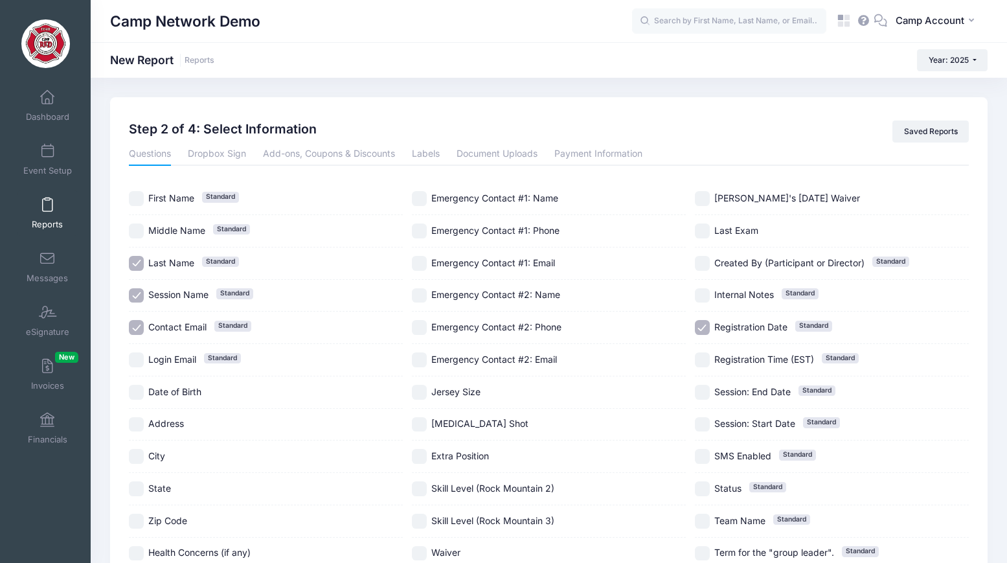
scroll to position [236, 0]
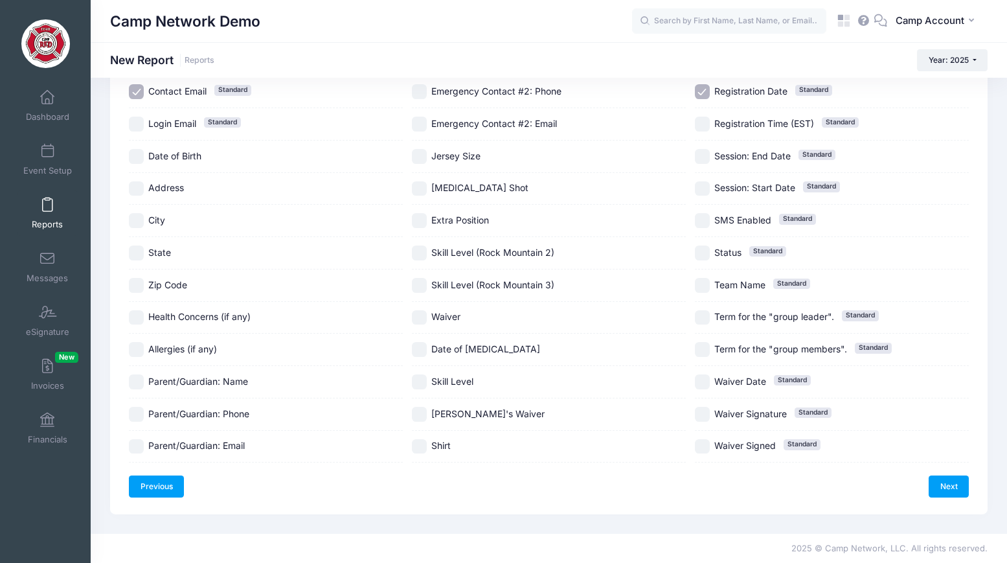
click at [163, 488] on link "Previous" at bounding box center [156, 486] width 55 height 22
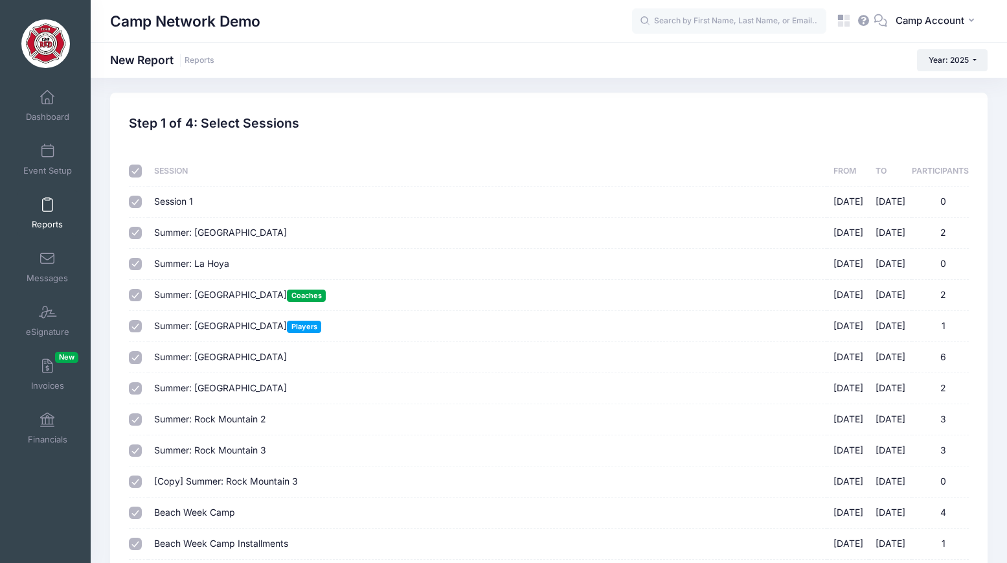
scroll to position [0, 0]
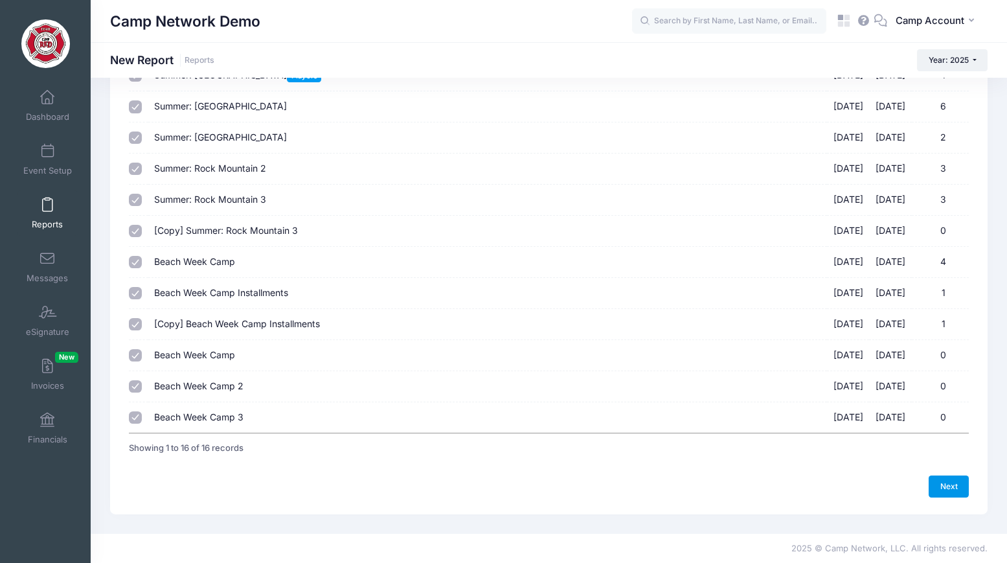
click at [958, 488] on link "Next" at bounding box center [949, 486] width 40 height 22
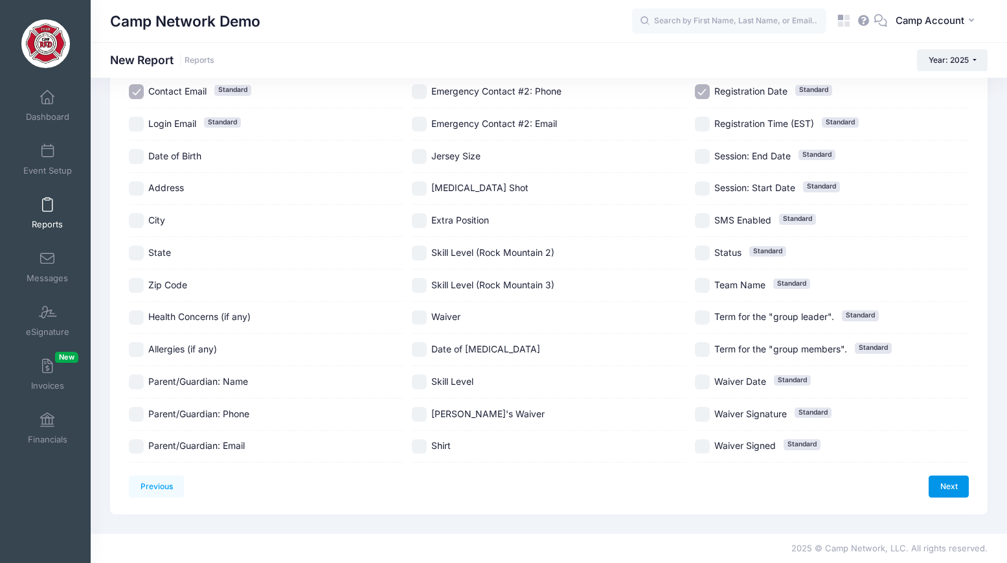
click at [957, 488] on link "Next" at bounding box center [949, 486] width 40 height 22
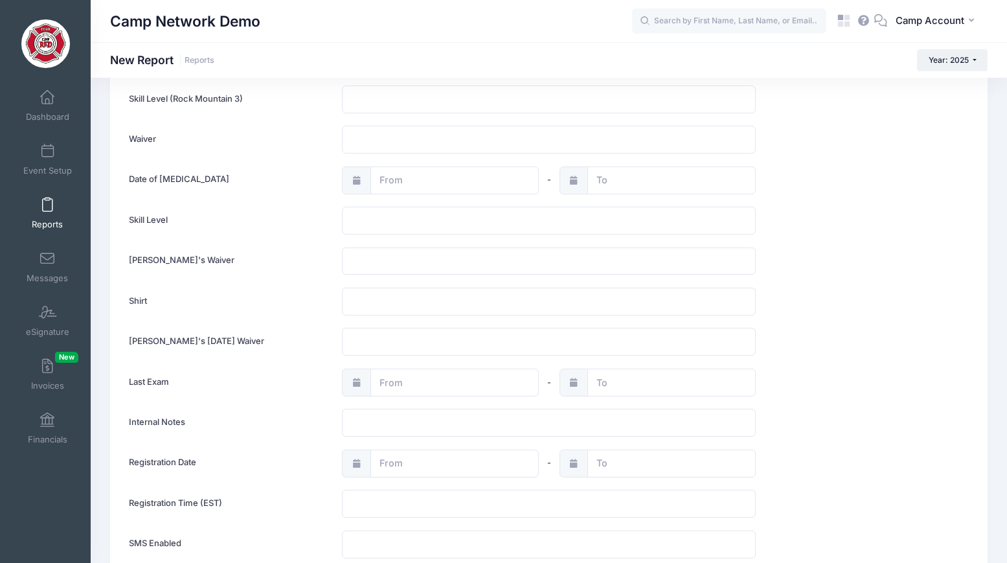
scroll to position [1457, 0]
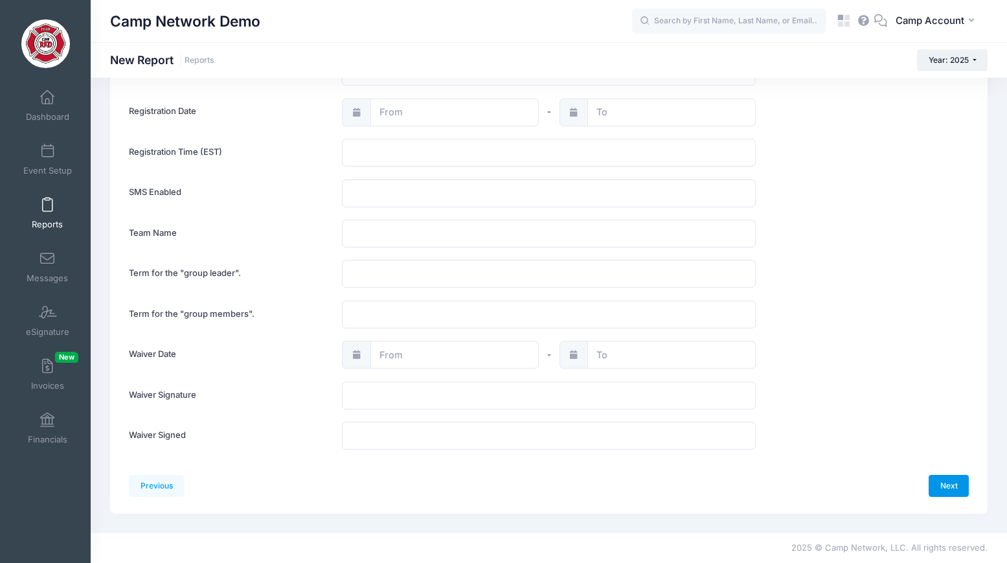
click at [947, 481] on link "Next" at bounding box center [949, 486] width 40 height 22
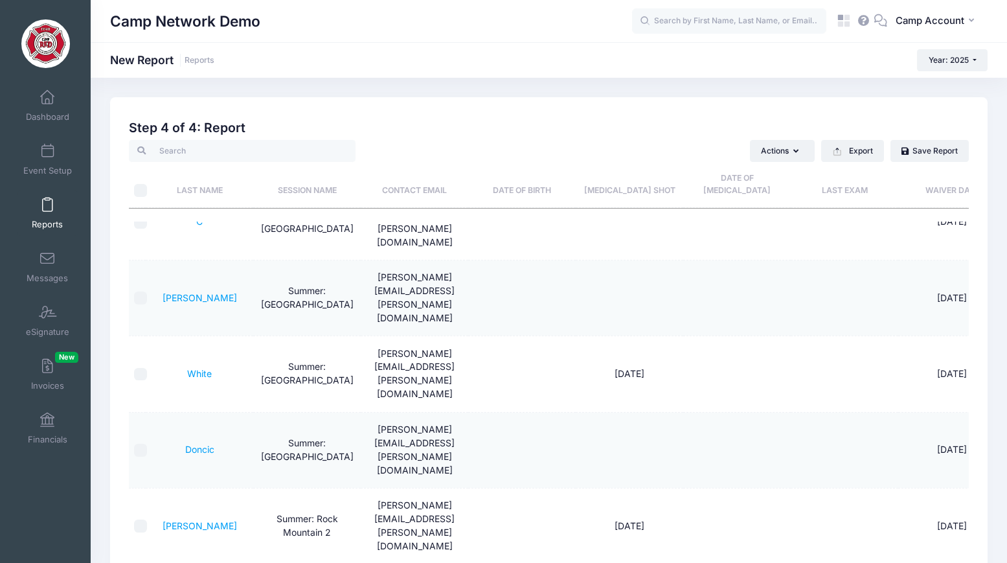
scroll to position [0, 0]
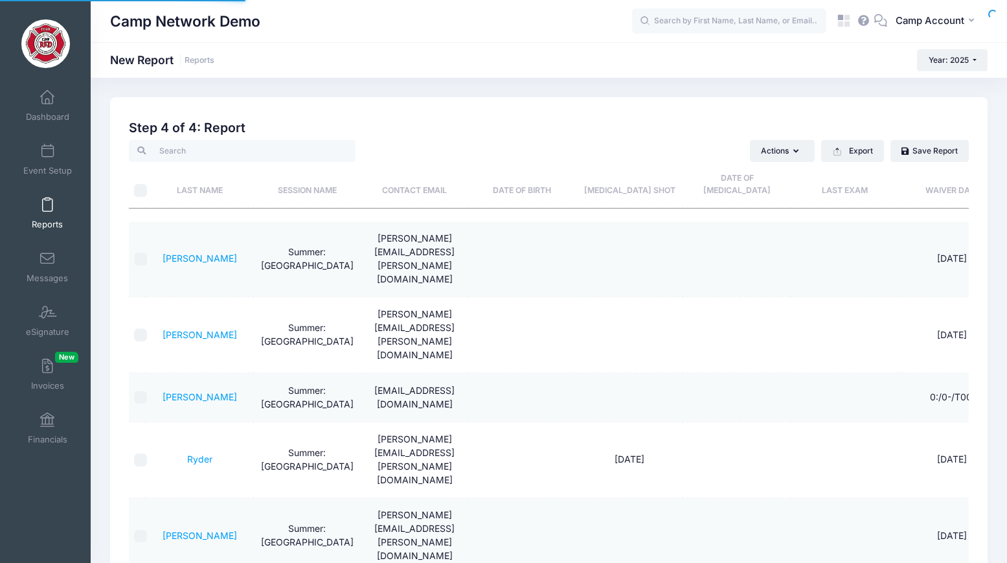
click at [745, 62] on div "Camp Network Demo New Report Reports Year: 2025 Year: 2025 Year: 2024 Year: 2023" at bounding box center [549, 60] width 917 height 22
click at [884, 64] on div "Camp Network Demo New Report Reports Year: 2025 Year: 2025 Year: 2024 Year: 2023" at bounding box center [549, 60] width 917 height 22
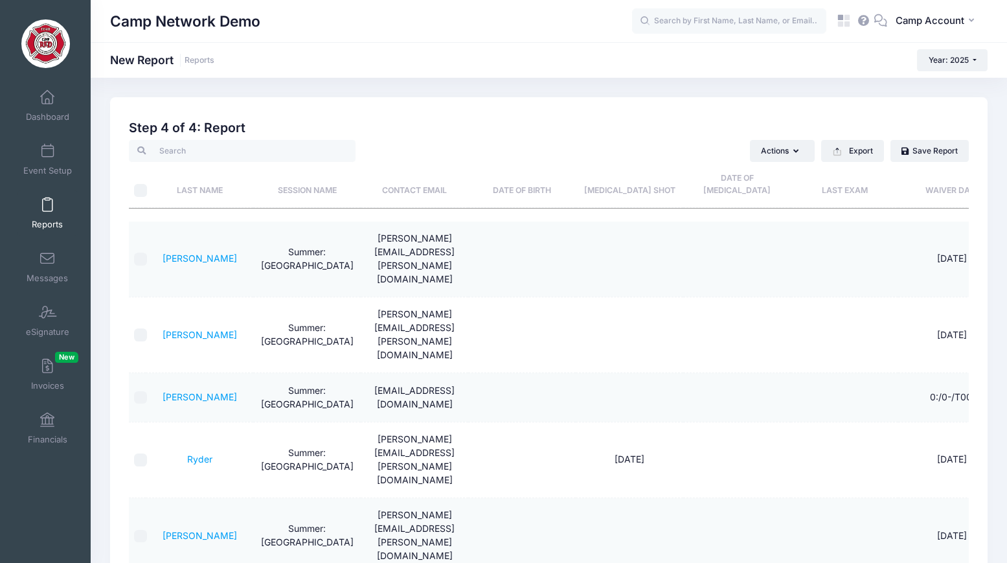
click at [884, 64] on div "Camp Network Demo New Report Reports Year: 2025 Year: 2025 Year: 2024 Year: 2023" at bounding box center [549, 60] width 917 height 22
click at [858, 56] on div "Camp Network Demo New Report Reports Year: 2025 Year: 2025 Year: 2024 Year: 2023" at bounding box center [549, 60] width 917 height 22
click at [771, 122] on h2 "Step 4 of 4: Report" at bounding box center [549, 127] width 840 height 15
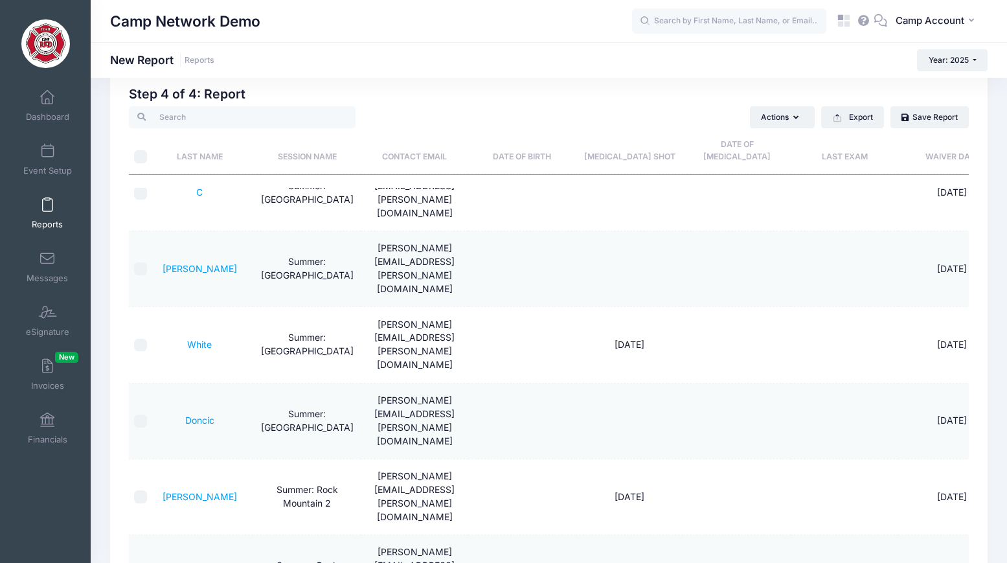
scroll to position [711, 0]
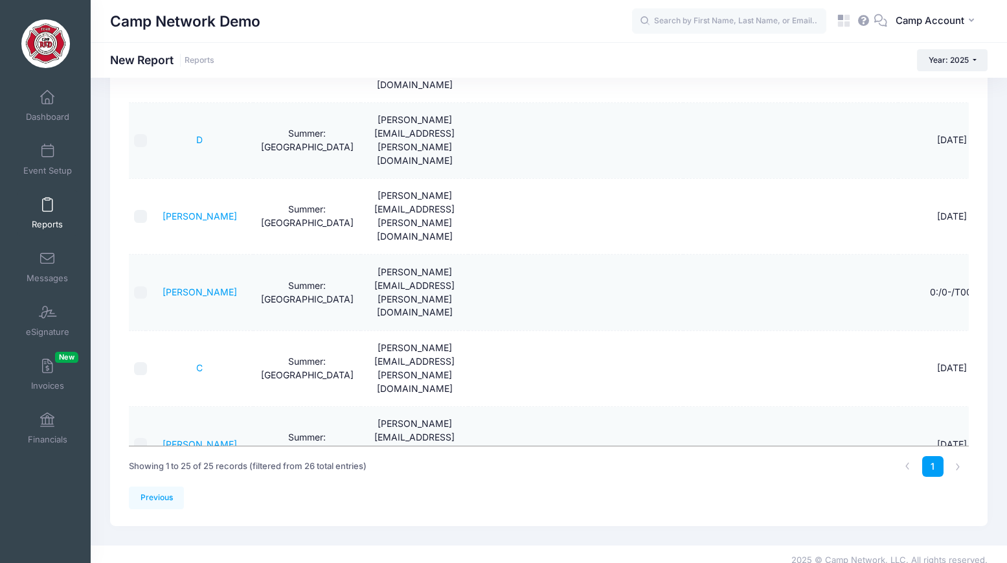
scroll to position [111, 0]
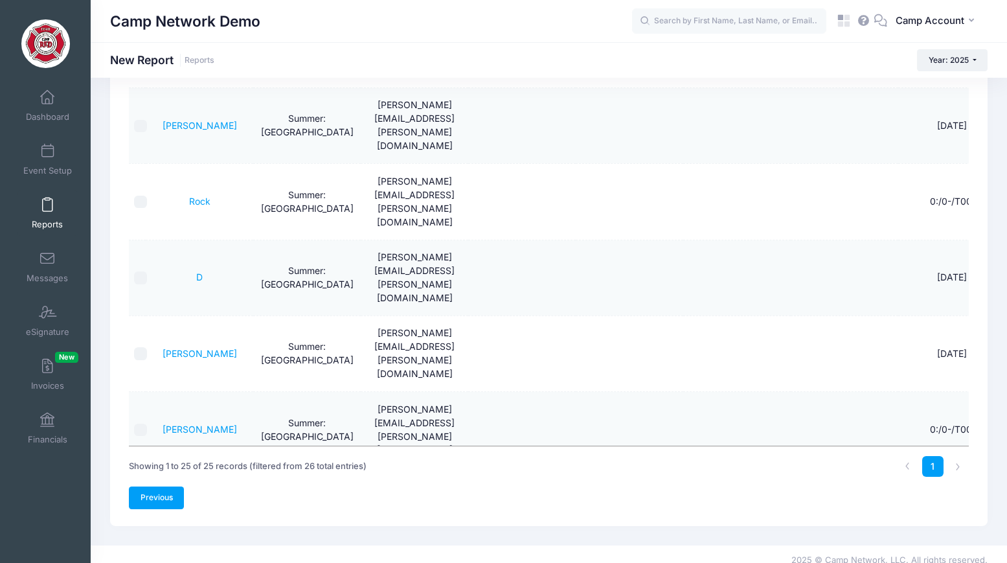
click at [165, 487] on link "Previous" at bounding box center [156, 498] width 55 height 22
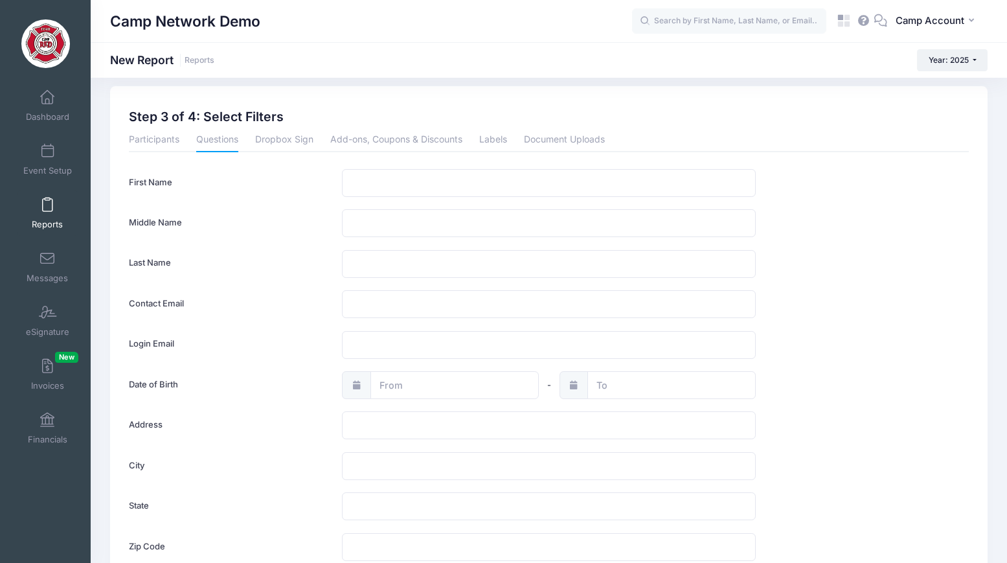
scroll to position [0, 0]
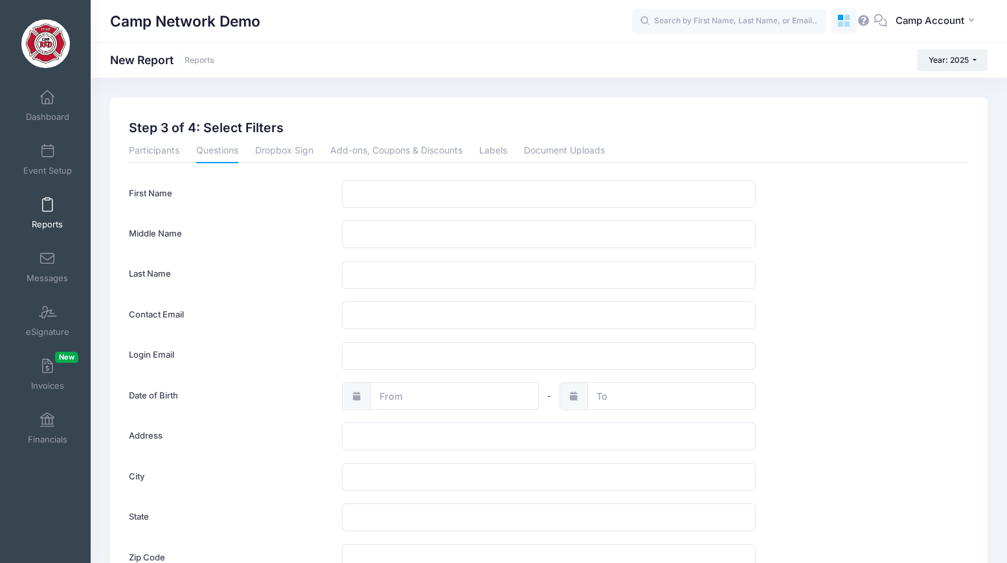
click at [842, 20] on icon at bounding box center [841, 18] width 6 height 6
click at [60, 98] on link "Dashboard" at bounding box center [48, 105] width 62 height 45
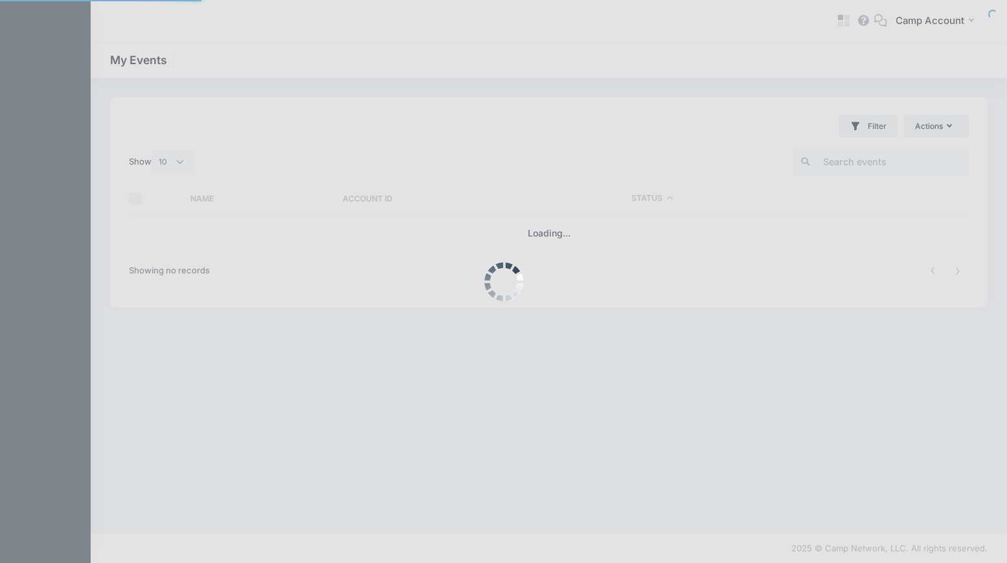
select select "10"
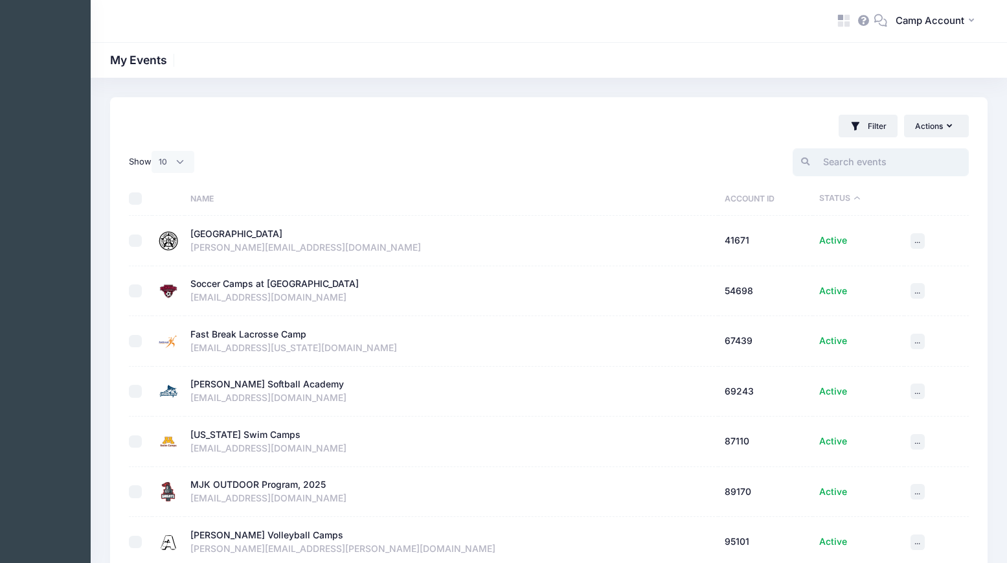
click at [897, 159] on input "search" at bounding box center [881, 162] width 176 height 28
click at [843, 22] on icon at bounding box center [841, 24] width 6 height 6
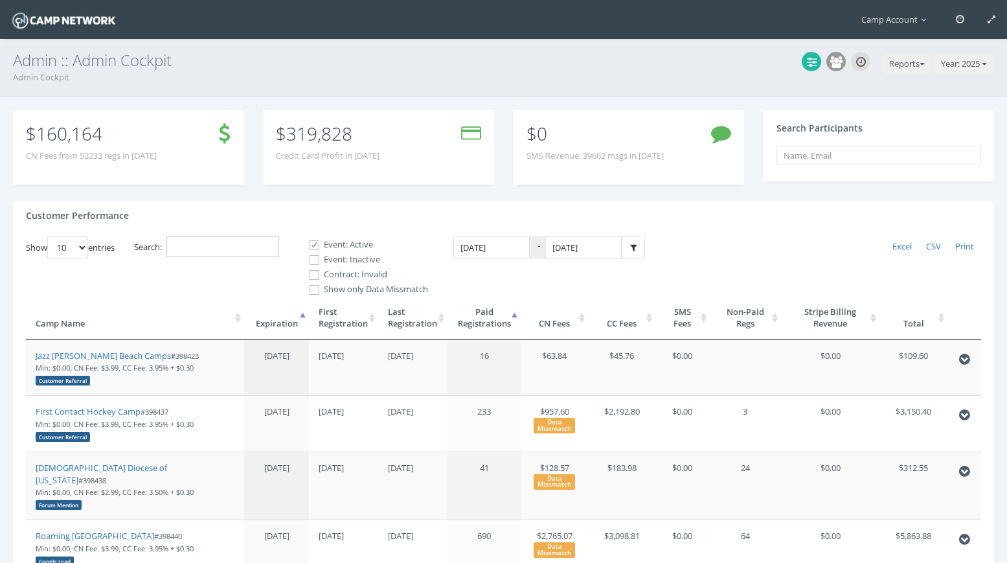
click at [205, 245] on input "Search:" at bounding box center [222, 246] width 113 height 21
paste input "398877"
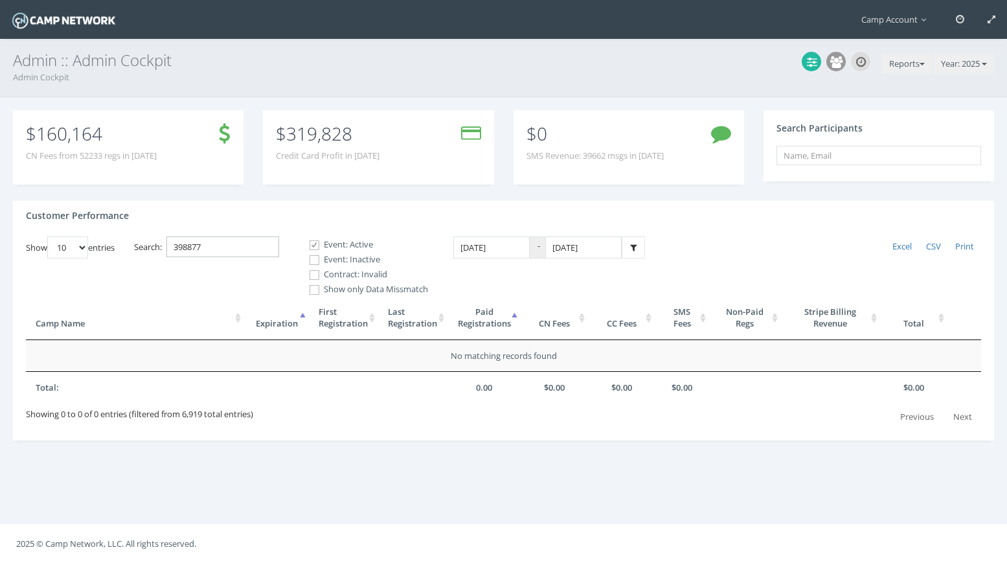
type input "398877"
click at [334, 262] on label "Event: Inactive" at bounding box center [364, 259] width 130 height 13
click at [314, 262] on input "Event: Inactive" at bounding box center [307, 260] width 12 height 12
checkbox input "true"
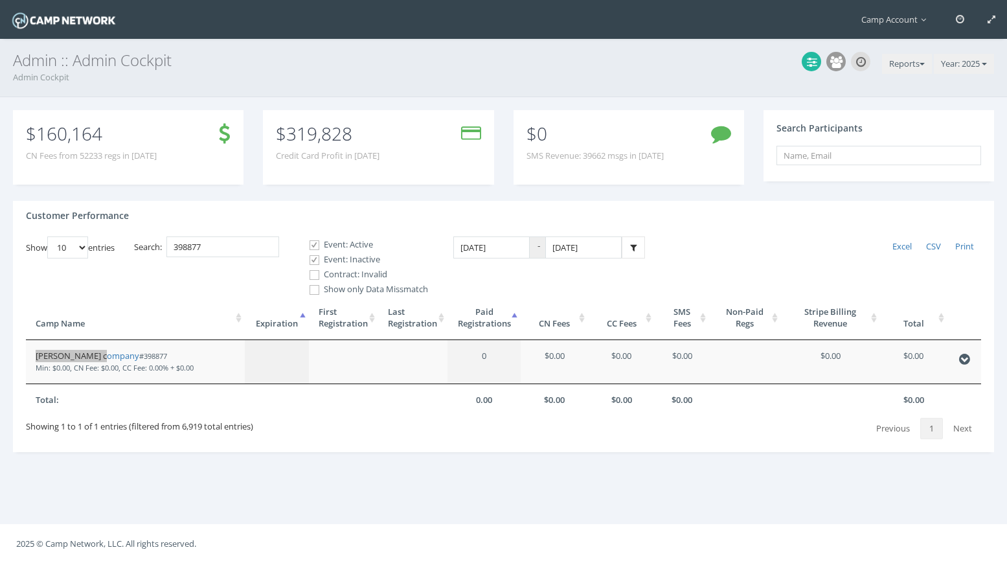
drag, startPoint x: 94, startPoint y: 359, endPoint x: 106, endPoint y: 1, distance: 357.8
click at [0, 0] on main "Camp Account My Profile My Events My Team" at bounding box center [503, 281] width 1007 height 563
click at [830, 66] on icon at bounding box center [836, 62] width 12 height 12
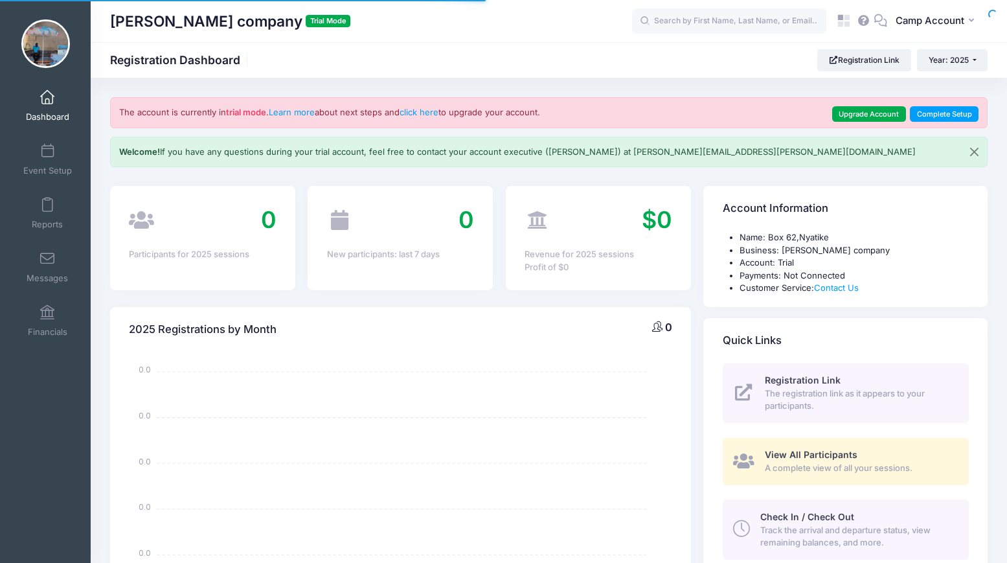
select select
click at [63, 155] on link "Event Setup" at bounding box center [48, 159] width 62 height 45
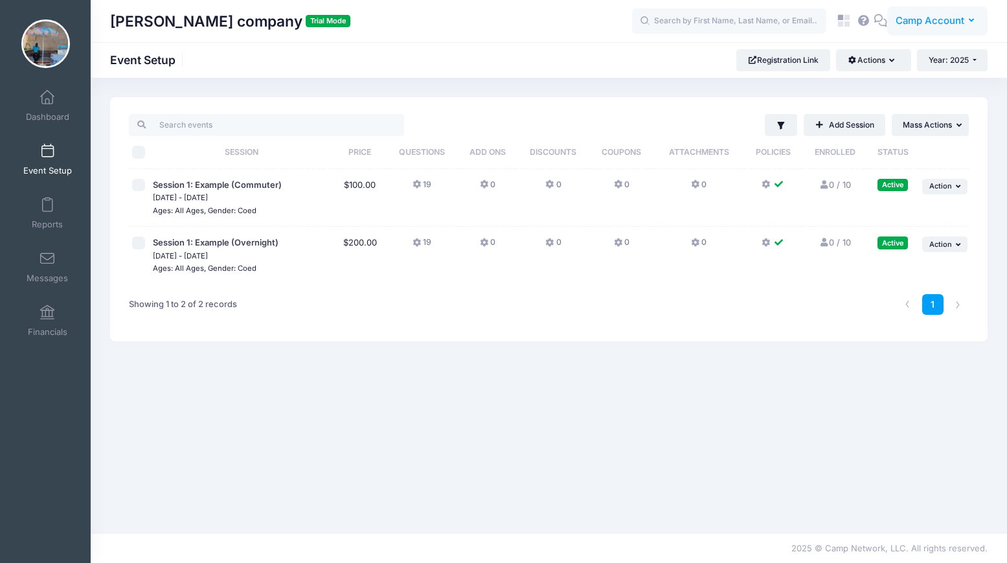
click at [917, 14] on span "Camp Account" at bounding box center [930, 21] width 69 height 14
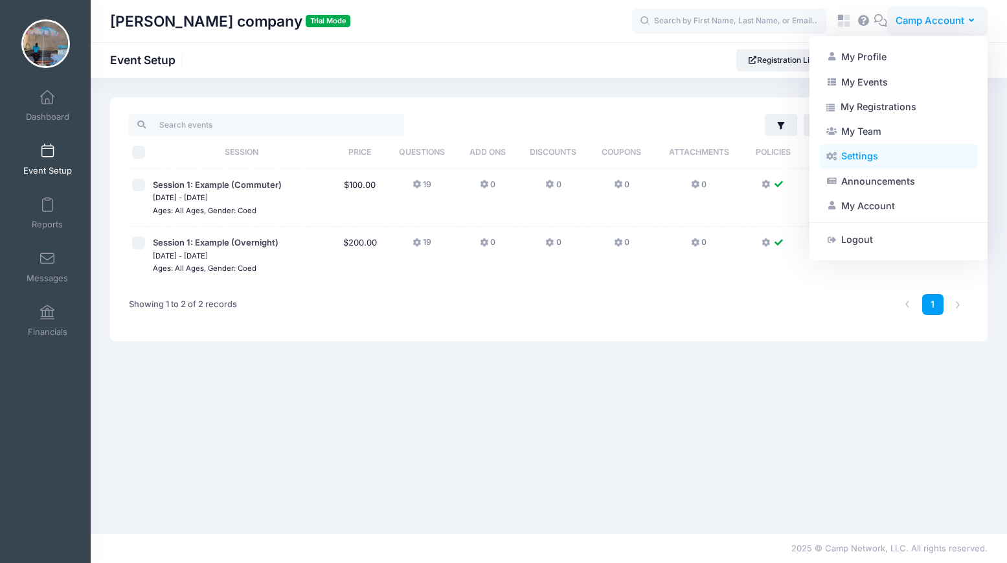
click at [878, 146] on link "Settings" at bounding box center [898, 156] width 157 height 25
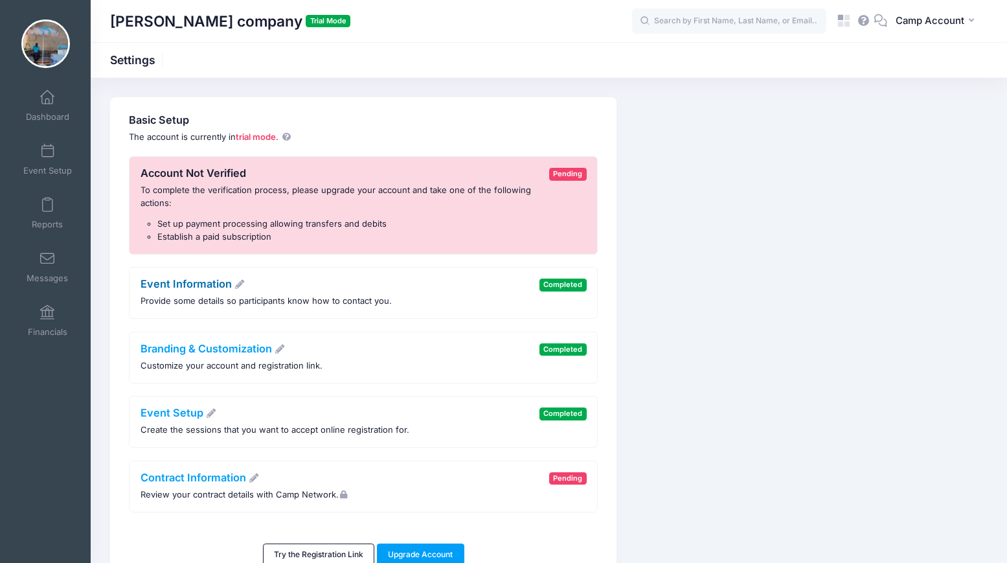
click at [213, 281] on link "Event Information" at bounding box center [193, 283] width 105 height 13
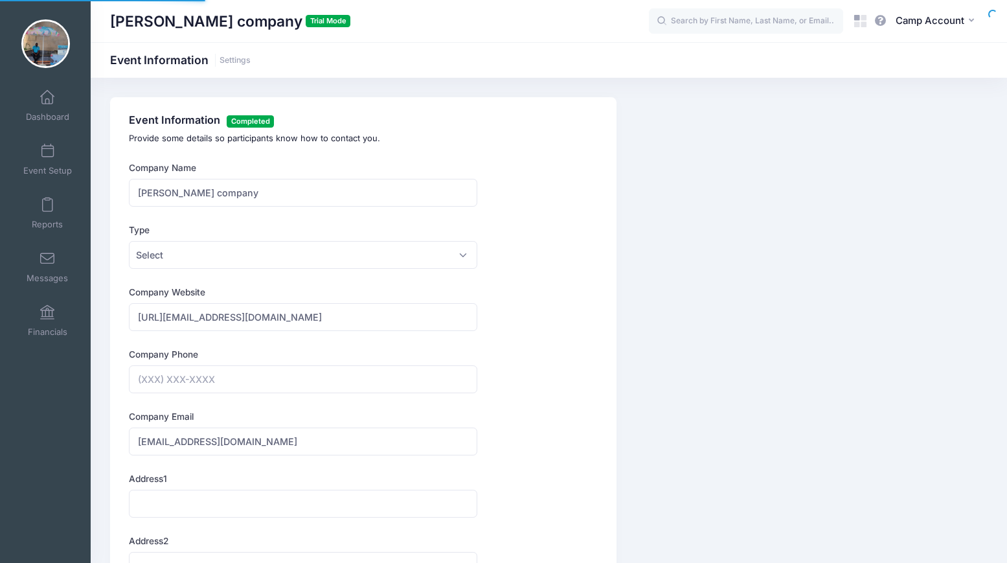
type input "[PHONE_NUMBER]"
type input "(076) 870-6790"
click at [42, 161] on link "Event Setup" at bounding box center [48, 159] width 62 height 45
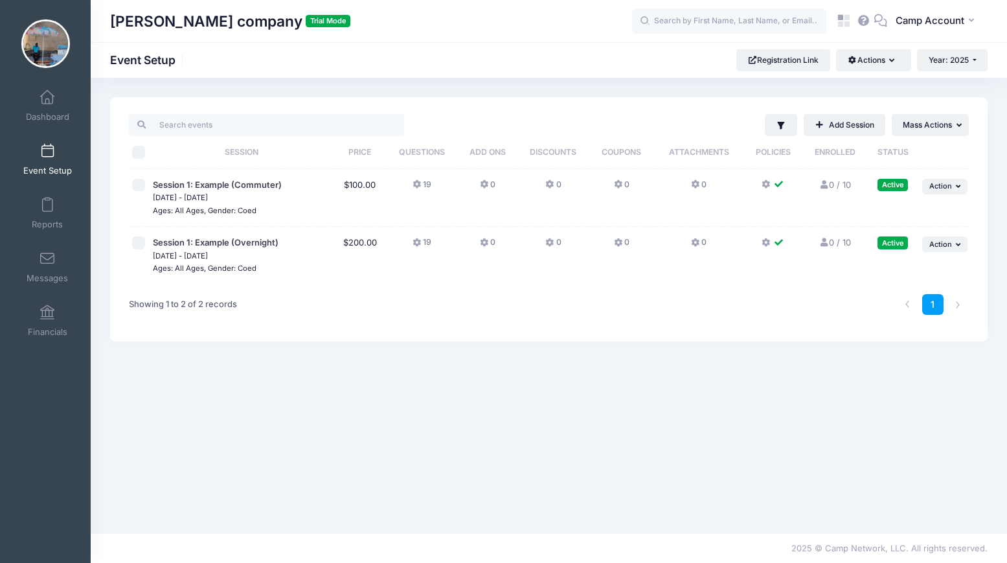
click at [141, 152] on input "\a \a \a \a" at bounding box center [138, 152] width 13 height 13
checkbox input "true"
click at [937, 126] on span "Mass Actions" at bounding box center [927, 125] width 49 height 10
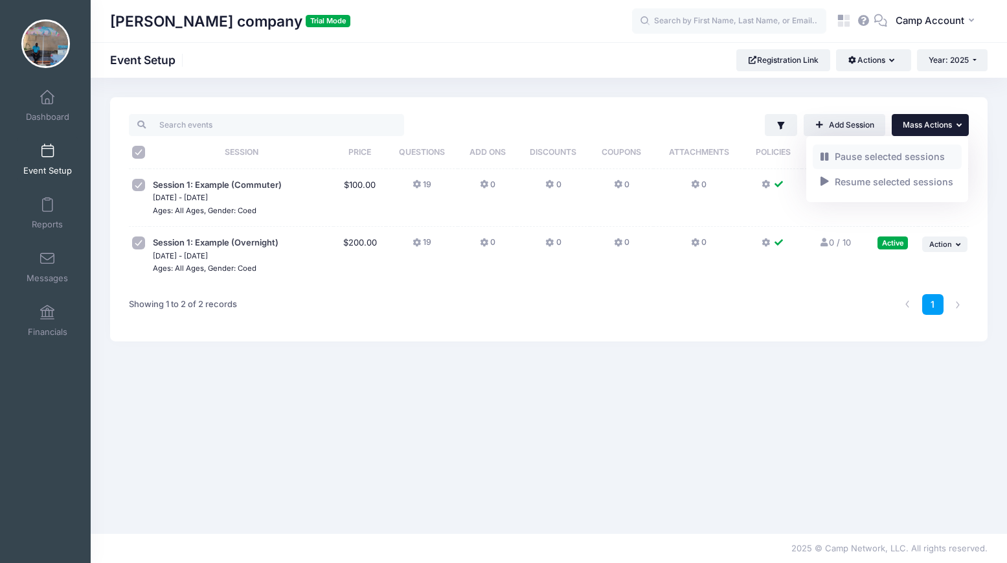
click at [880, 161] on link "Pause selected sessions" at bounding box center [888, 156] width 150 height 25
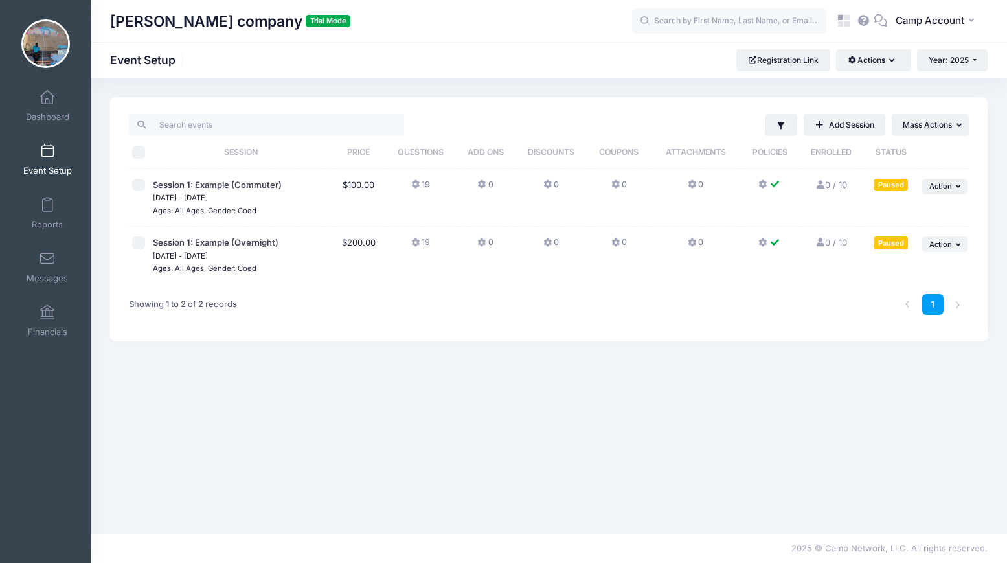
click at [567, 89] on div "[PERSON_NAME] company Trial Mode Event Setup Registration Link Actions Manage R…" at bounding box center [549, 306] width 917 height 456
click at [917, 17] on span "Camp Account" at bounding box center [930, 21] width 69 height 14
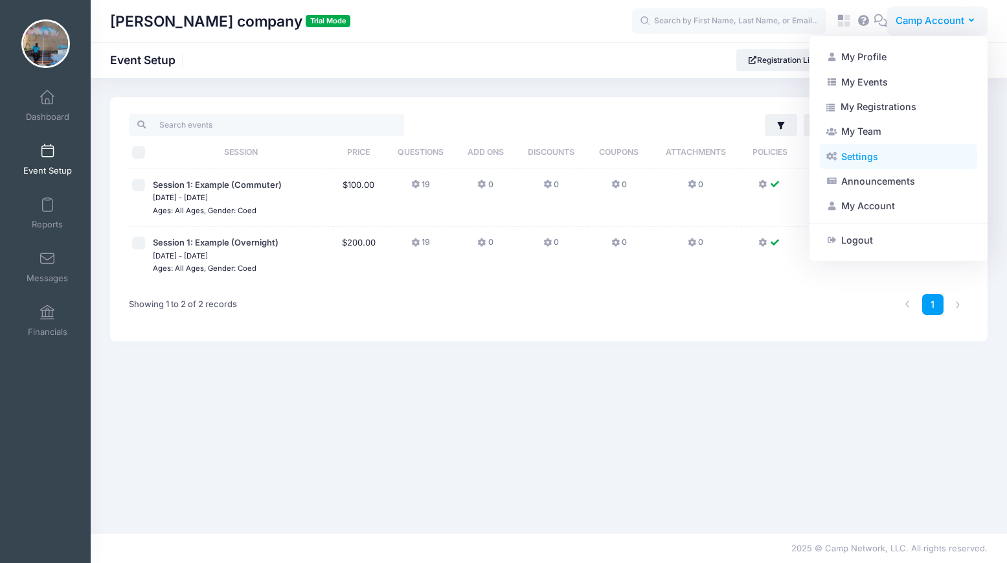
click at [888, 146] on link "Settings" at bounding box center [898, 156] width 157 height 25
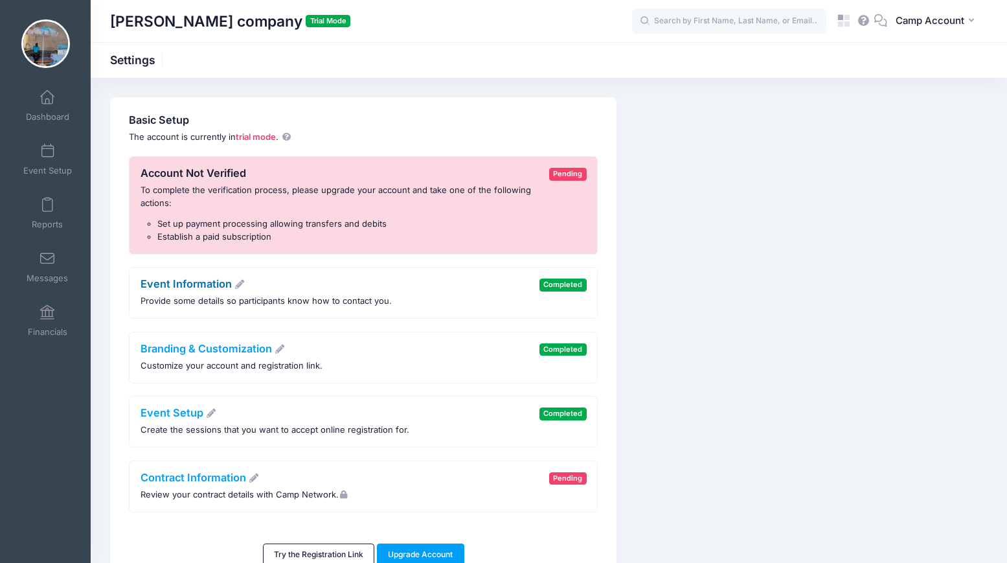
click at [222, 283] on link "Event Information" at bounding box center [193, 283] width 105 height 13
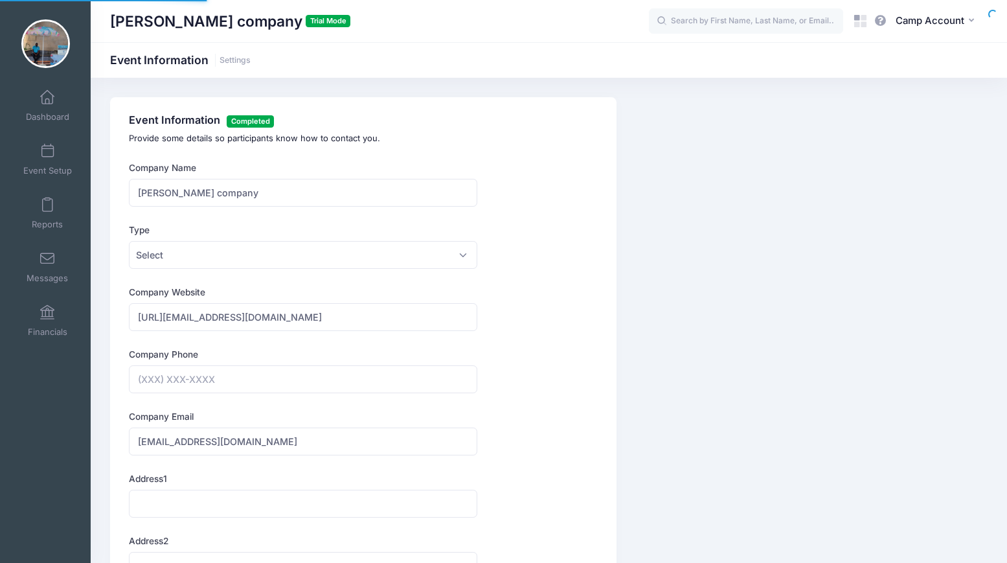
type input "[PHONE_NUMBER]"
type input "(076) 870-6790"
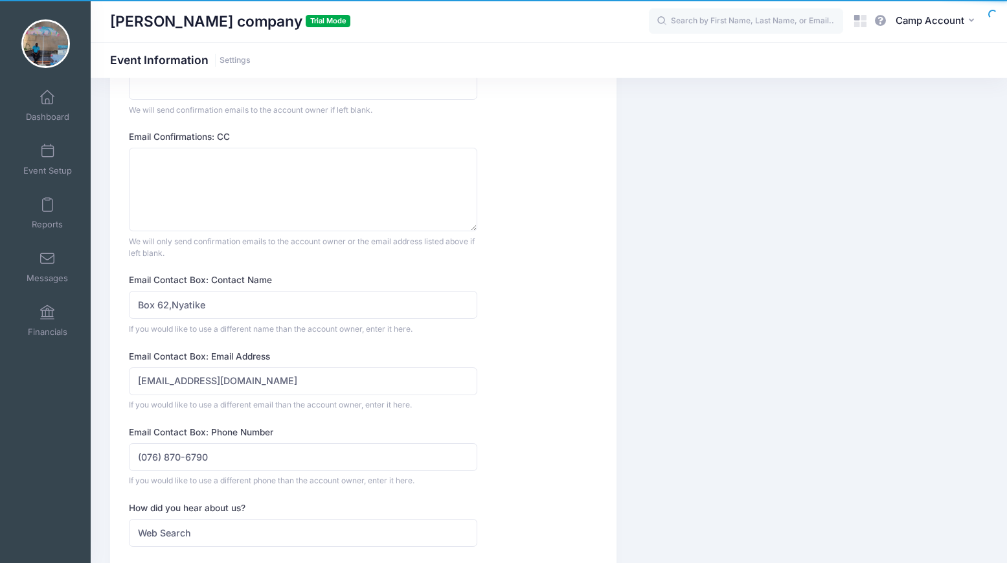
scroll to position [1220, 0]
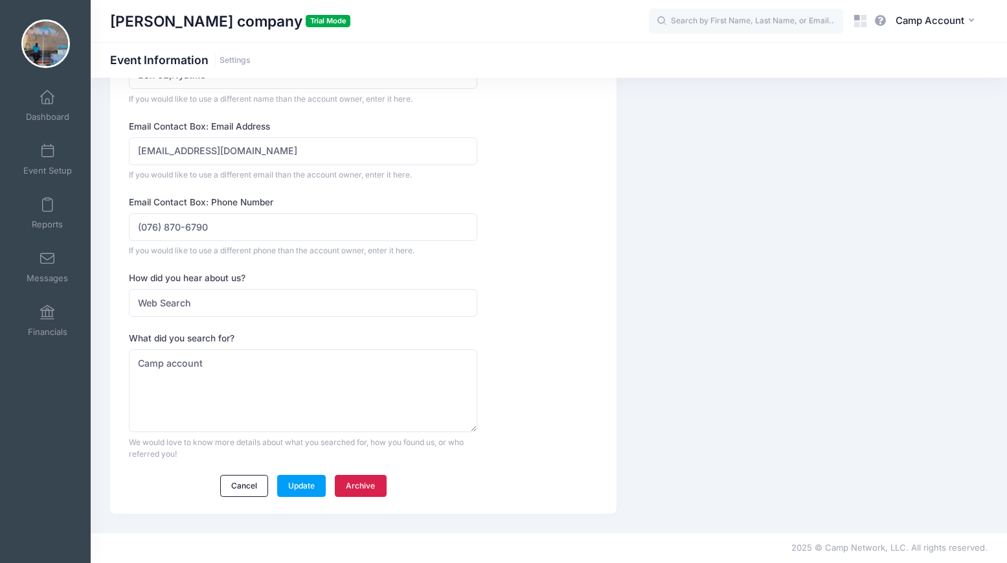
click at [378, 481] on link "Archive" at bounding box center [361, 486] width 52 height 22
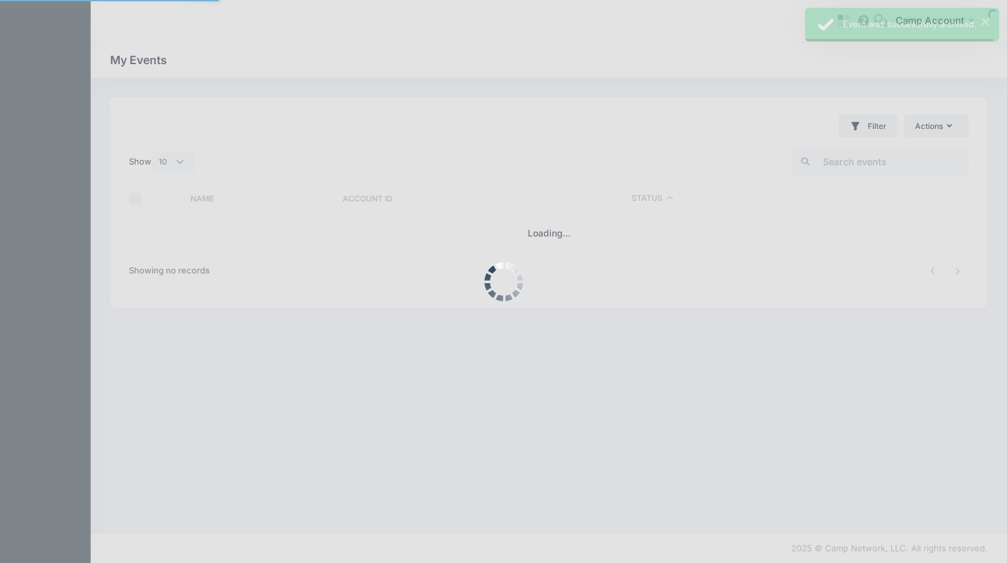
select select "10"
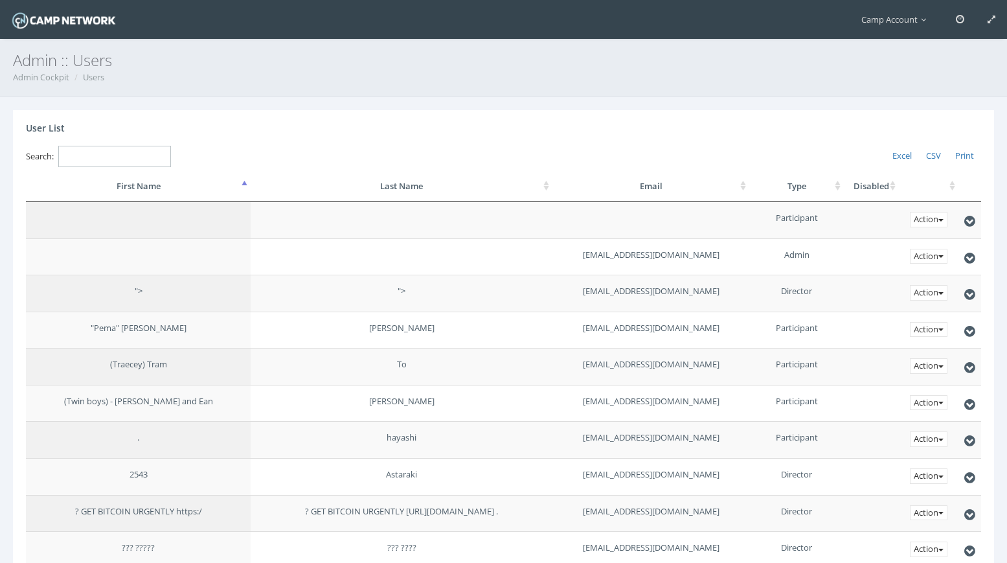
click at [120, 154] on input "Search:" at bounding box center [114, 156] width 113 height 21
paste input "odhiambojohn741@gmail.com"
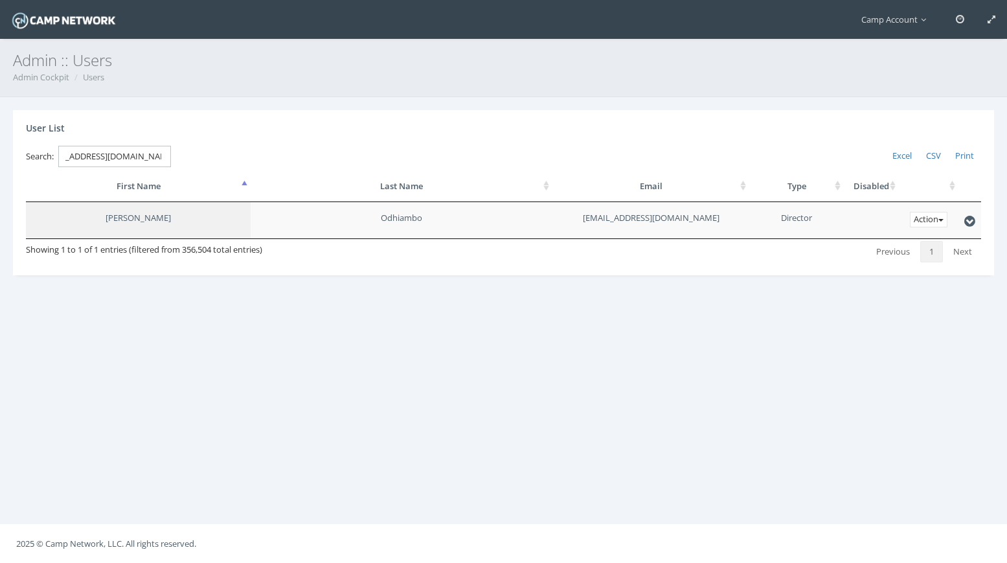
type input "odhiambojohn741@gmail.com"
click at [920, 221] on button "Action" at bounding box center [929, 220] width 38 height 16
click at [917, 264] on link "Disable" at bounding box center [896, 265] width 102 height 21
click at [934, 224] on button "Action" at bounding box center [929, 220] width 38 height 16
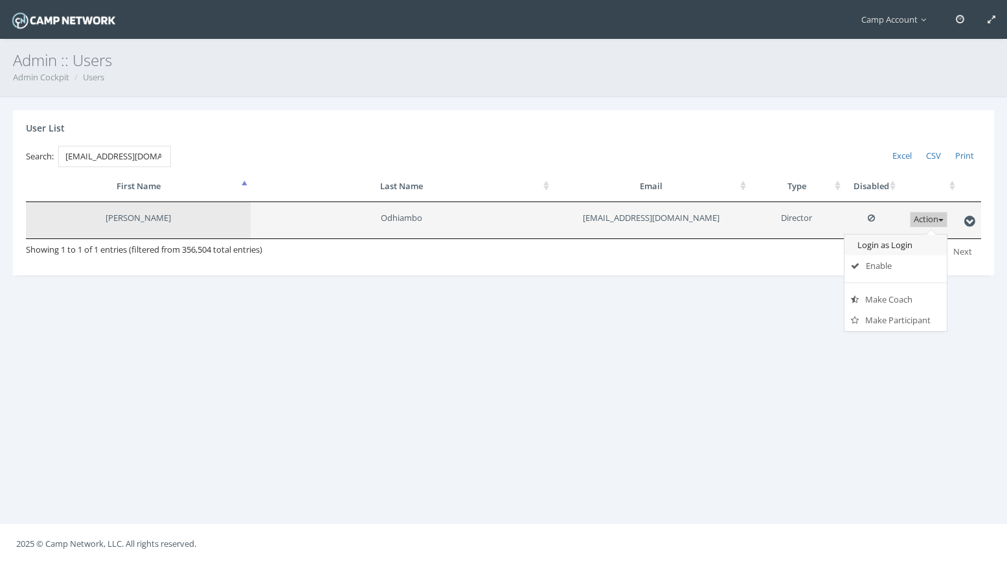
click at [924, 237] on link "Login as Login" at bounding box center [896, 245] width 102 height 21
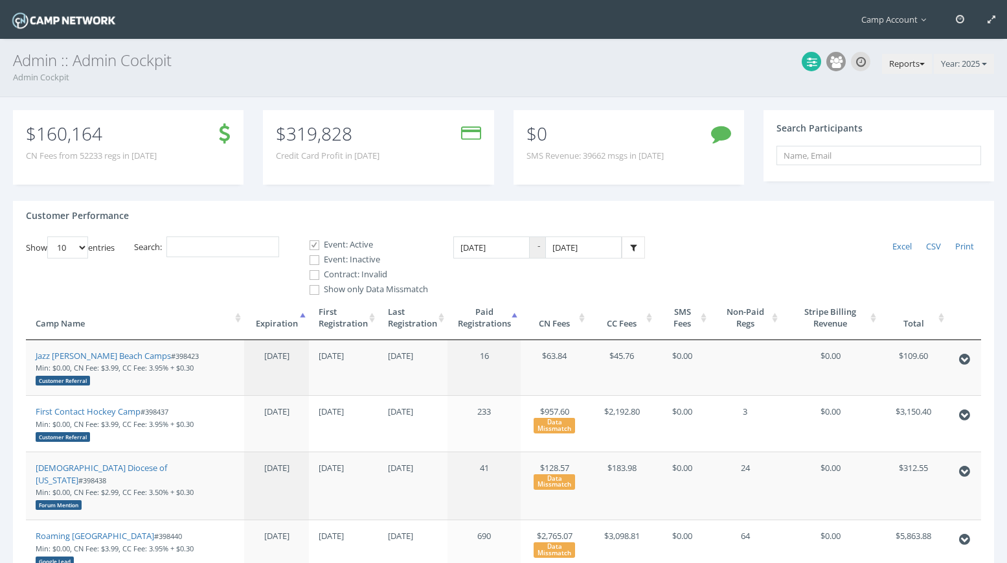
click at [920, 63] on span "button" at bounding box center [922, 64] width 5 height 3
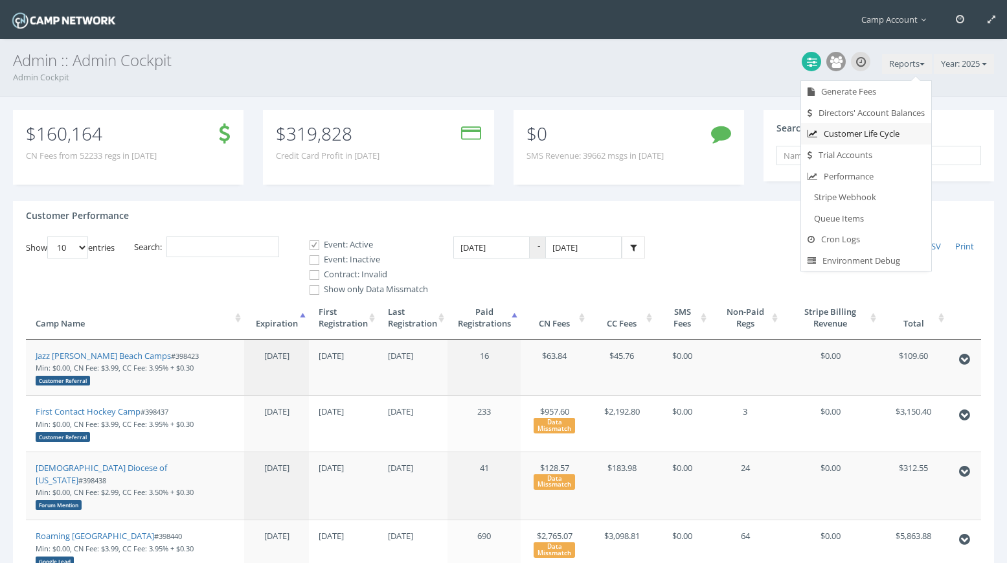
click at [876, 132] on link "Customer Life Cycle" at bounding box center [866, 133] width 130 height 21
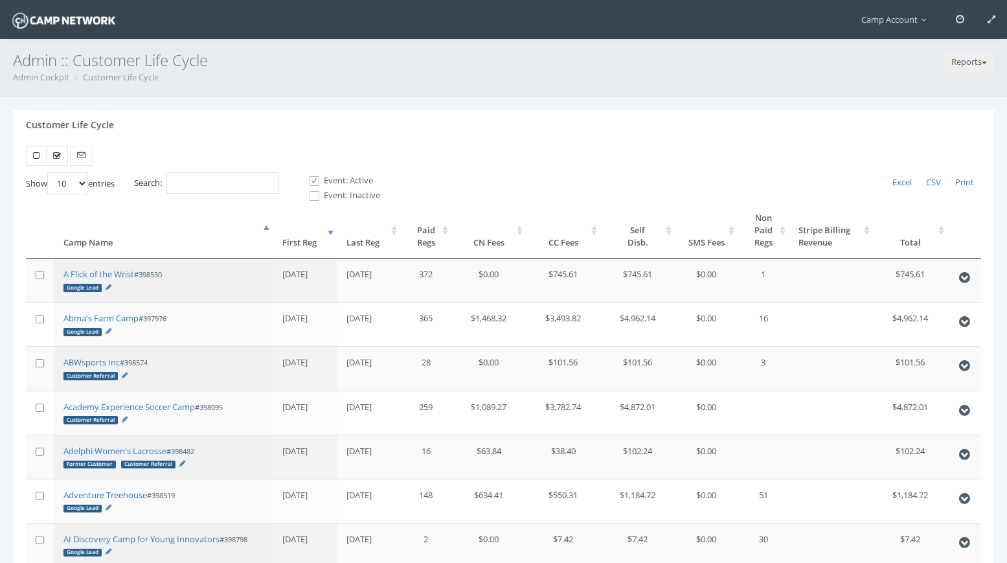
click at [323, 240] on th "First Reg" at bounding box center [305, 230] width 64 height 56
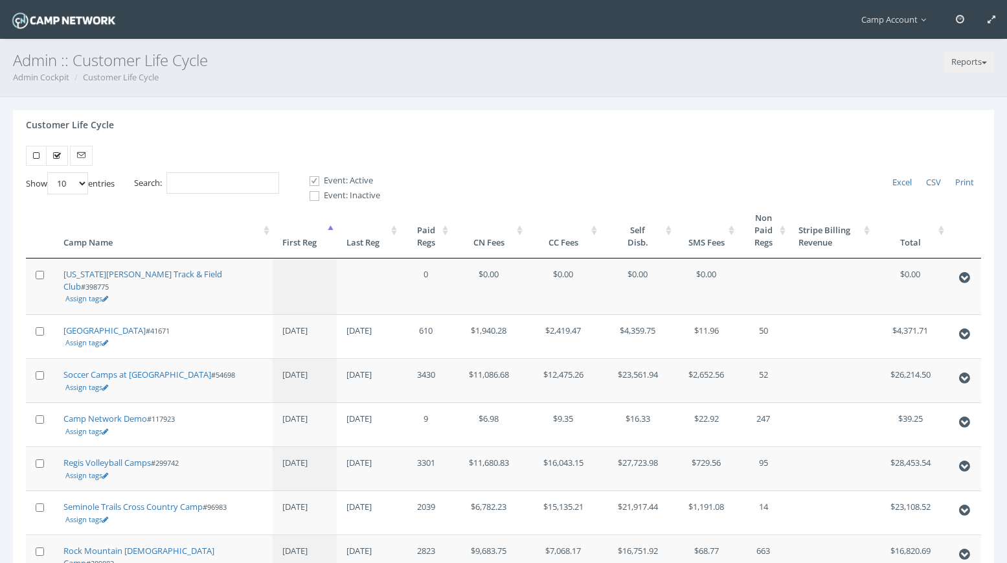
click at [323, 240] on th "First Reg" at bounding box center [305, 230] width 64 height 56
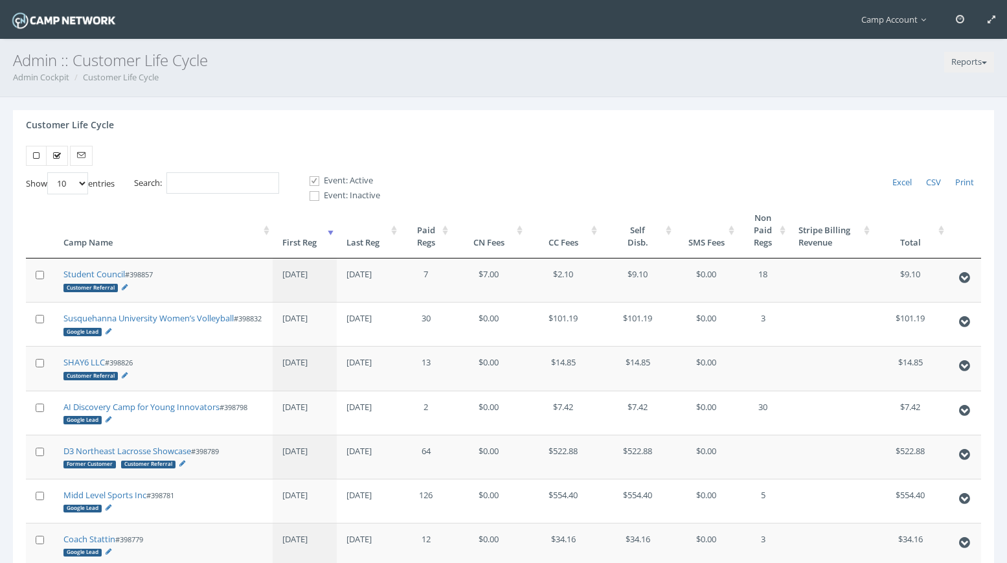
click at [82, 185] on select "10 25 50 100" at bounding box center [67, 183] width 41 height 22
select select "100"
click at [49, 172] on select "10 25 50 100" at bounding box center [67, 183] width 41 height 22
click at [901, 23] on span "Camp Account" at bounding box center [897, 20] width 71 height 12
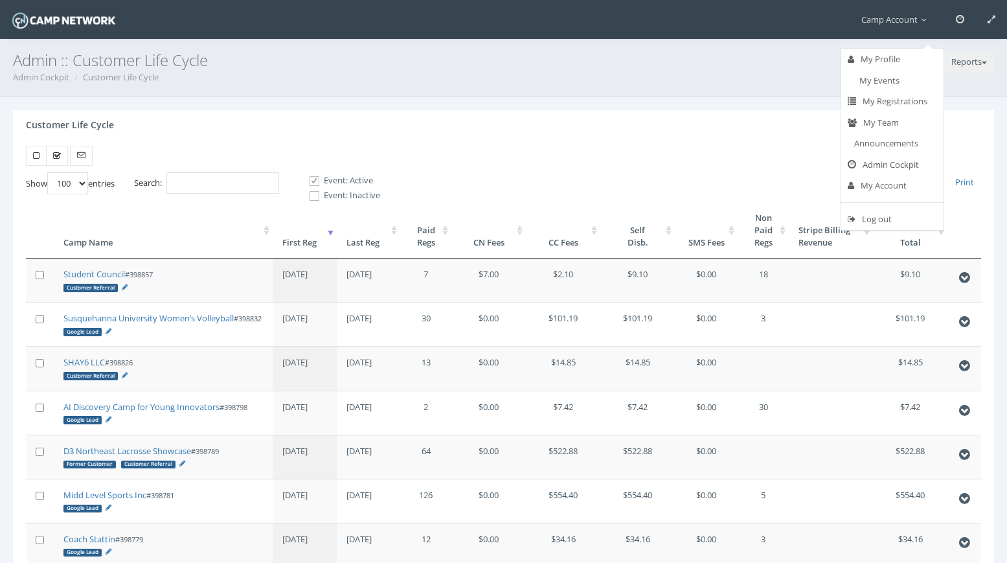
click at [883, 207] on ul "My Profile My Events My Registrations My Team Announcements Admin Cockpit My Ac…" at bounding box center [893, 139] width 104 height 183
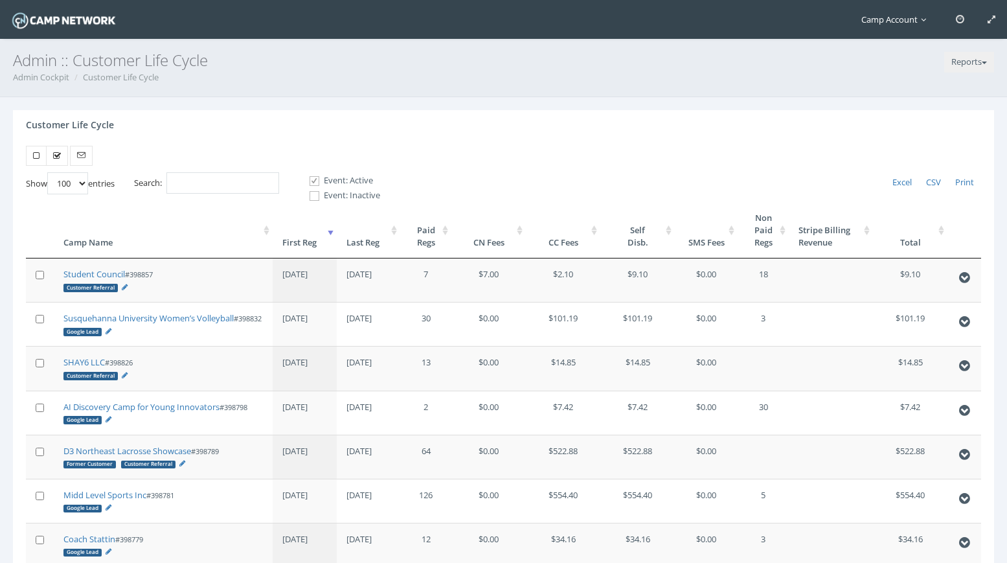
click at [880, 25] on link "Camp Account" at bounding box center [897, 19] width 95 height 39
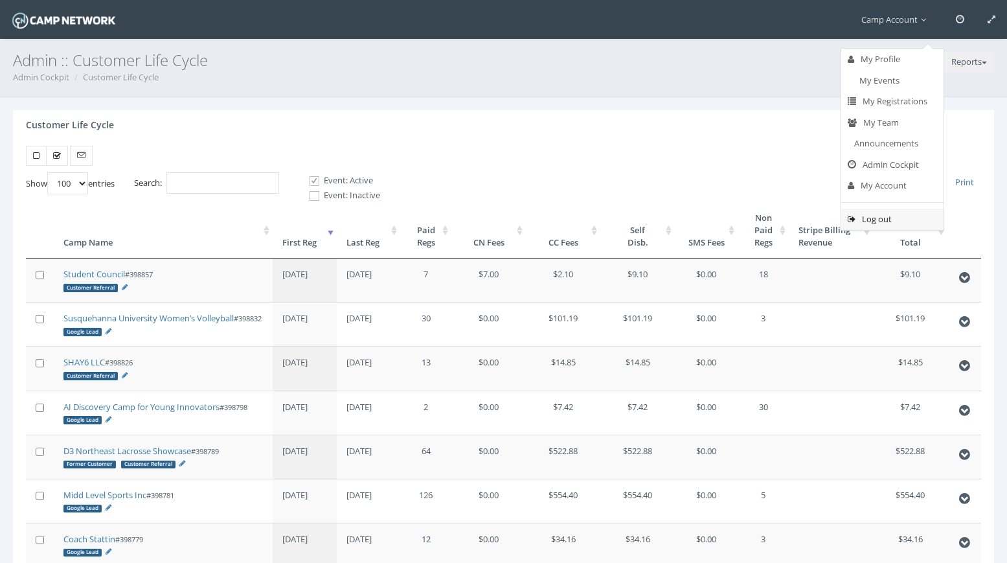
click at [866, 220] on link "Log out" at bounding box center [893, 219] width 102 height 21
